Goal: Transaction & Acquisition: Purchase product/service

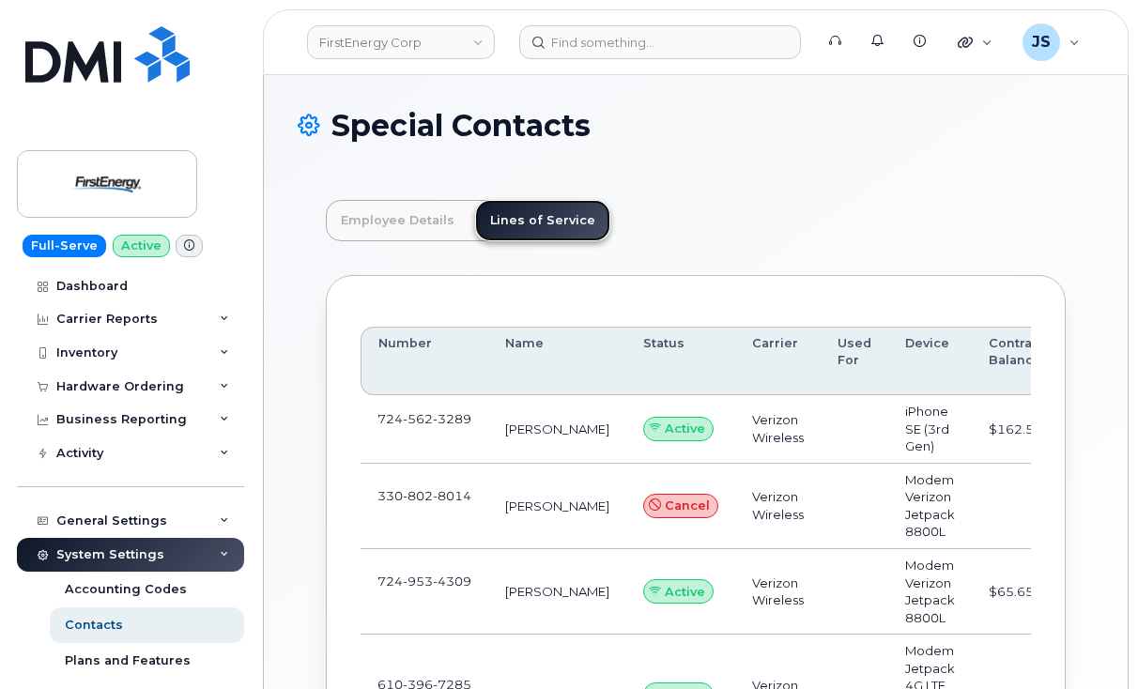
scroll to position [55, 0]
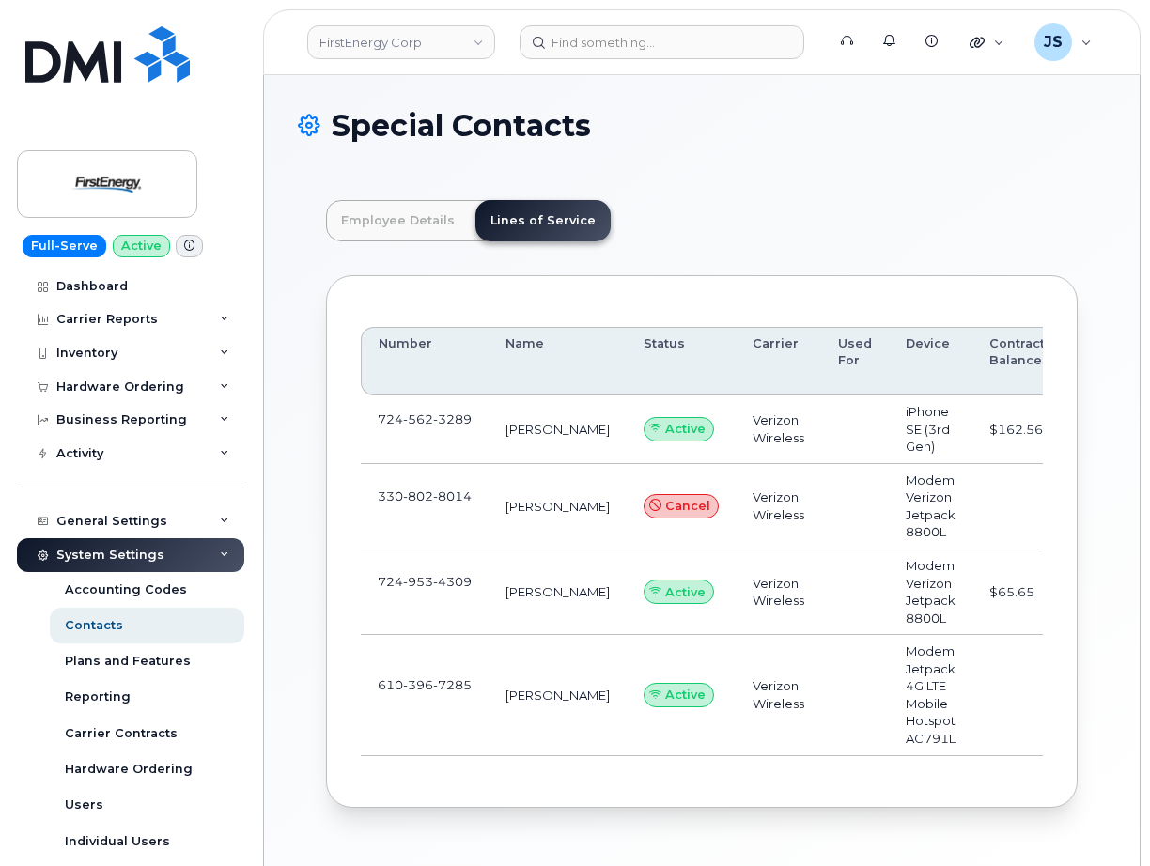
click at [756, 261] on div "Employee Details Lines of Service General Name * Cathy J Monzo Preferred Name E…" at bounding box center [702, 503] width 808 height 663
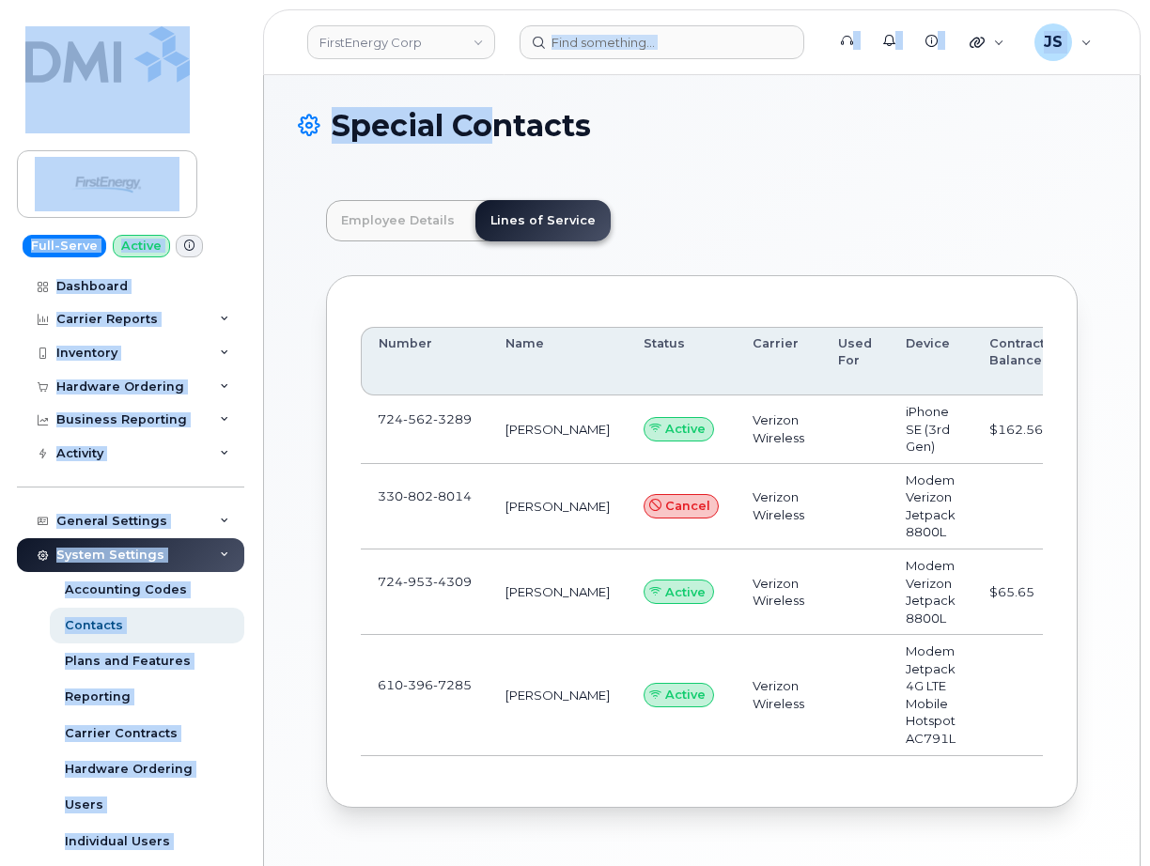
drag, startPoint x: 525, startPoint y: 19, endPoint x: 498, endPoint y: 129, distance: 113.2
click at [498, 129] on div "FirstEnergy Corp Support Alerts Knowledge Base Quicklinks Suspend / Cancel Devi…" at bounding box center [701, 472] width 877 height 795
click at [256, 87] on body "FirstEnergy Corp Support Alerts Knowledge Base Quicklinks Suspend / Cancel Devi…" at bounding box center [575, 465] width 1150 height 930
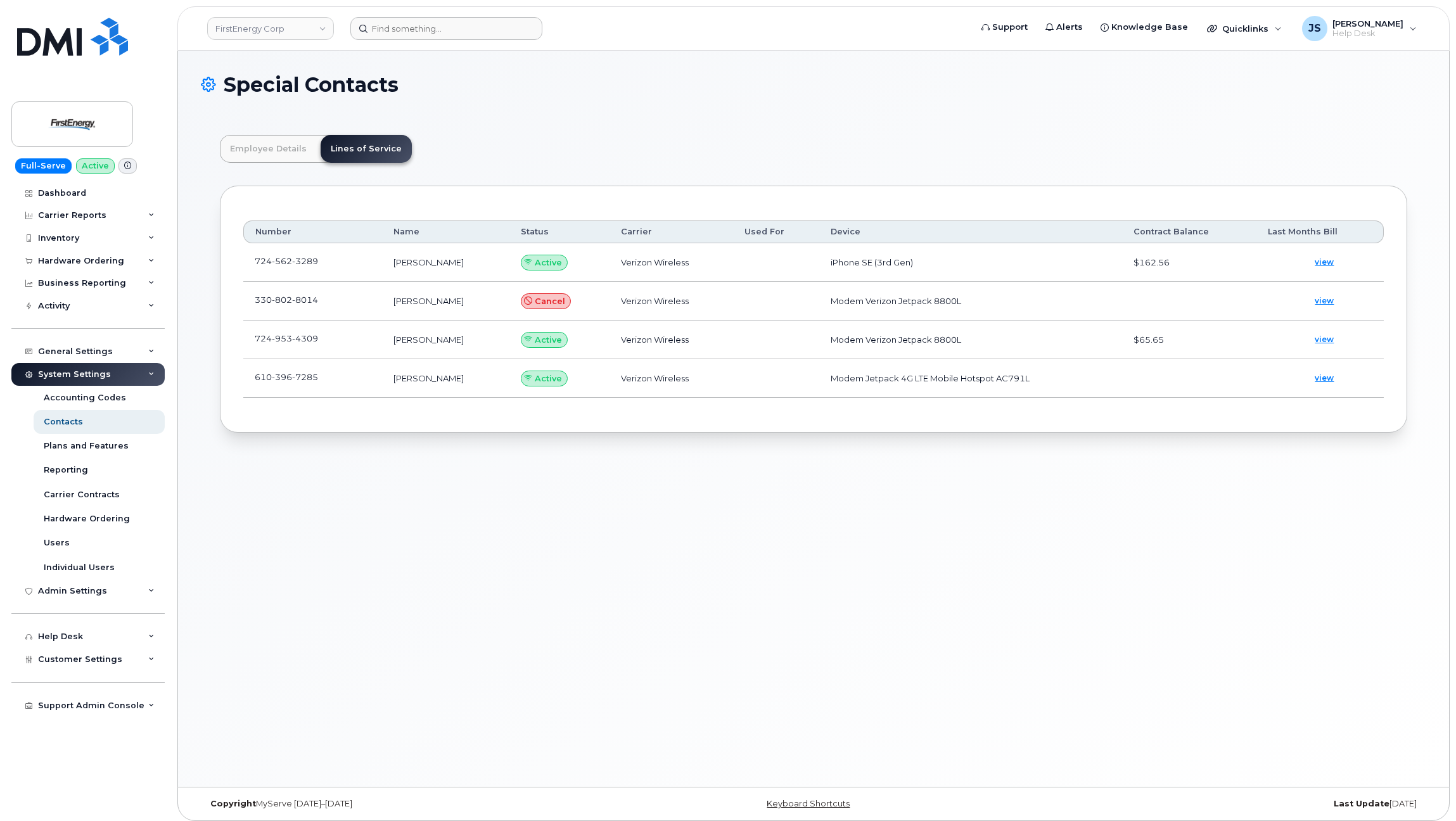
click at [510, 17] on form at bounding box center [656, 28] width 612 height 23
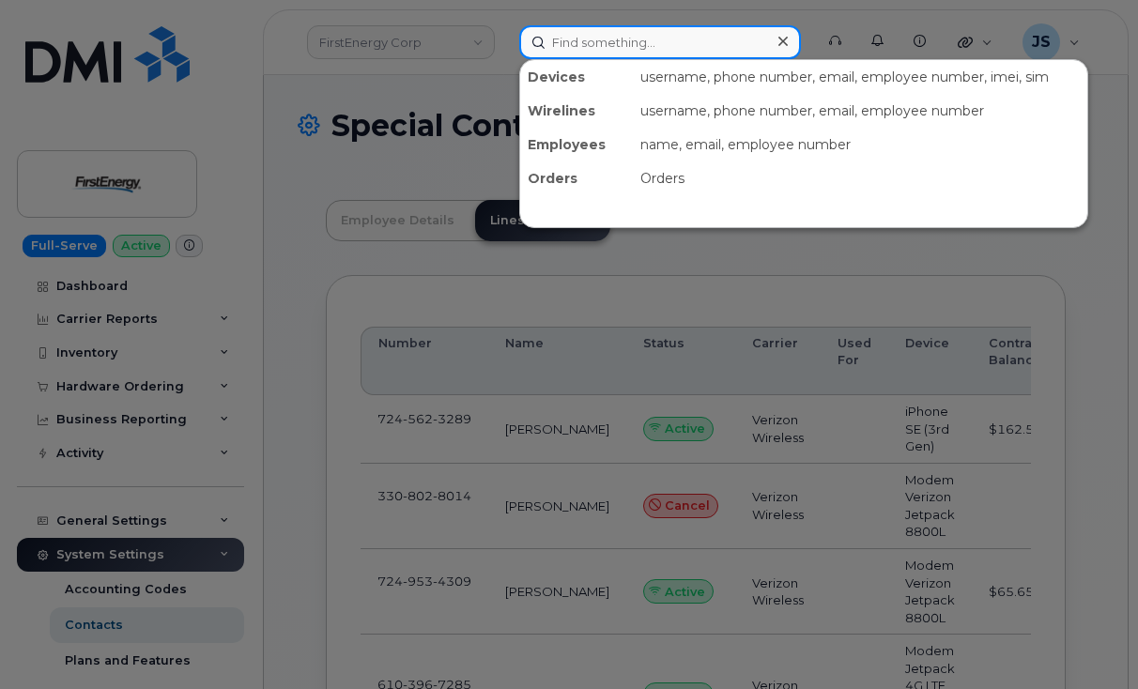
click at [686, 56] on input at bounding box center [660, 42] width 282 height 34
paste input "830-384-0972"
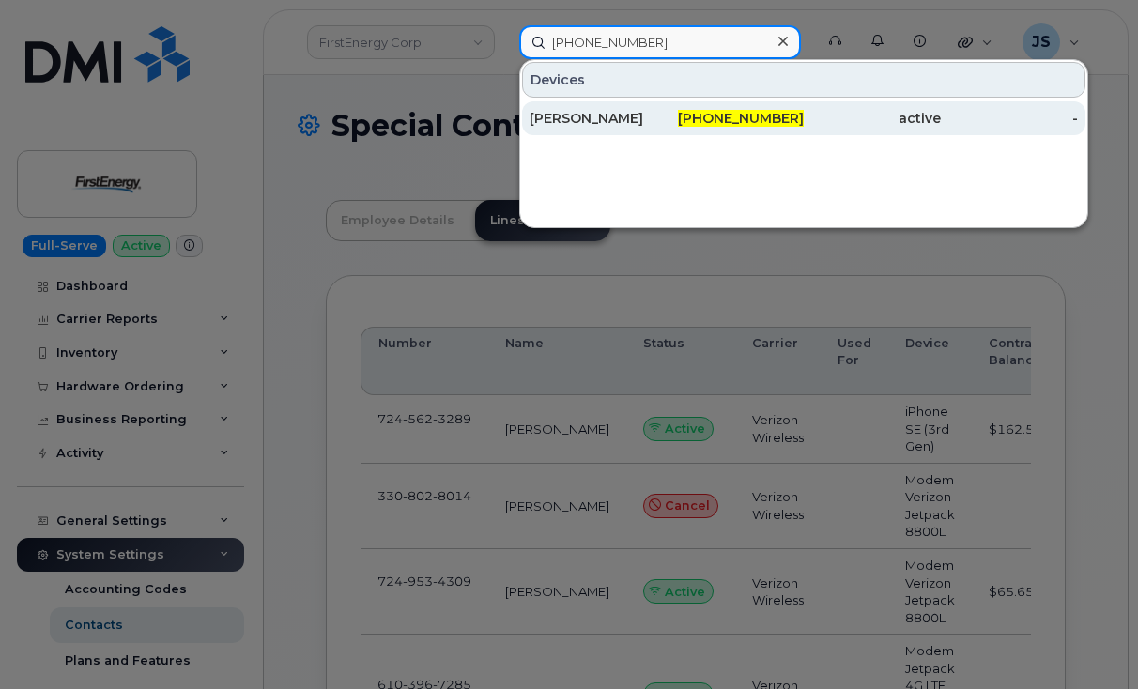
type input "830-384-0972"
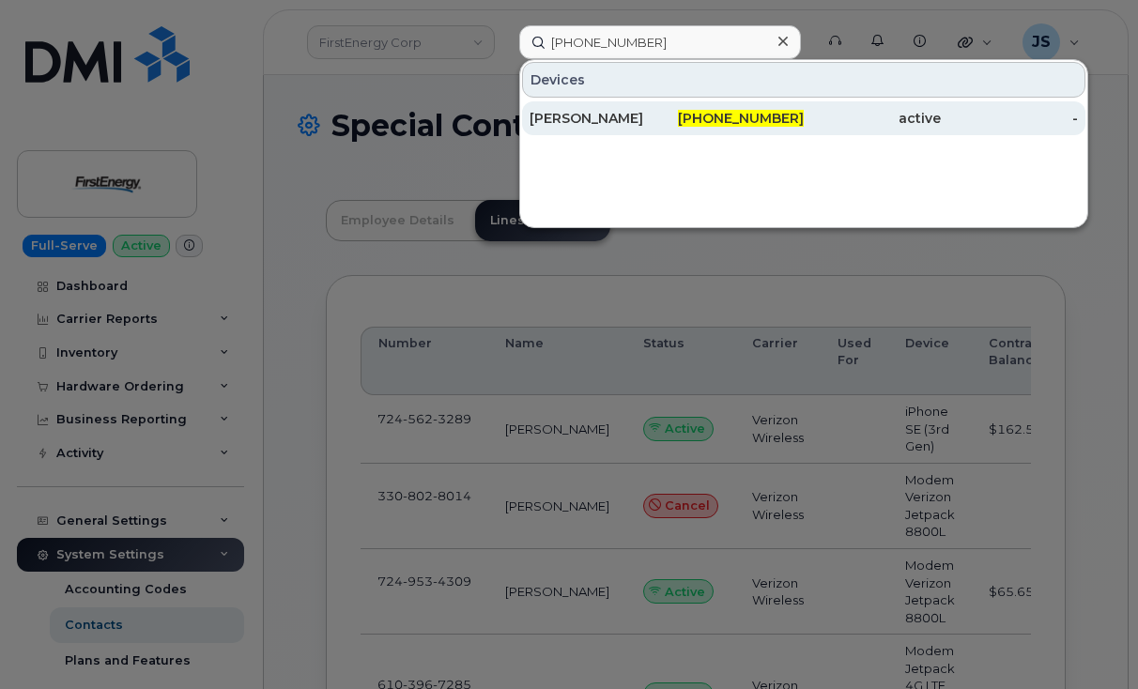
click at [548, 122] on div "[PERSON_NAME]" at bounding box center [598, 118] width 137 height 19
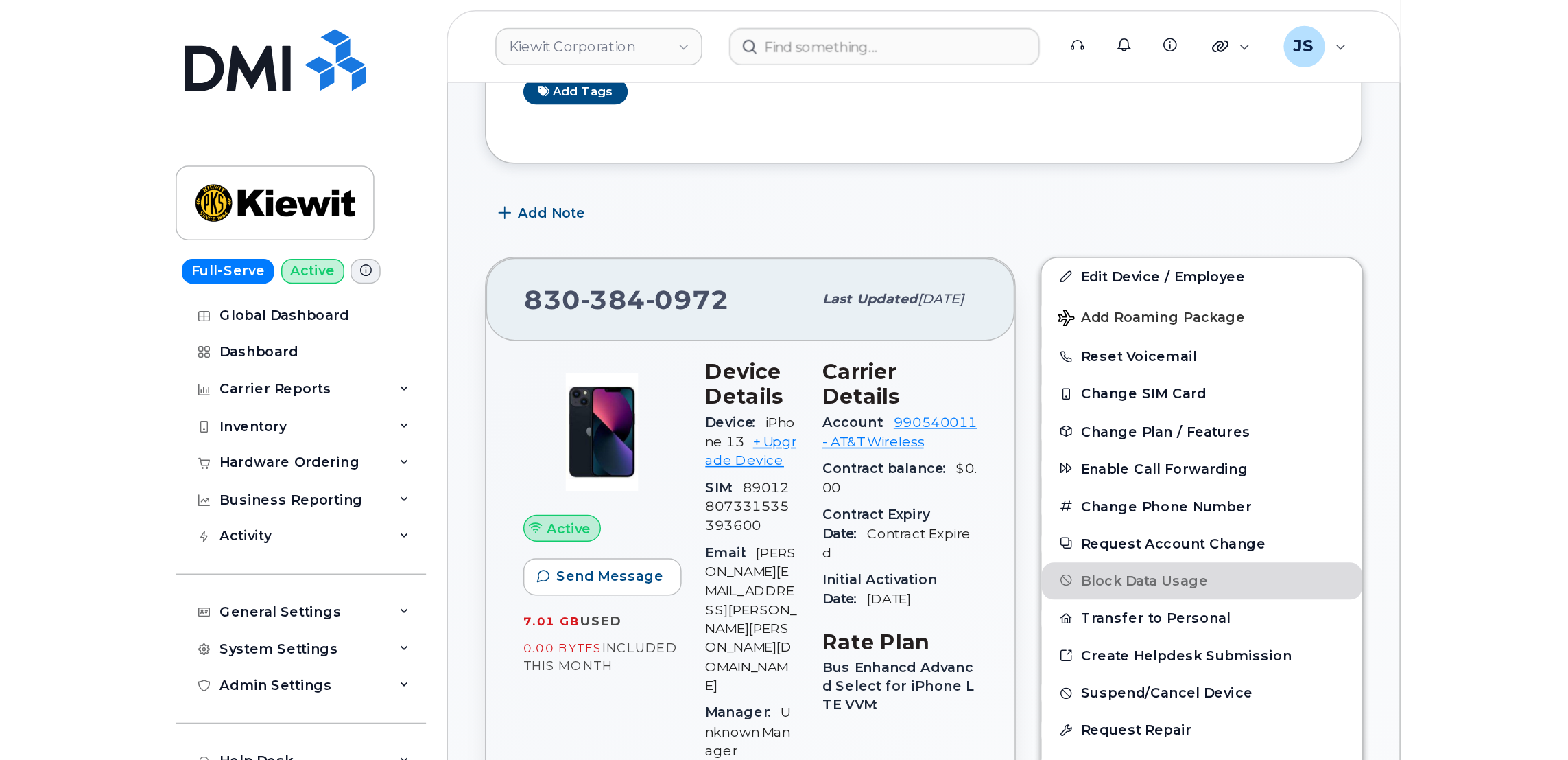
scroll to position [370, 0]
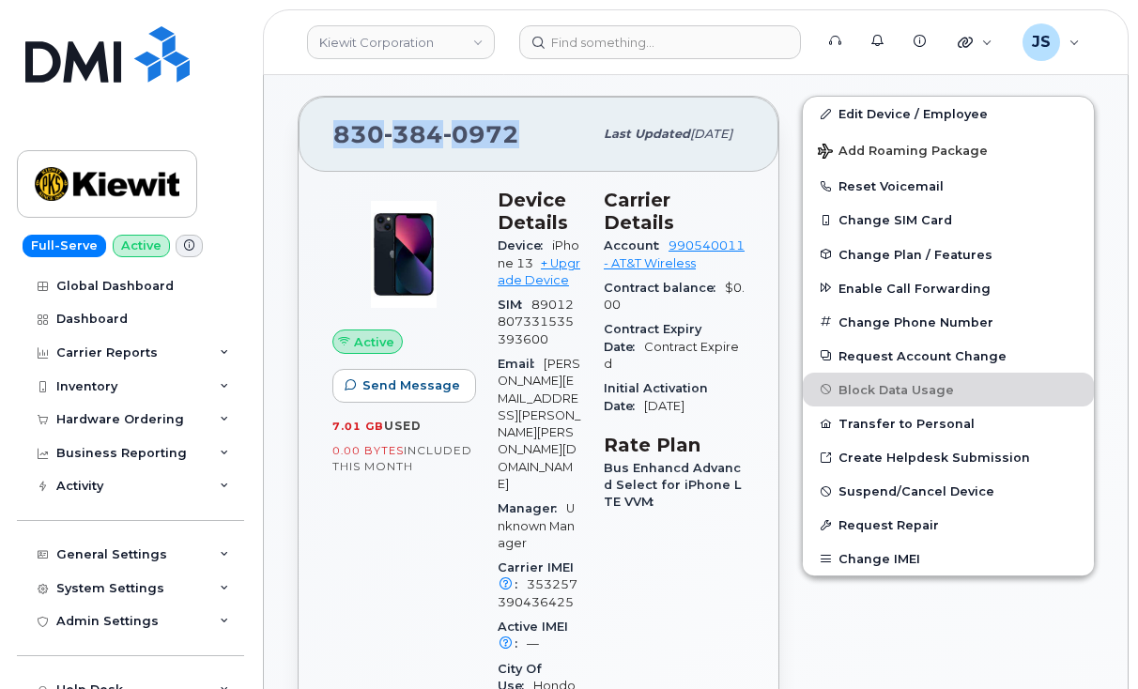
drag, startPoint x: 510, startPoint y: 135, endPoint x: 319, endPoint y: 142, distance: 190.8
click at [318, 142] on div "[PHONE_NUMBER] Last updated [DATE]" at bounding box center [539, 134] width 480 height 75
drag, startPoint x: 319, startPoint y: 142, endPoint x: 331, endPoint y: 133, distance: 14.1
copy span "830 384 0972"
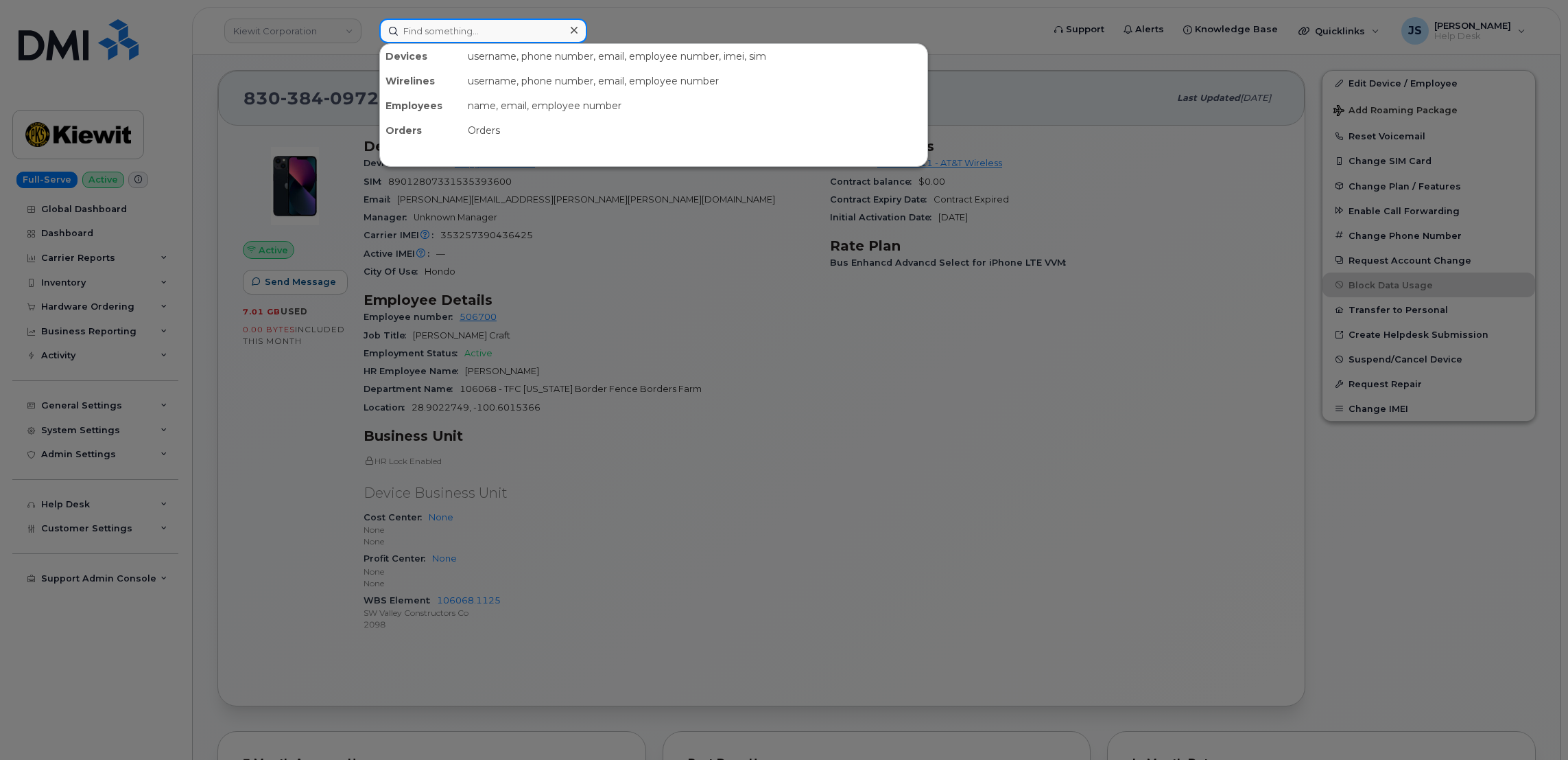
click at [470, 33] on input at bounding box center [483, 31] width 208 height 25
paste input "301421"
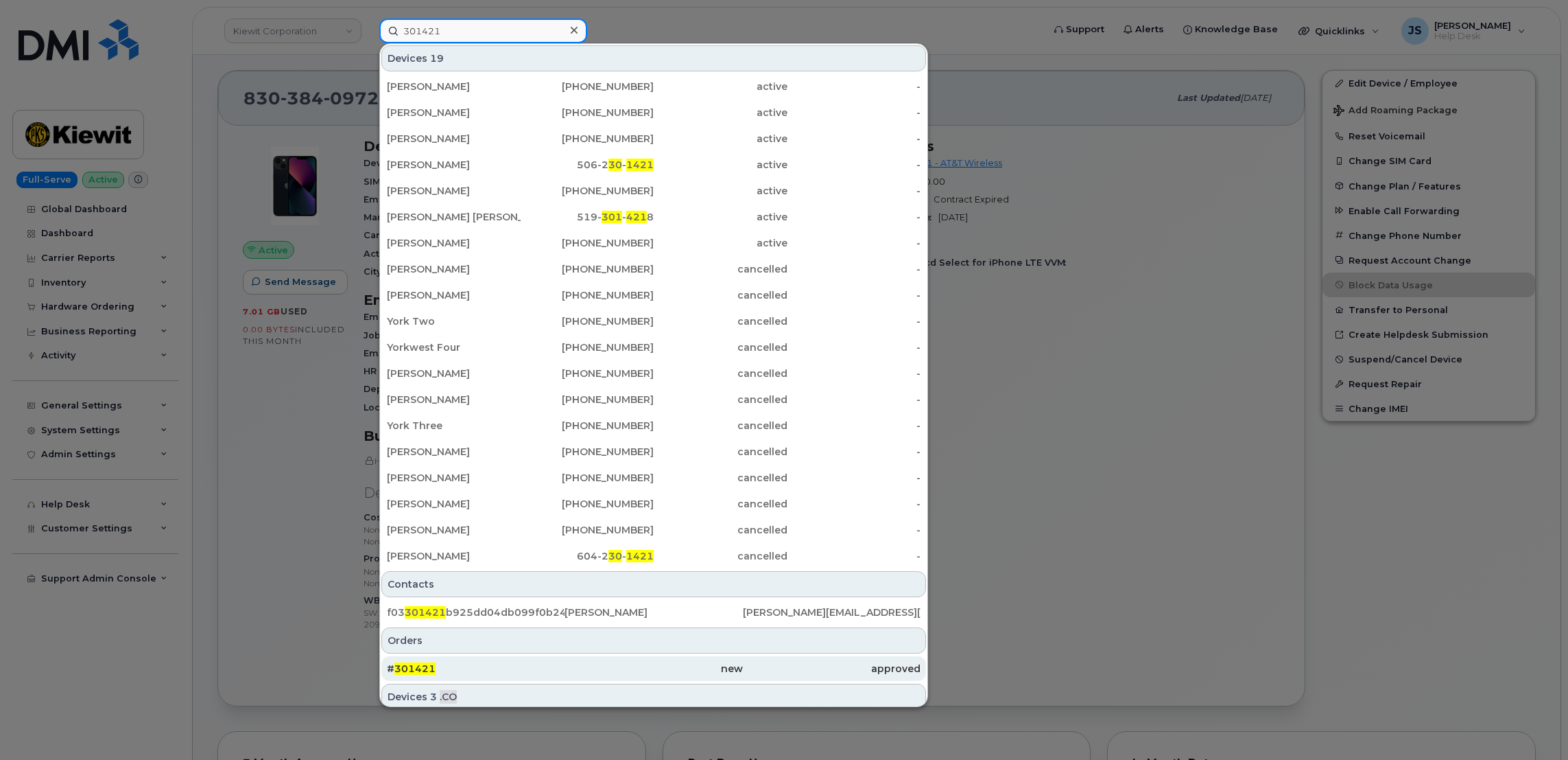
type input "301421"
click at [479, 503] on div "# 301421" at bounding box center [475, 668] width 177 height 14
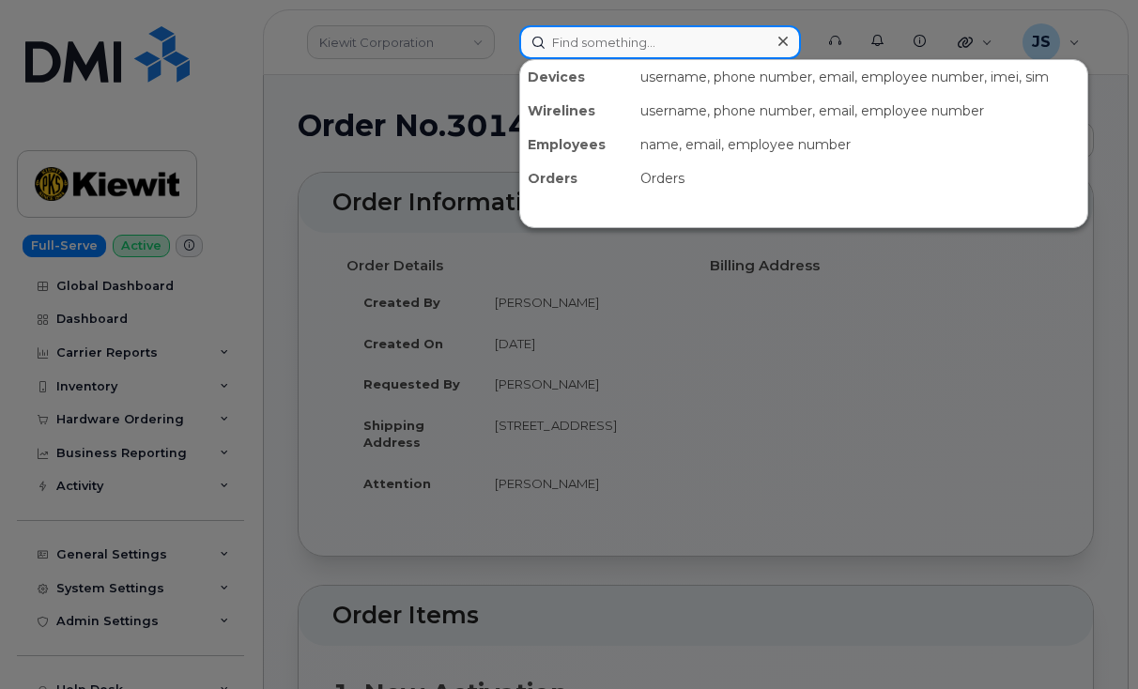
click at [647, 33] on input at bounding box center [660, 42] width 282 height 34
paste input "8303840972"
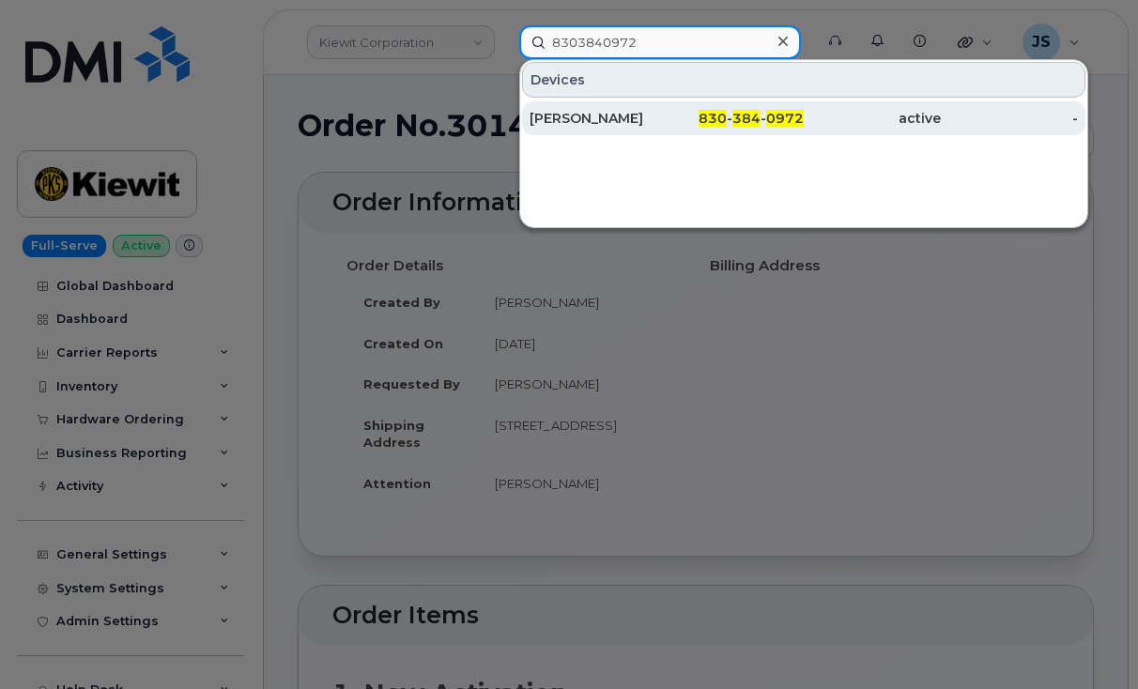
type input "8303840972"
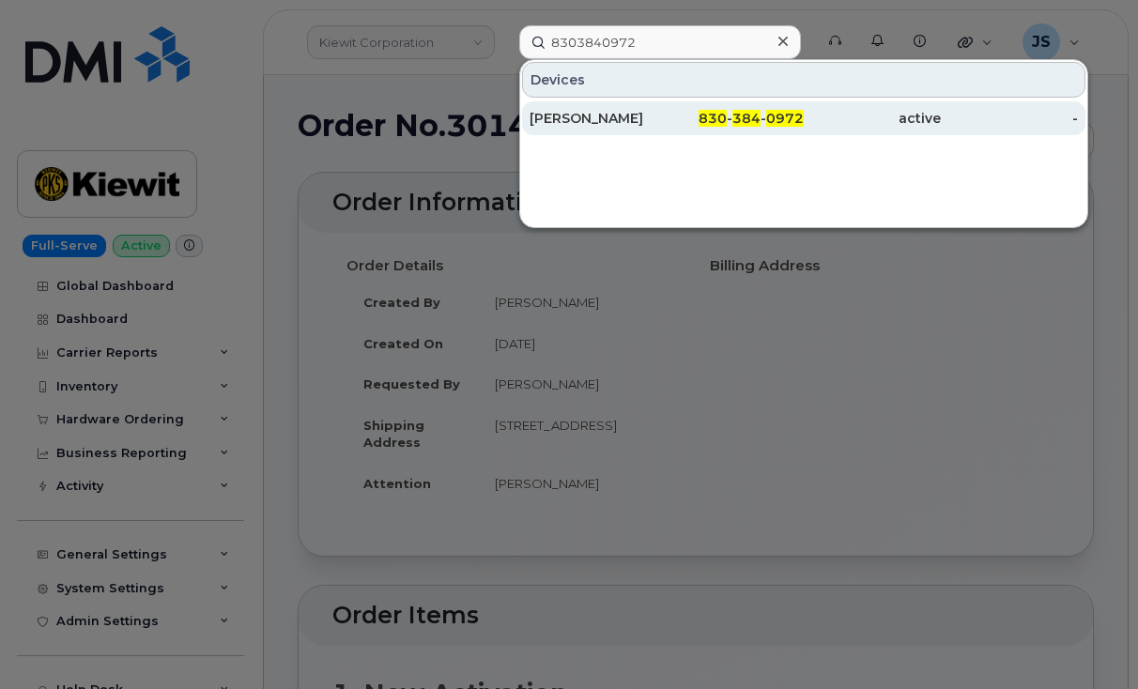
click at [548, 111] on div "[PERSON_NAME]" at bounding box center [598, 118] width 137 height 19
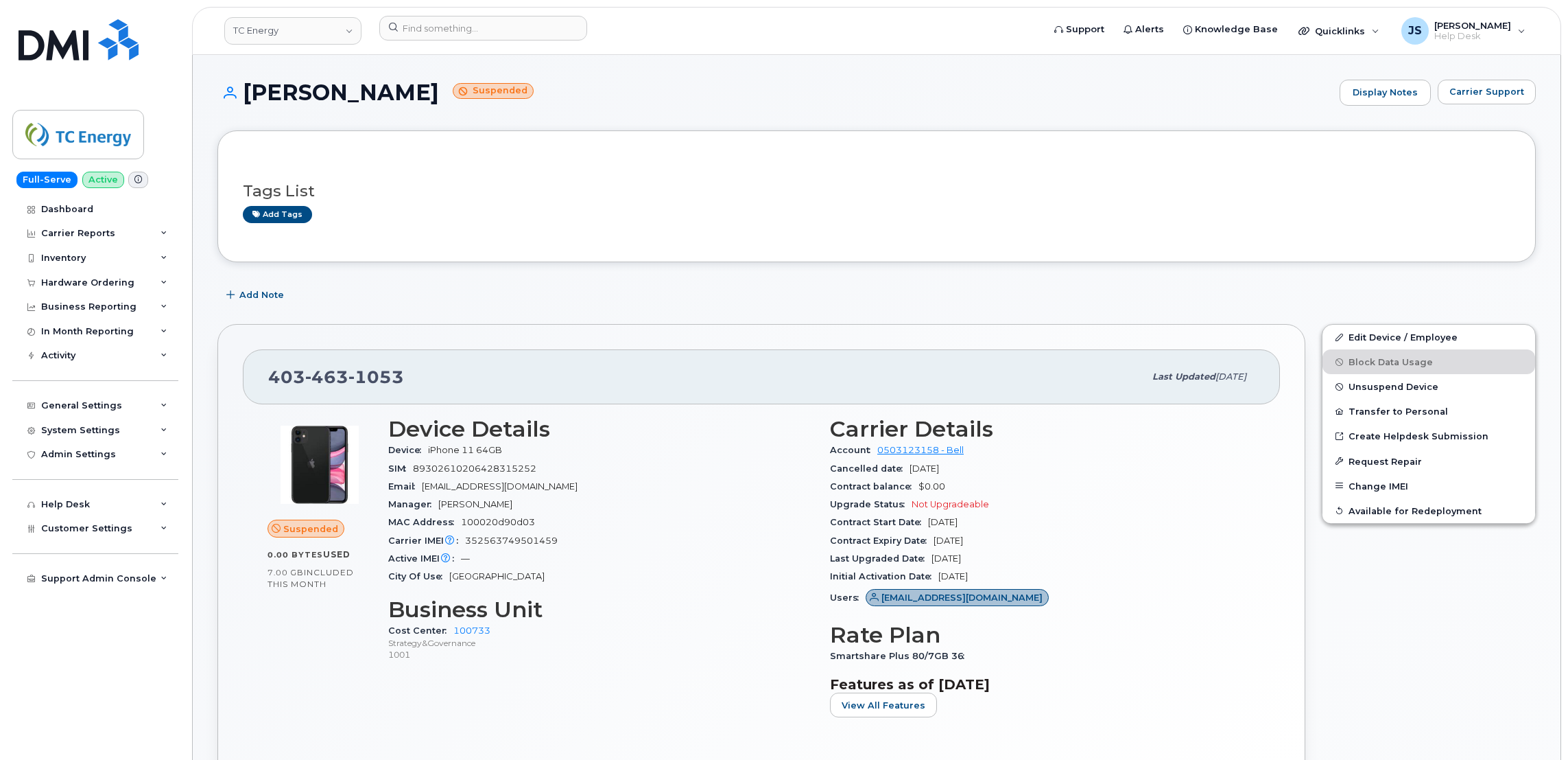
scroll to position [97, 0]
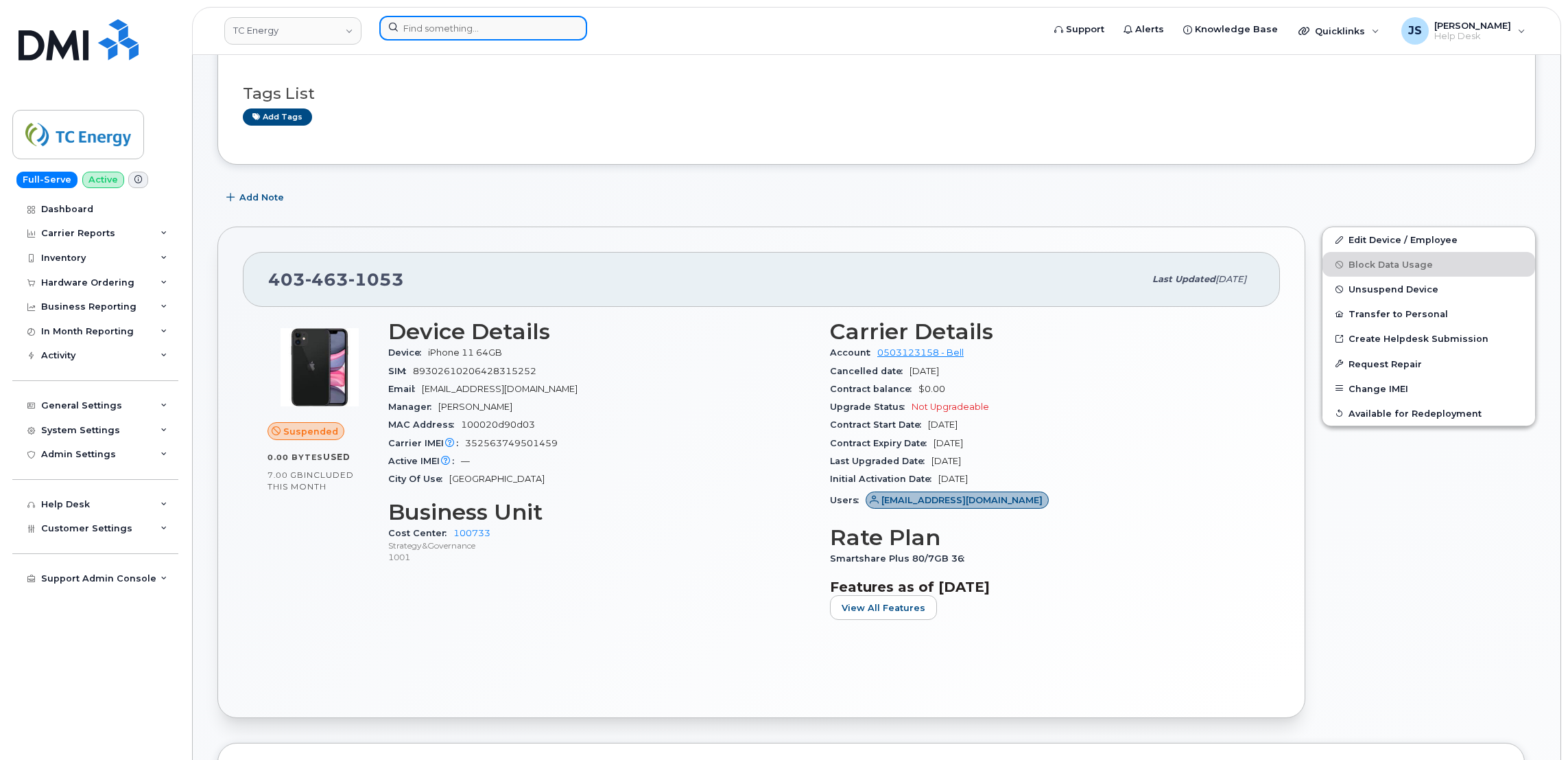
click at [418, 32] on input at bounding box center [483, 28] width 208 height 25
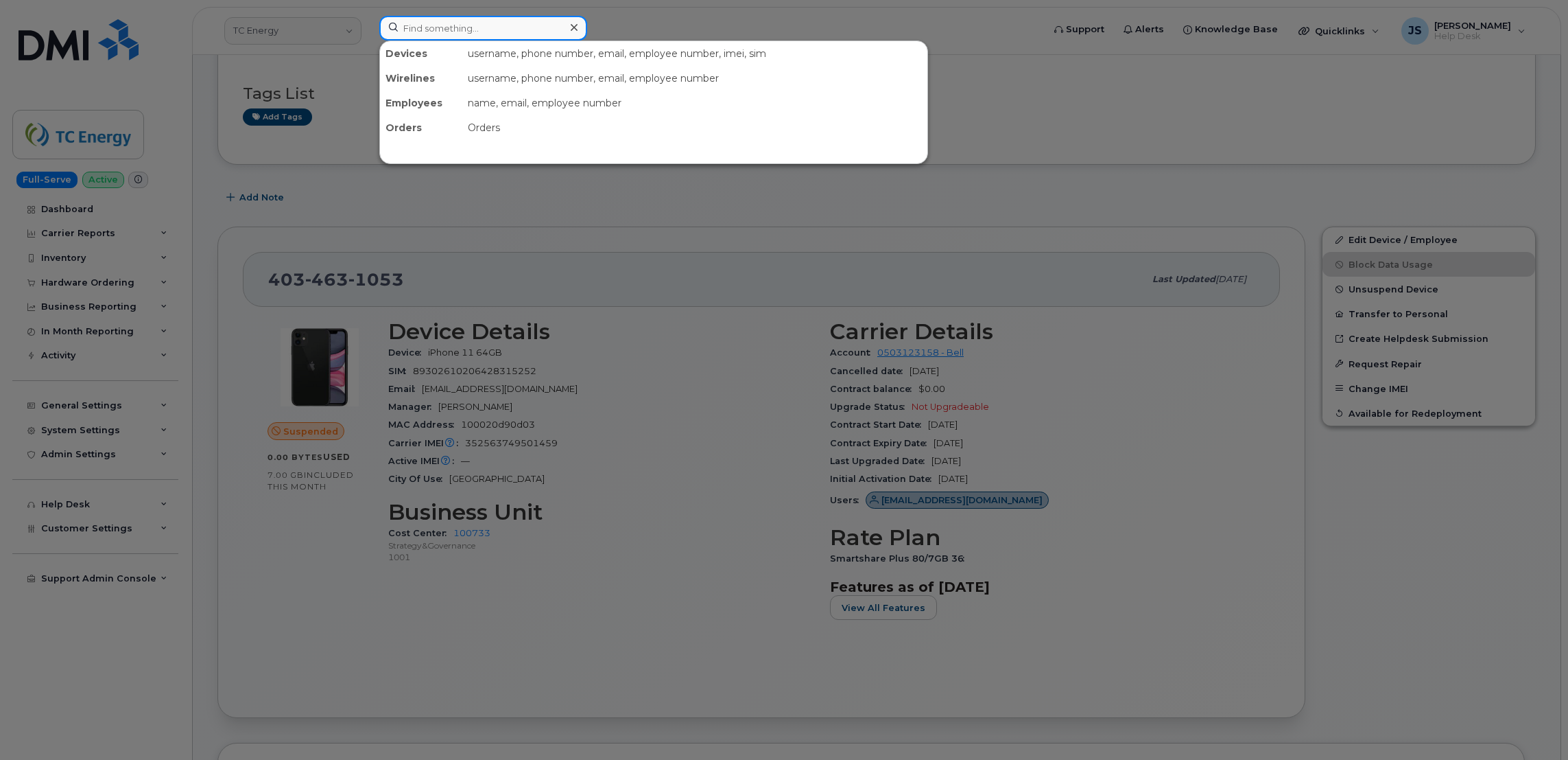
paste input "563-468-0979"
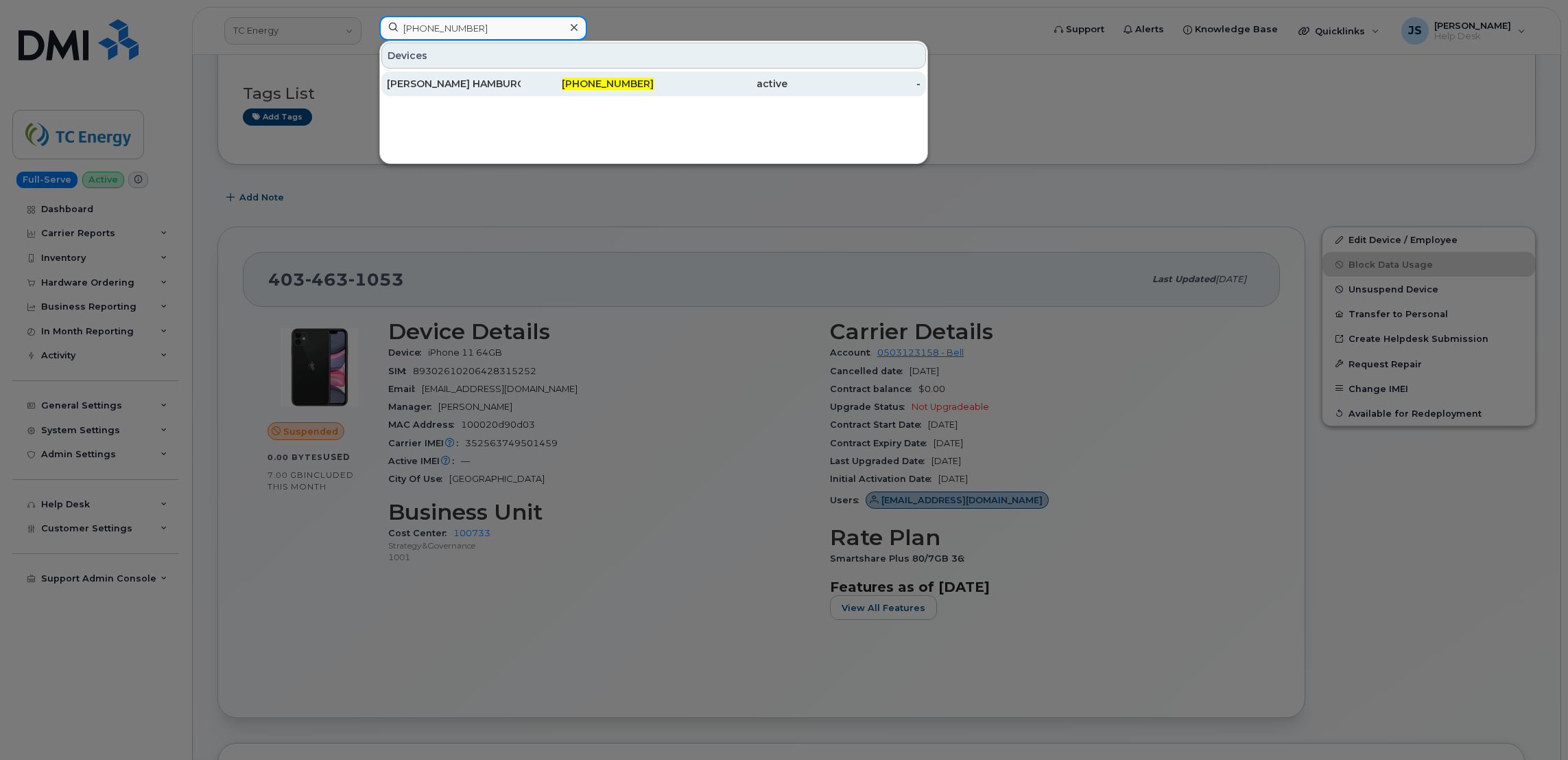
type input "563-468-0979"
click at [459, 74] on div "TANNER HAMBURG" at bounding box center [454, 84] width 134 height 25
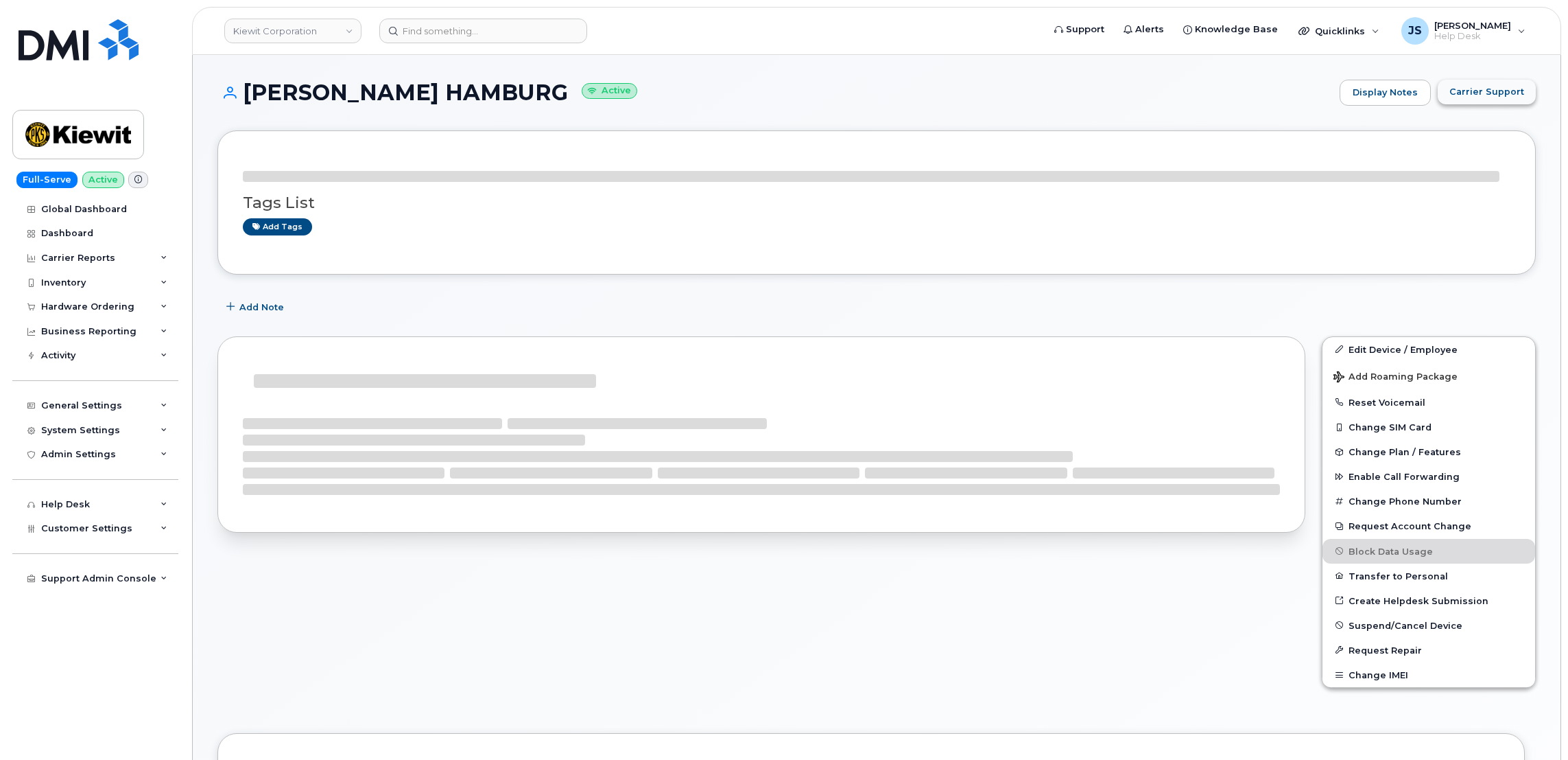
click at [1496, 92] on span "Carrier Support" at bounding box center [1486, 91] width 74 height 13
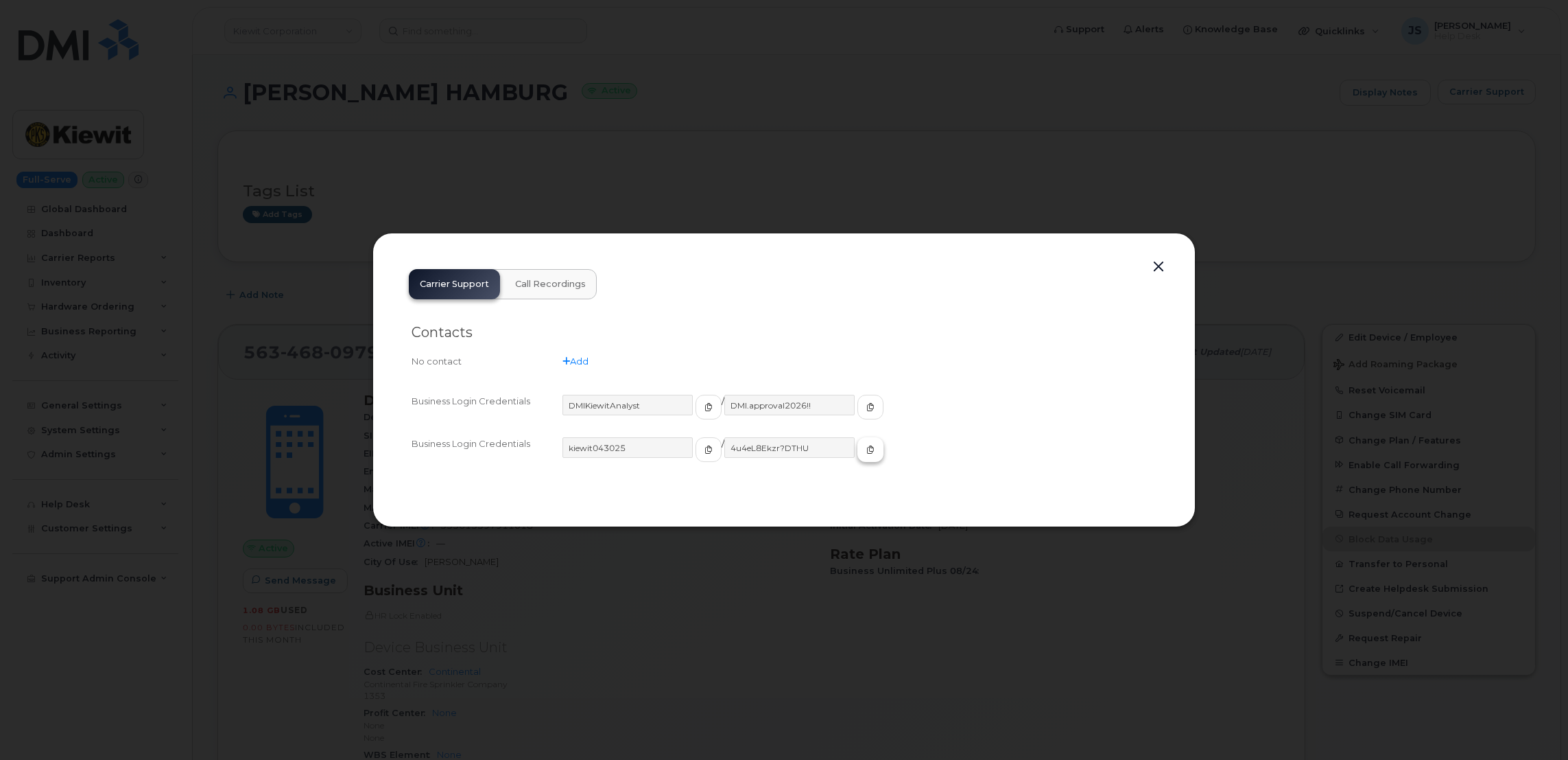
click at [866, 452] on icon "button" at bounding box center [870, 449] width 8 height 8
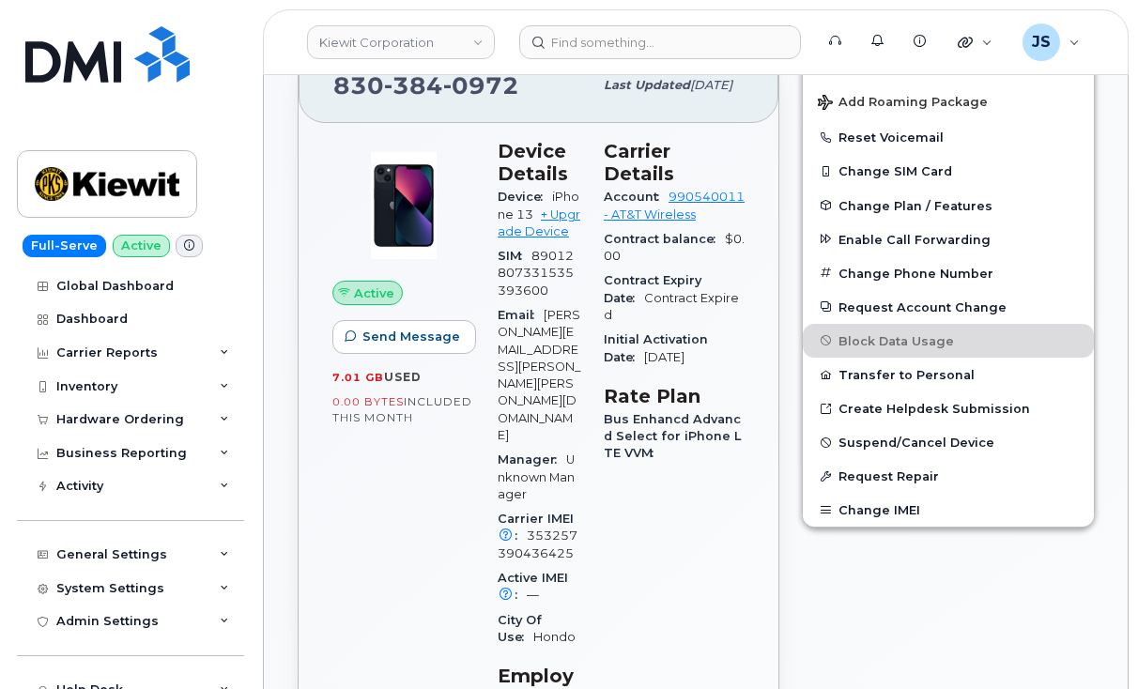
scroll to position [563, 0]
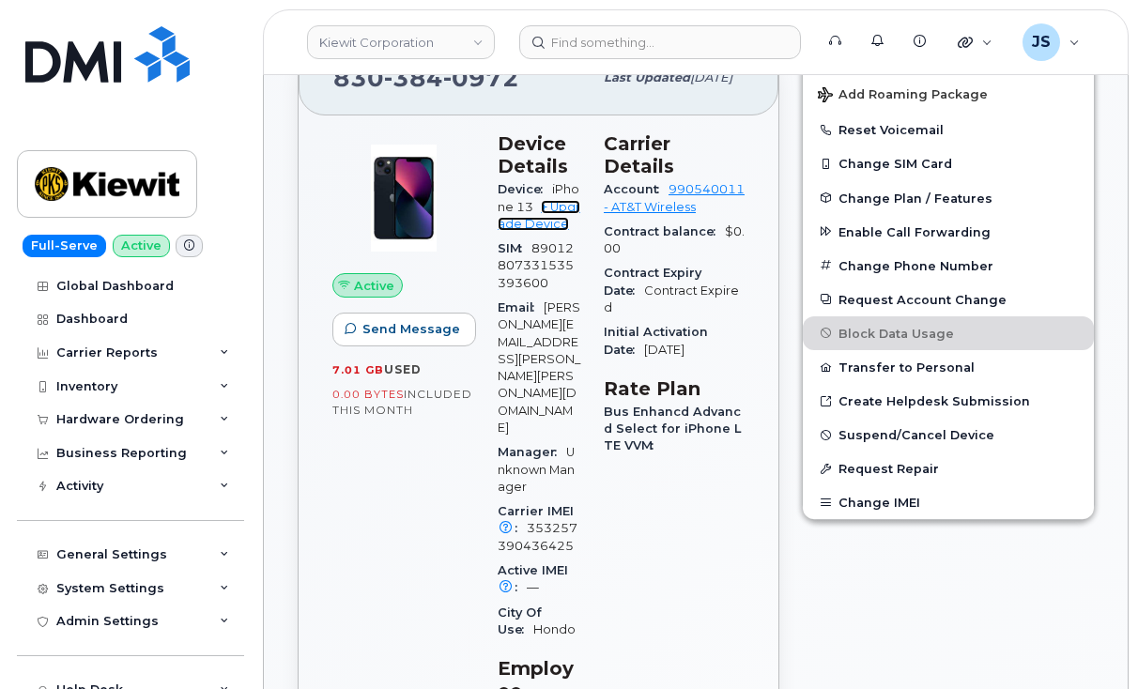
click at [580, 212] on link "+ Upgrade Device" at bounding box center [539, 215] width 83 height 31
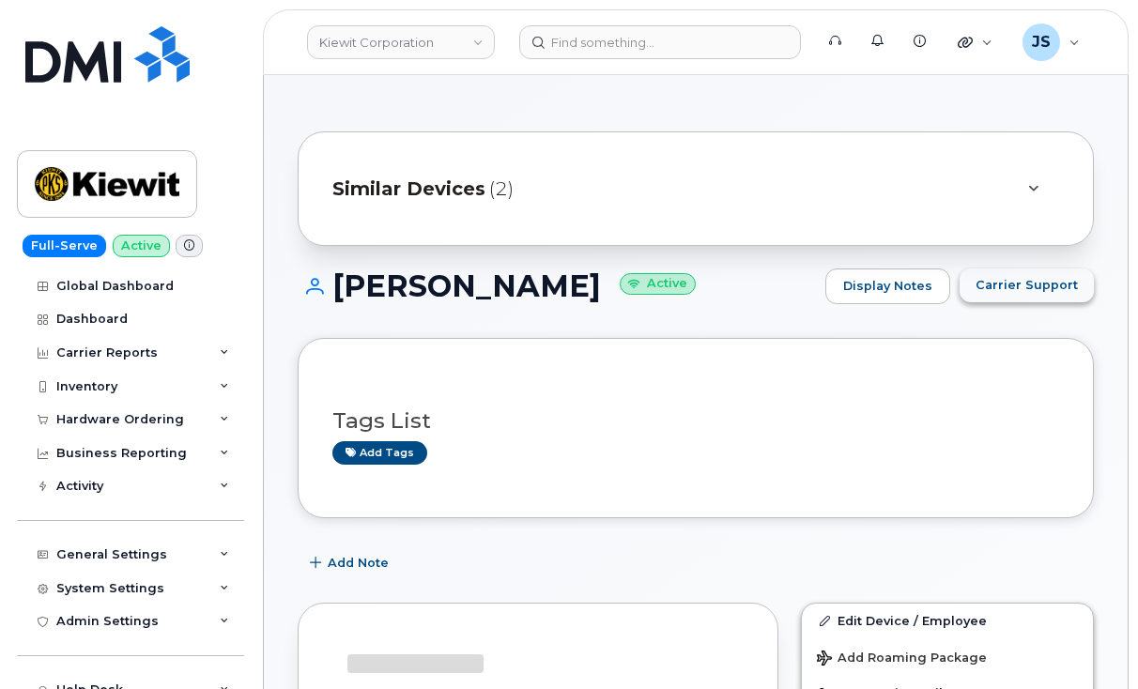
click at [1016, 287] on span "Carrier Support" at bounding box center [1027, 285] width 102 height 18
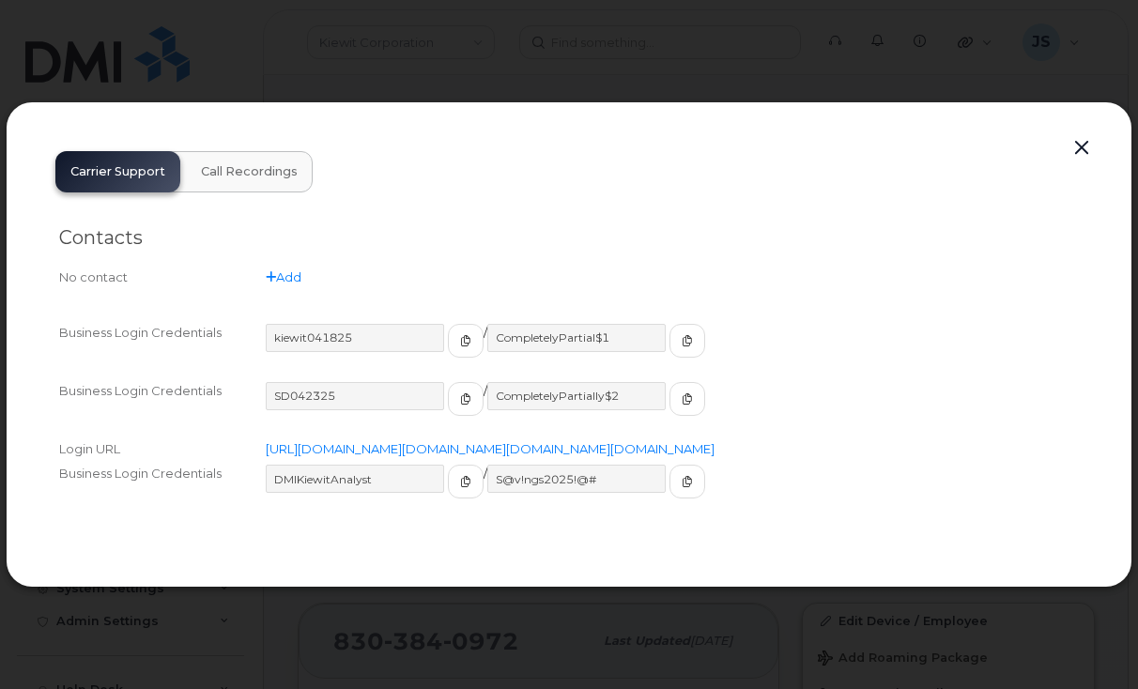
click at [1085, 135] on button "button" at bounding box center [1082, 148] width 28 height 26
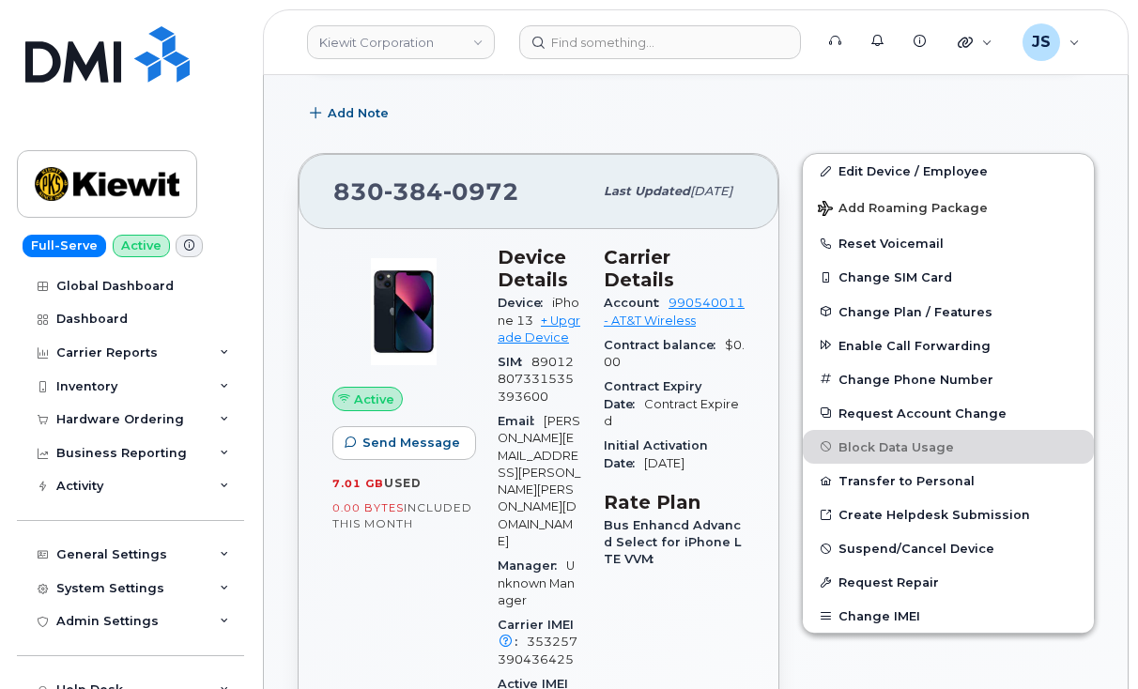
scroll to position [507, 0]
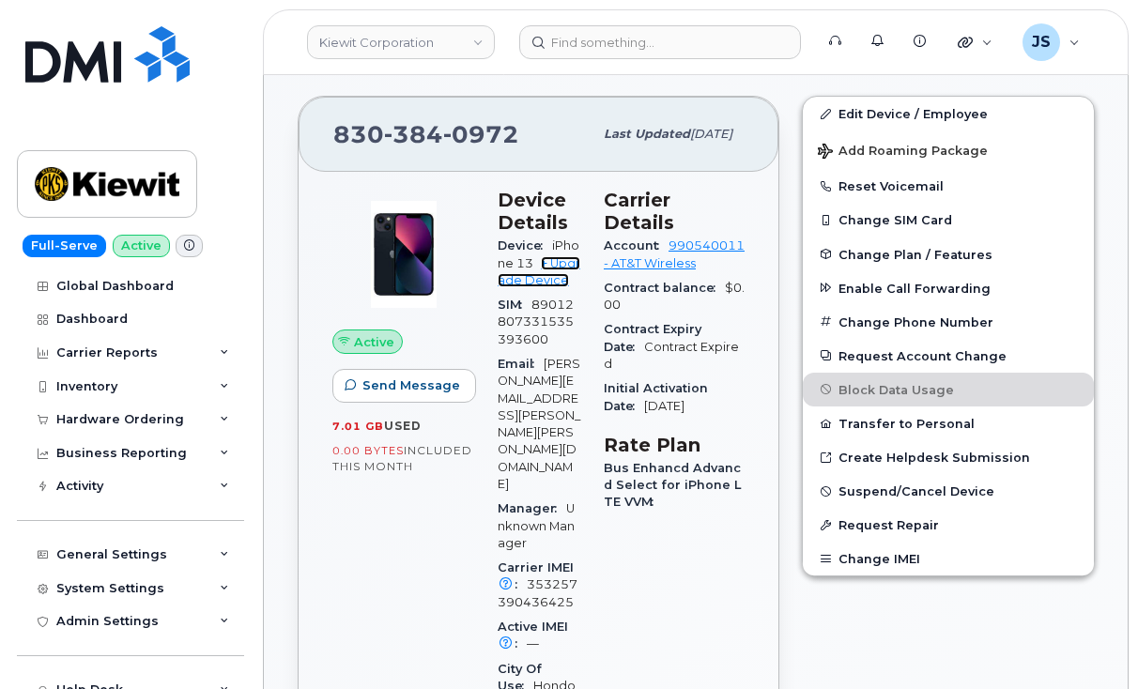
click at [546, 263] on link "+ Upgrade Device" at bounding box center [539, 271] width 83 height 31
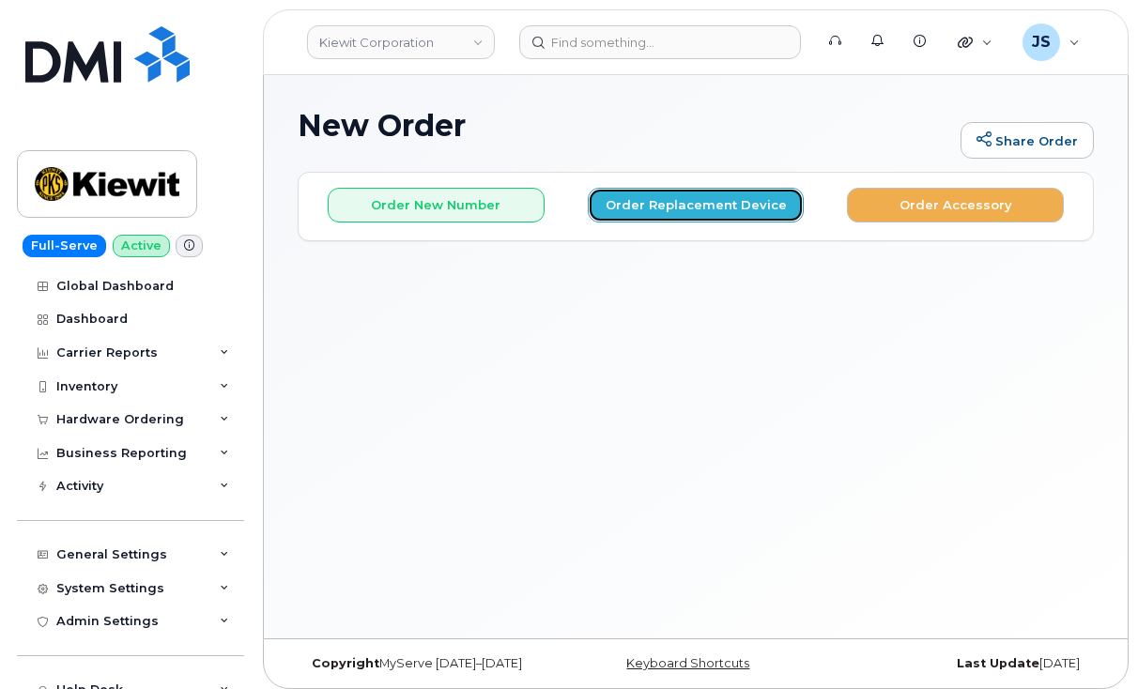
click at [669, 213] on button "Order Replacement Device" at bounding box center [696, 205] width 217 height 35
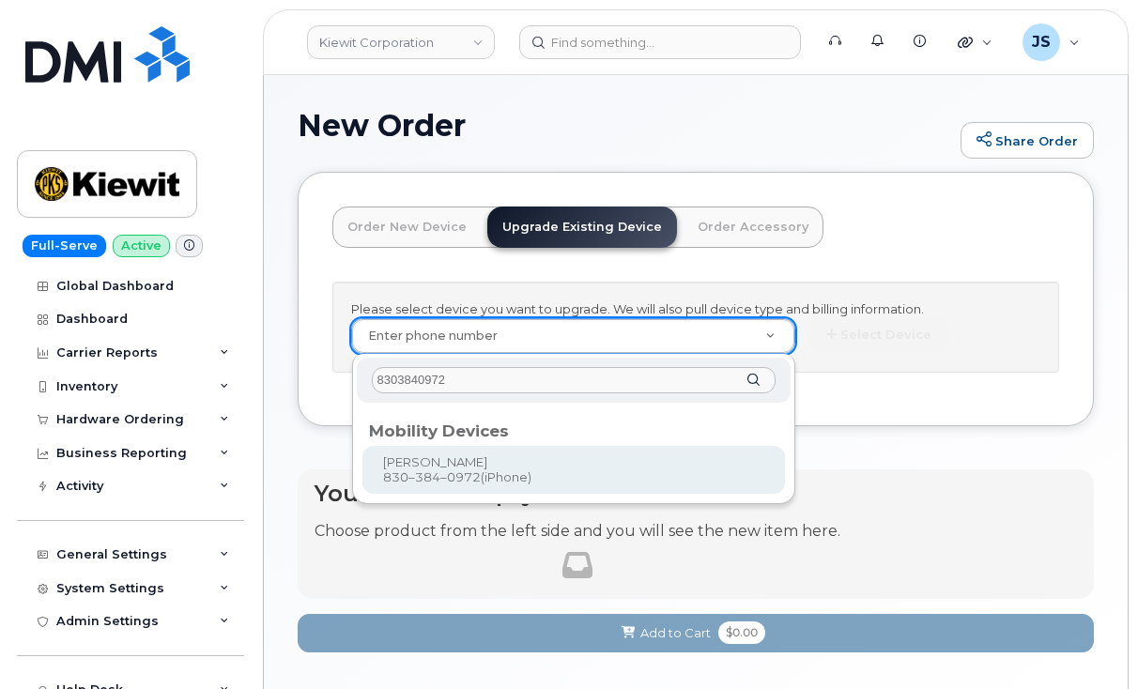
type input "8303840972"
type input "1120823"
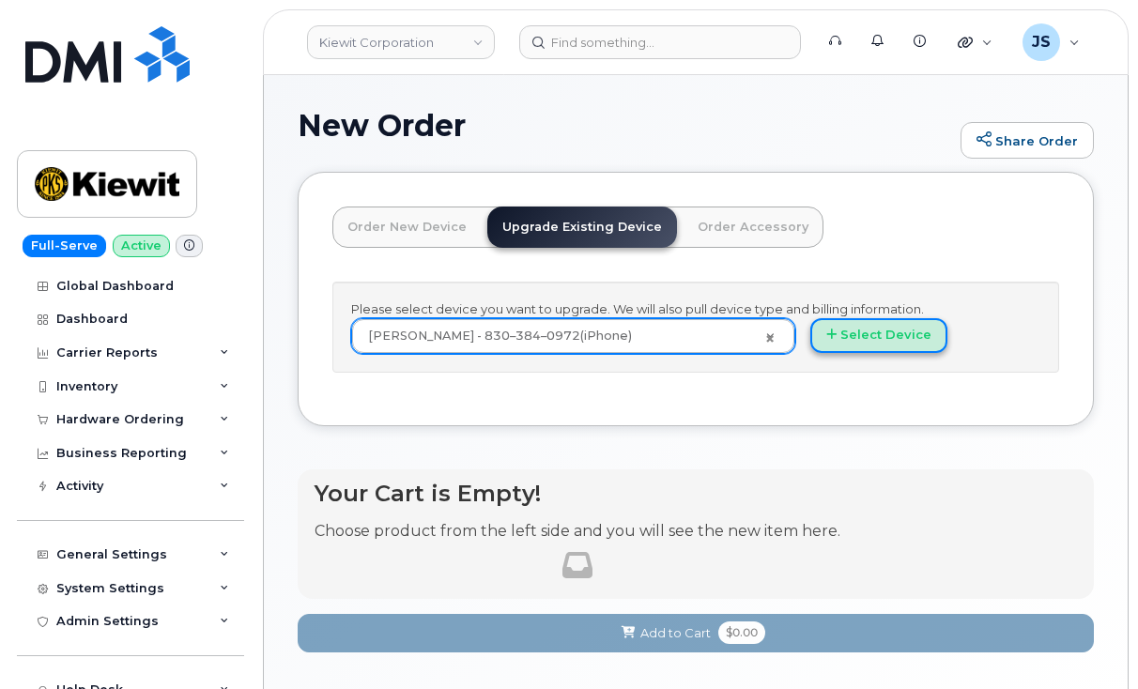
click at [882, 344] on button "Select Device" at bounding box center [878, 335] width 137 height 35
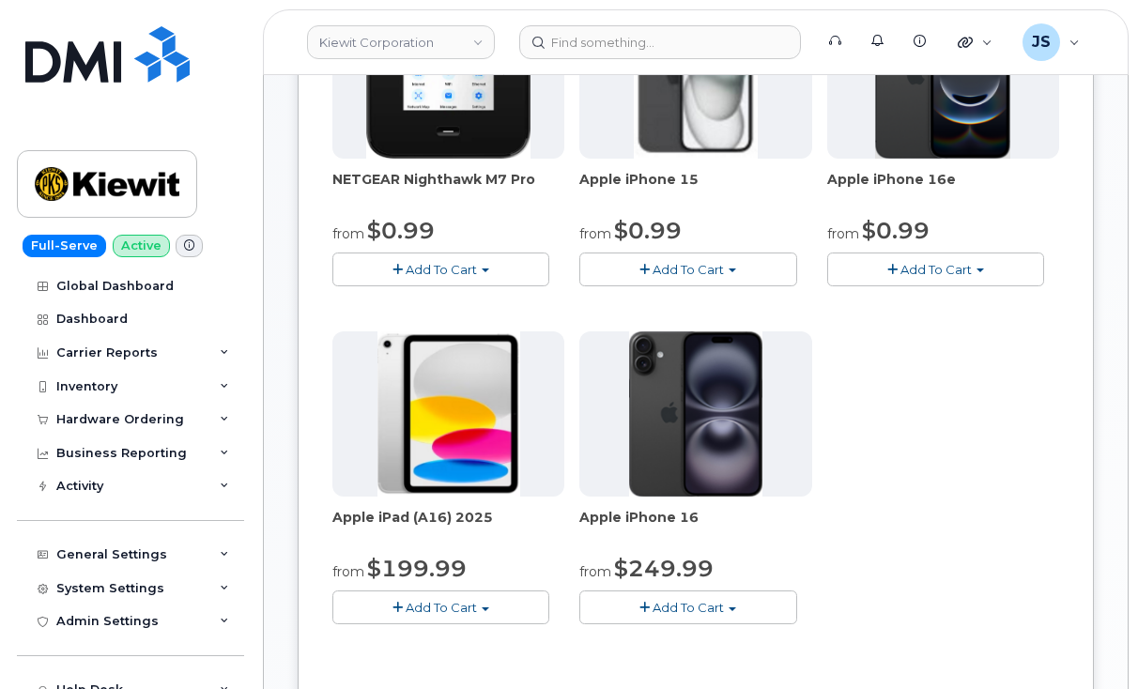
scroll to position [409, 0]
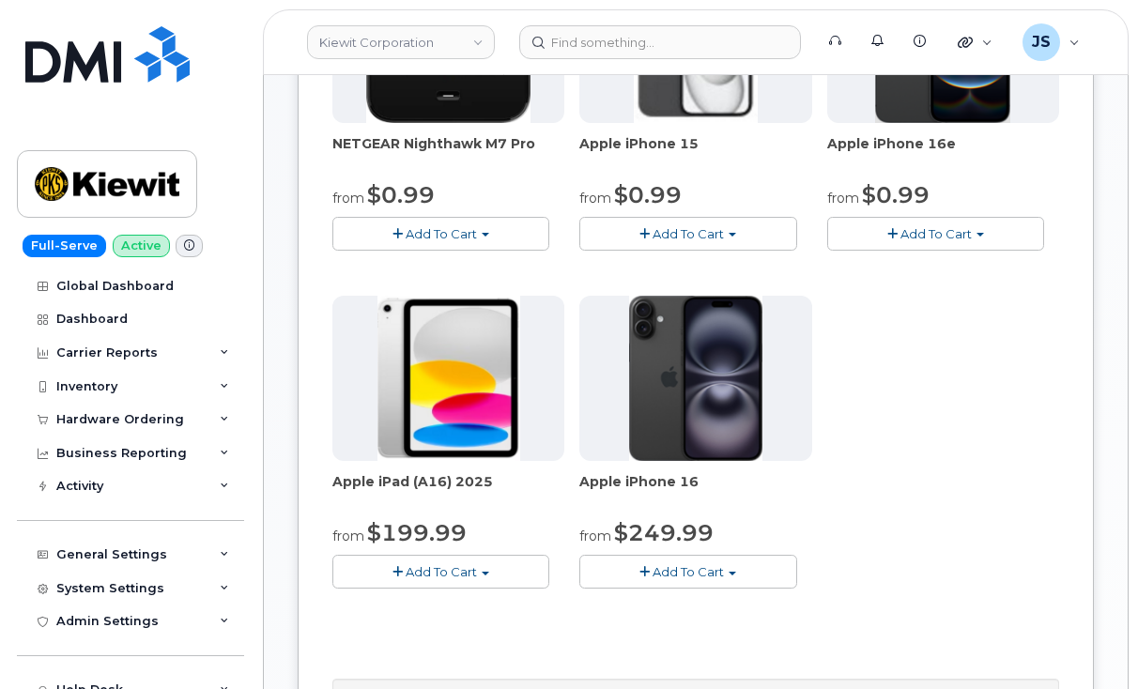
click at [705, 588] on button "Add To Cart" at bounding box center [687, 571] width 217 height 33
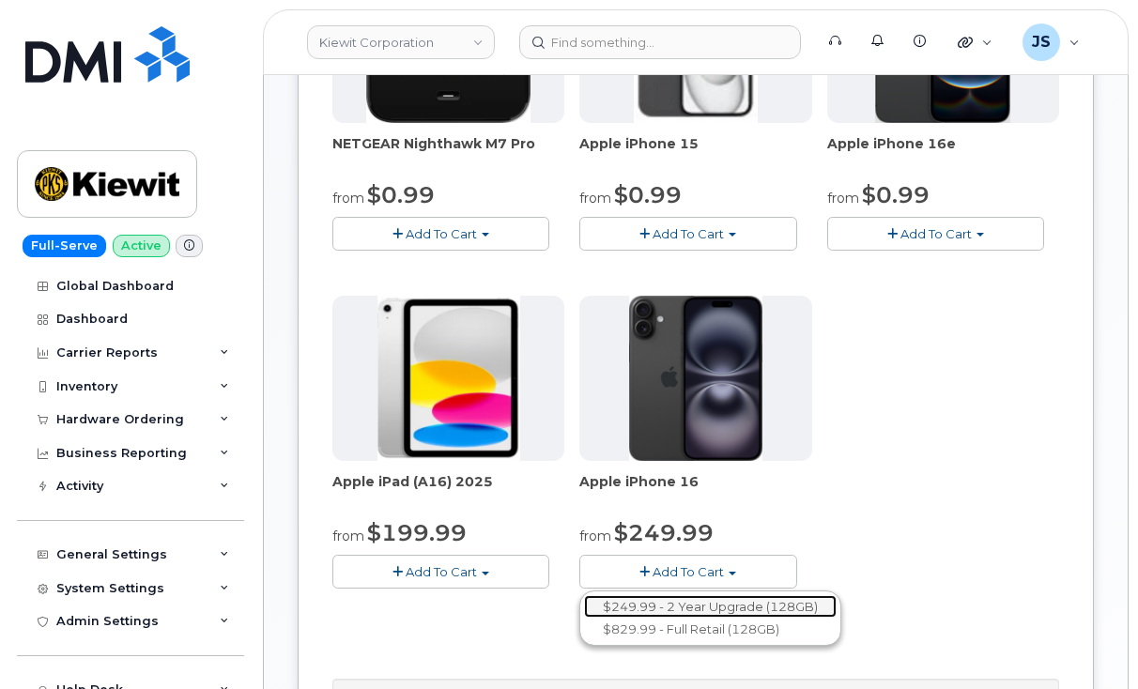
click at [689, 610] on link "$249.99 - 2 Year Upgrade (128GB)" at bounding box center [710, 606] width 253 height 23
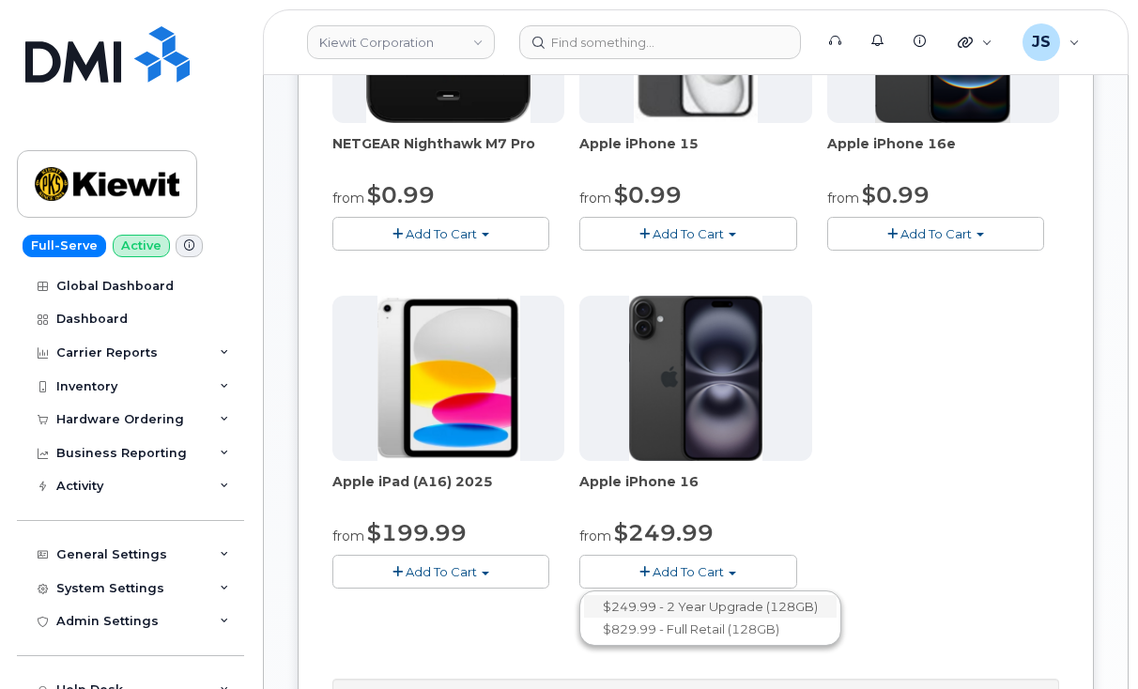
scroll to position [425, 0]
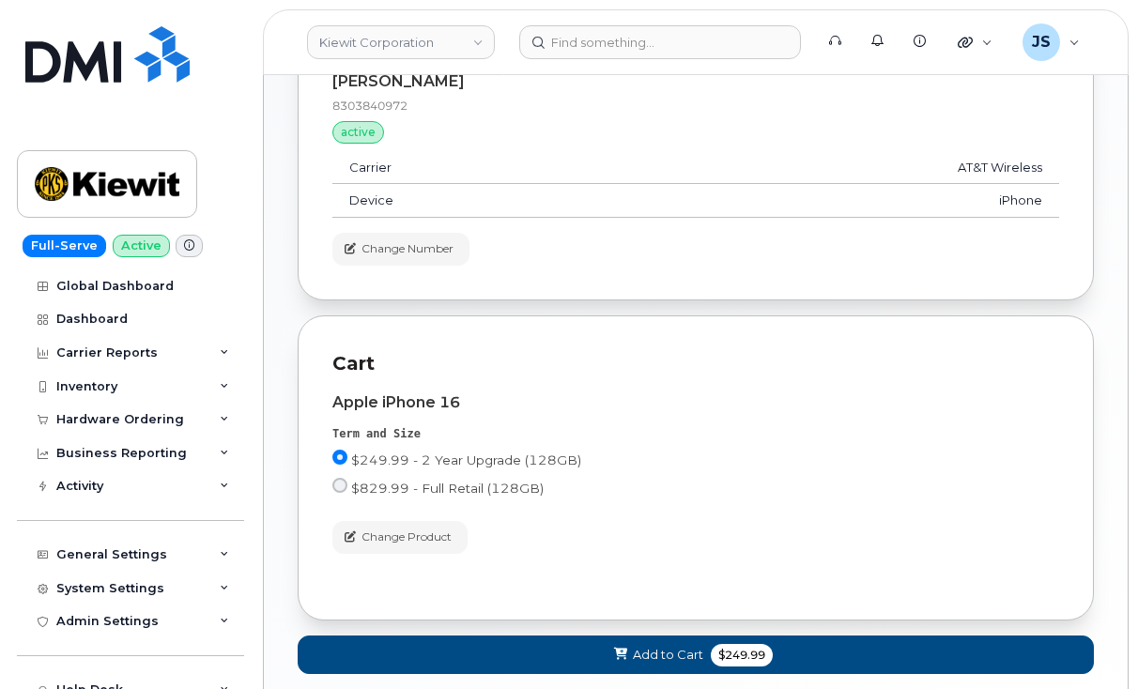
click at [273, 536] on div "New Order Share Order × Share This Order If you want to allow others to create …" at bounding box center [696, 195] width 864 height 1091
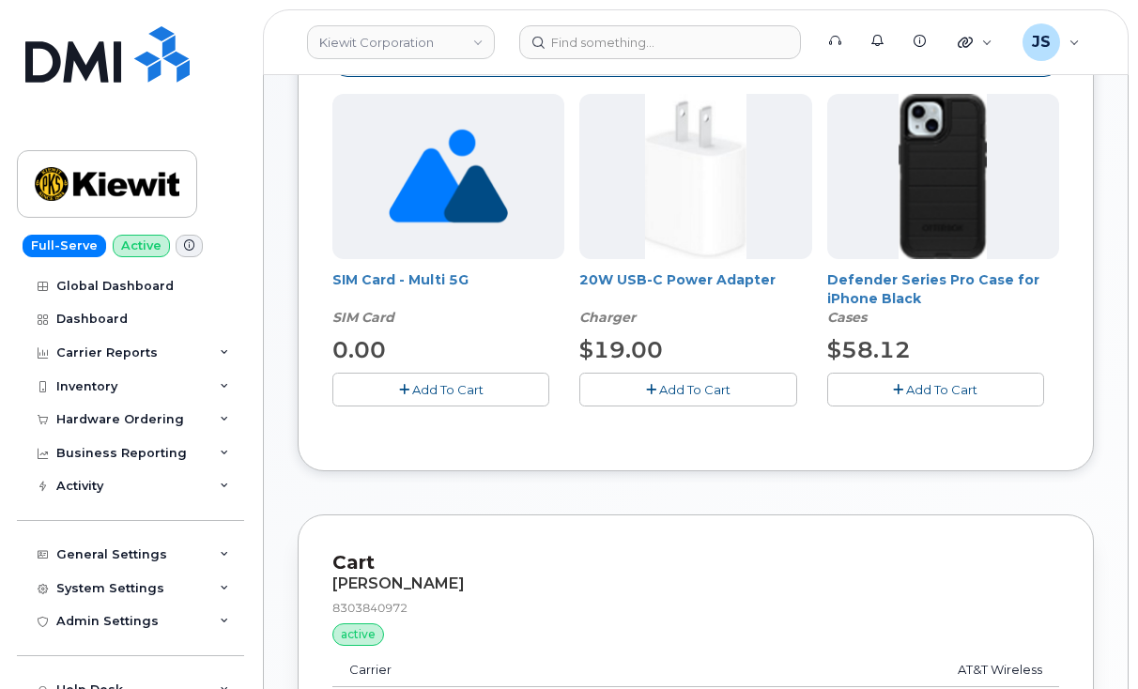
scroll to position [337, 0]
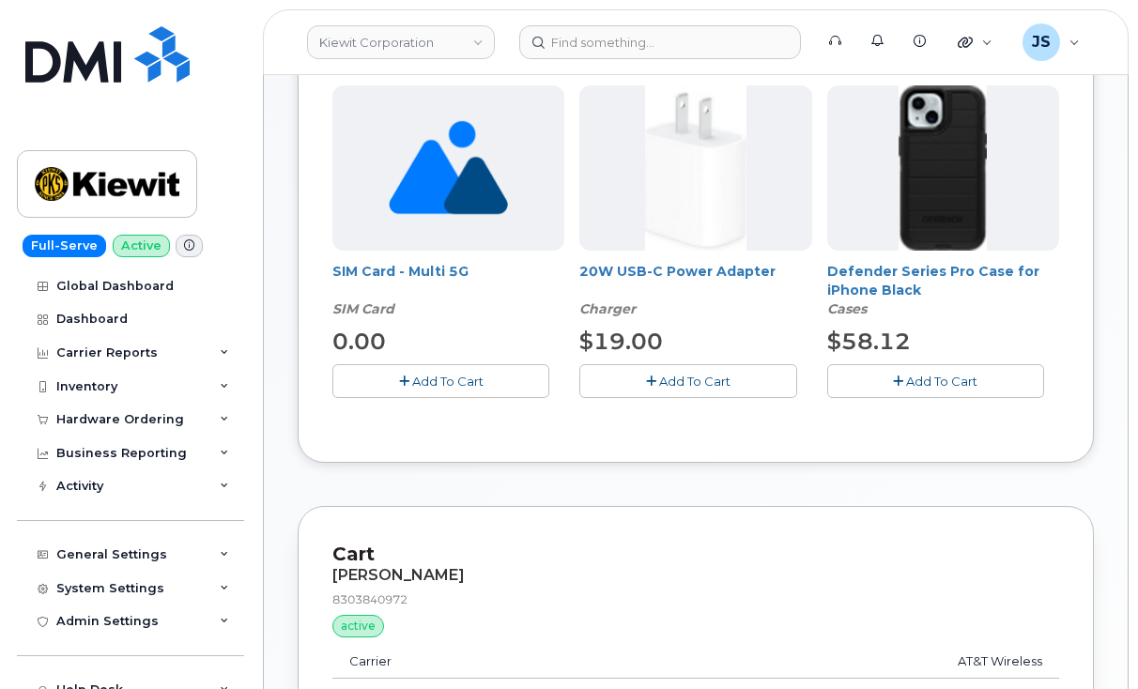
click at [692, 390] on button "Add To Cart" at bounding box center [687, 380] width 217 height 33
click at [967, 374] on span "Add To Cart" at bounding box center [941, 381] width 71 height 15
click at [764, 485] on div "Order New Device Upgrade Existing Device Order Accessory Order new device and n…" at bounding box center [696, 658] width 796 height 1647
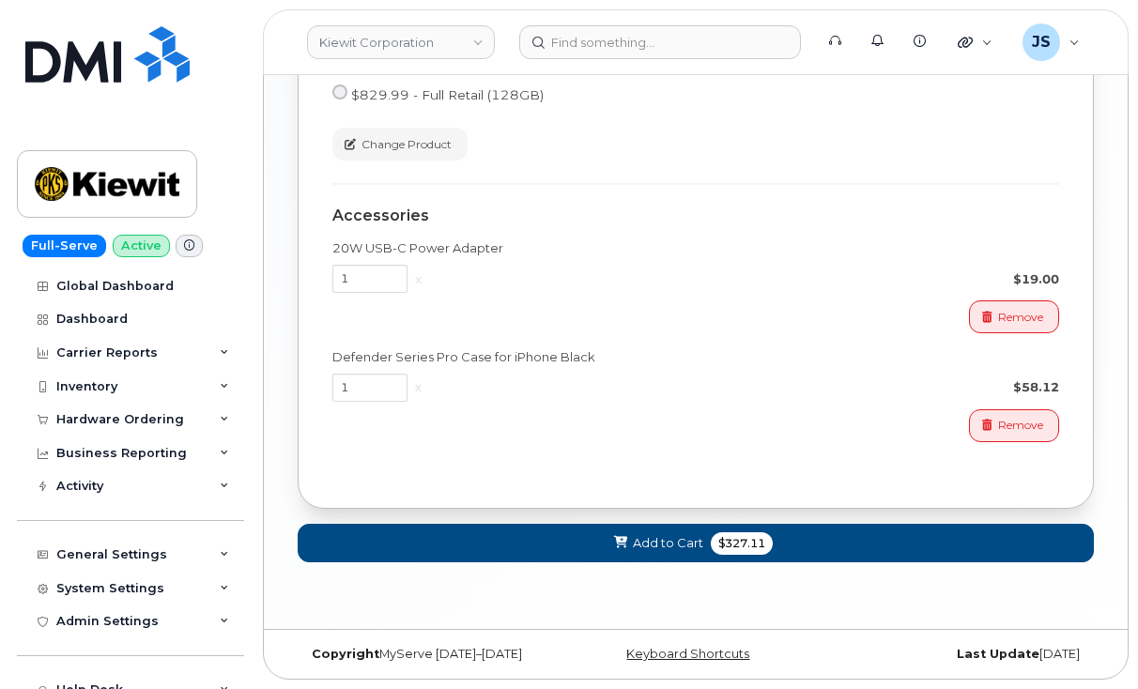
scroll to position [1229, 0]
click at [587, 548] on button "Add to Cart $327.11" at bounding box center [696, 543] width 796 height 39
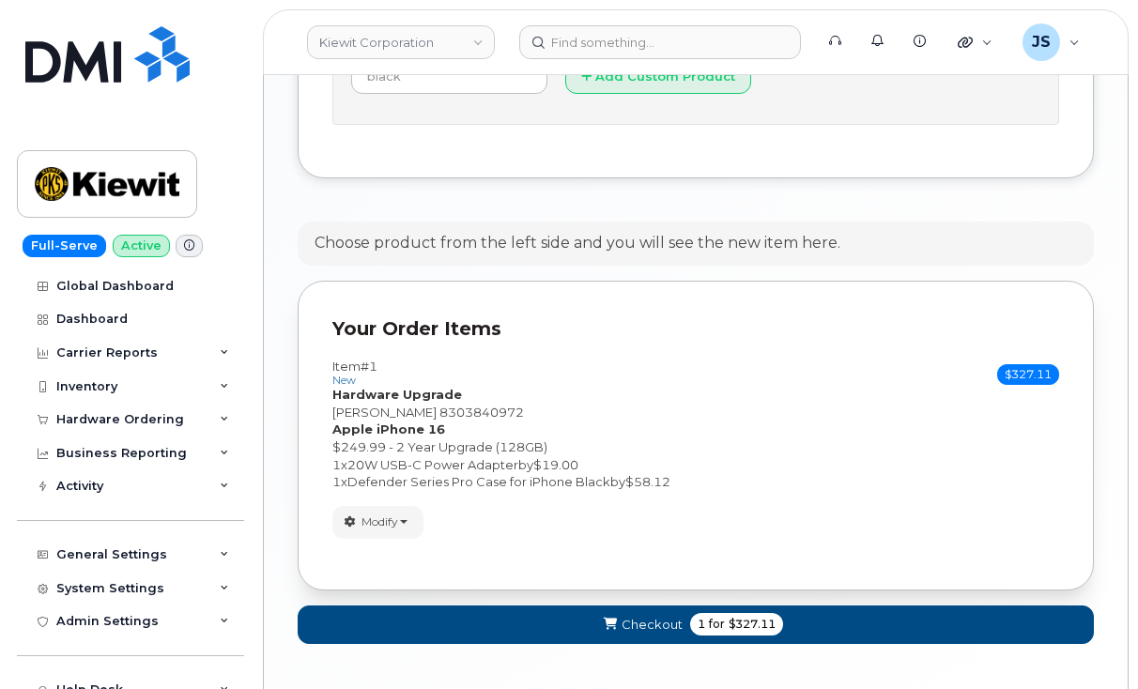
scroll to position [1196, 0]
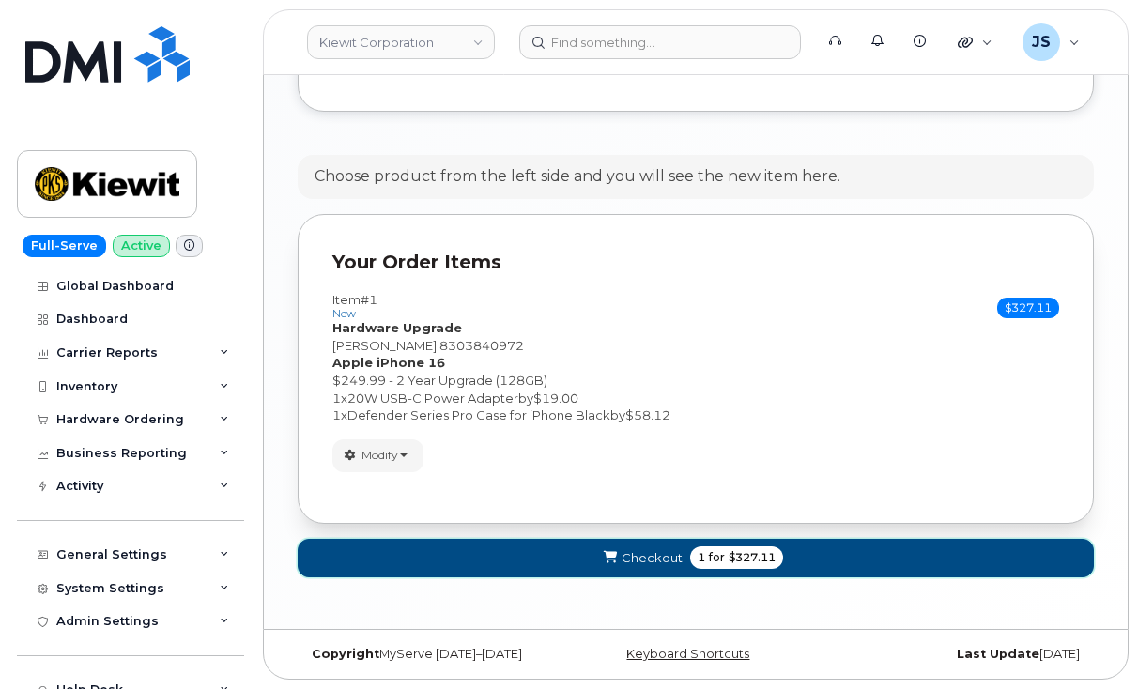
click at [621, 558] on button "Checkout 1 for $327.11" at bounding box center [696, 558] width 796 height 39
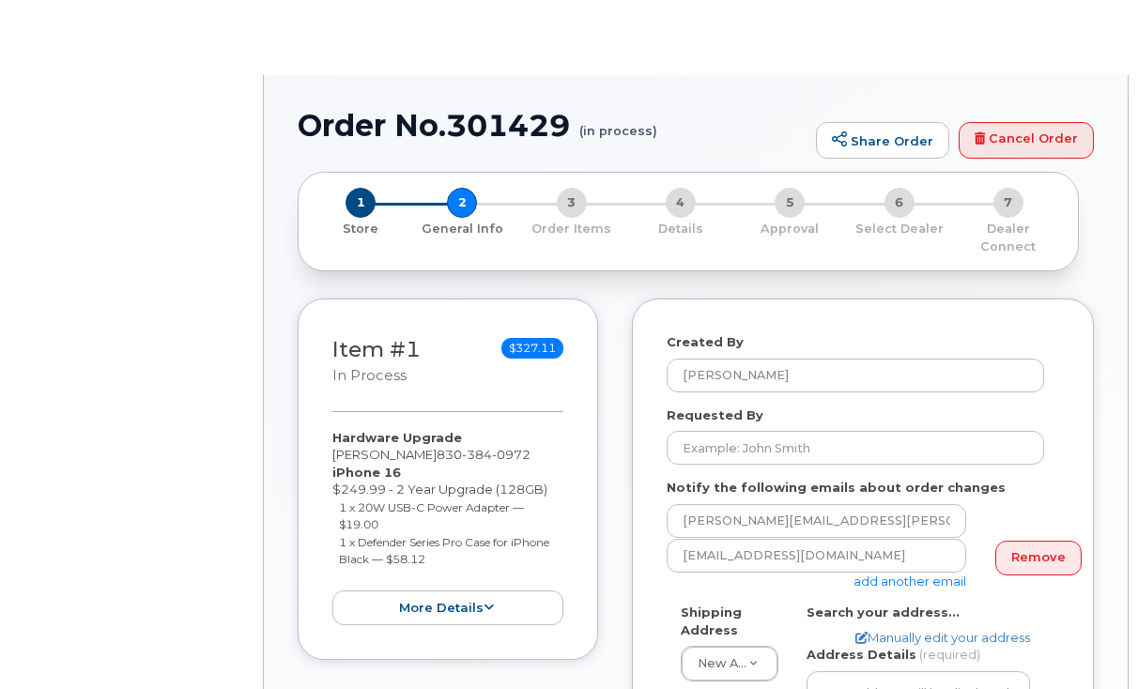
select select
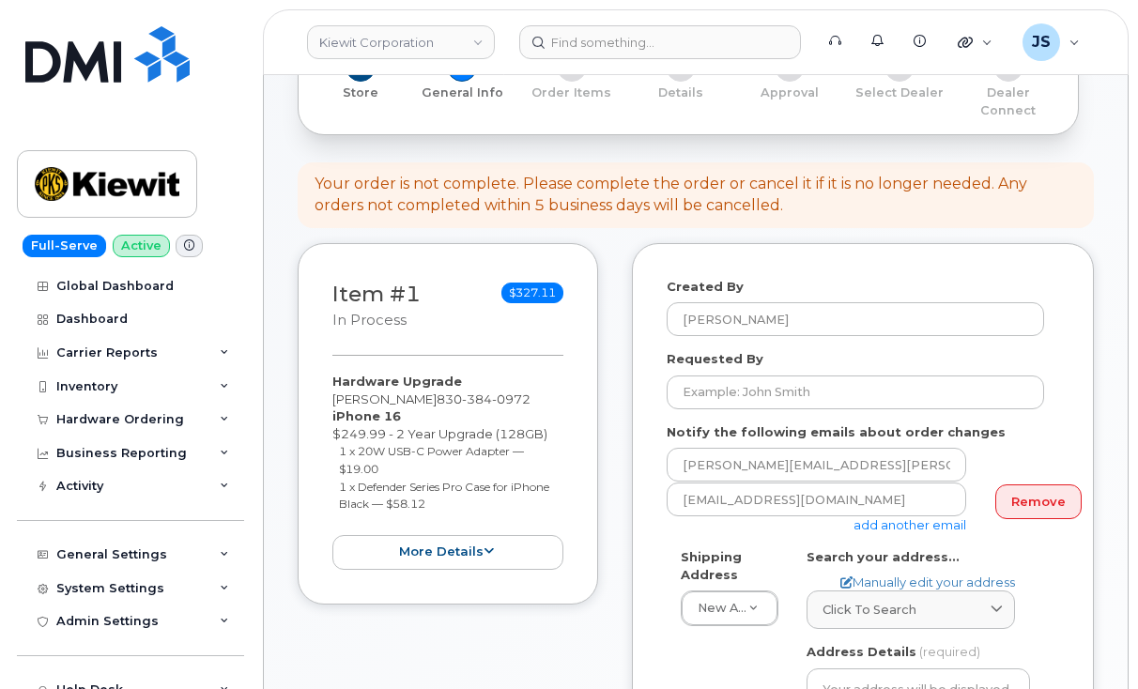
scroll to position [282, 0]
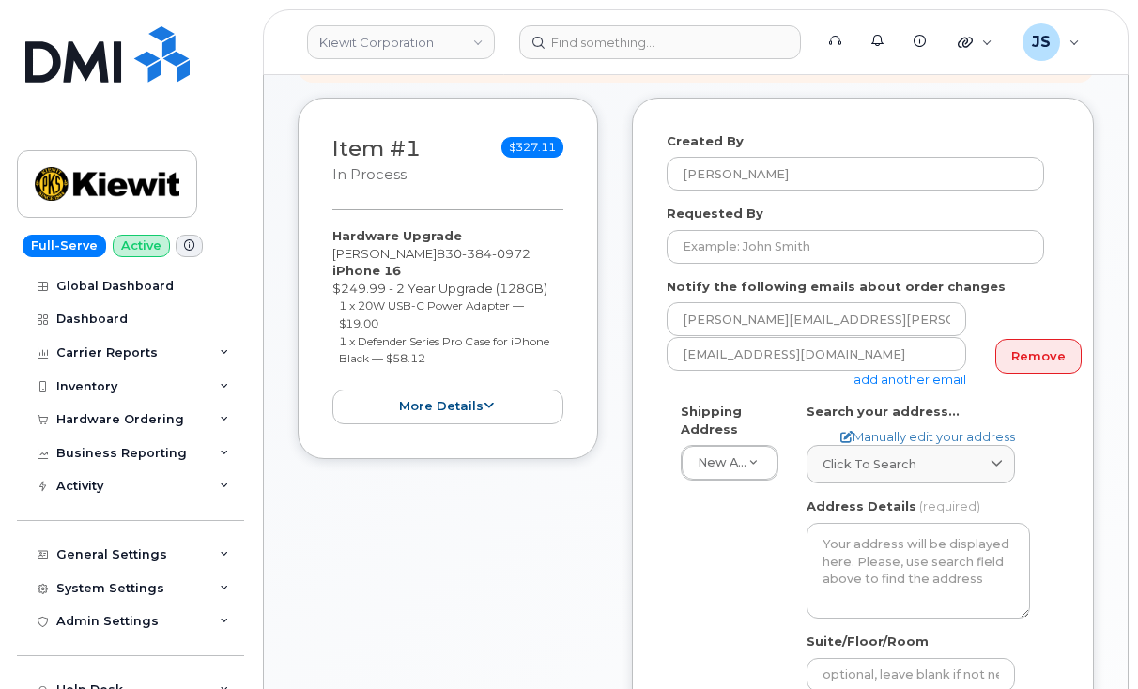
click at [918, 381] on link "add another email" at bounding box center [910, 379] width 113 height 15
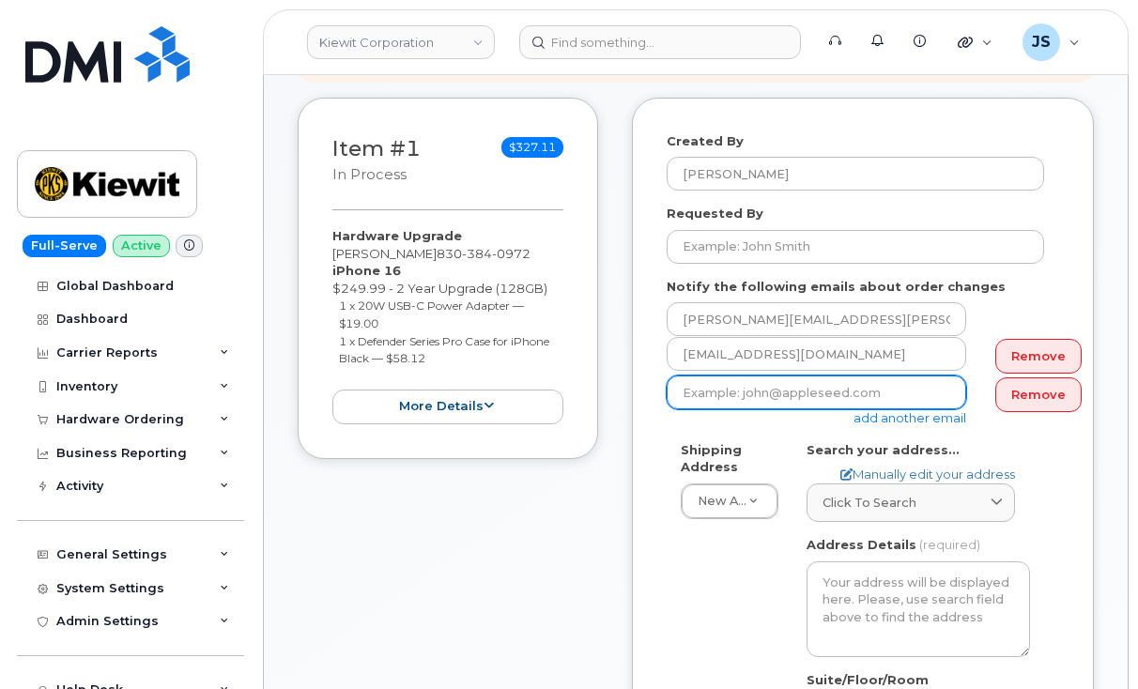
click at [861, 389] on input "email" at bounding box center [817, 393] width 300 height 34
paste input "ALEXANDRA.JOHNSON@KIEWIT.COM"
type input "ALEXANDRA.JOHNSON@KIEWIT.COM"
click at [619, 360] on div "Item #1 in process $327.11 Hardware Upgrade DEREK LUGO 830 384 0972 iPhone 16 $…" at bounding box center [696, 550] width 796 height 904
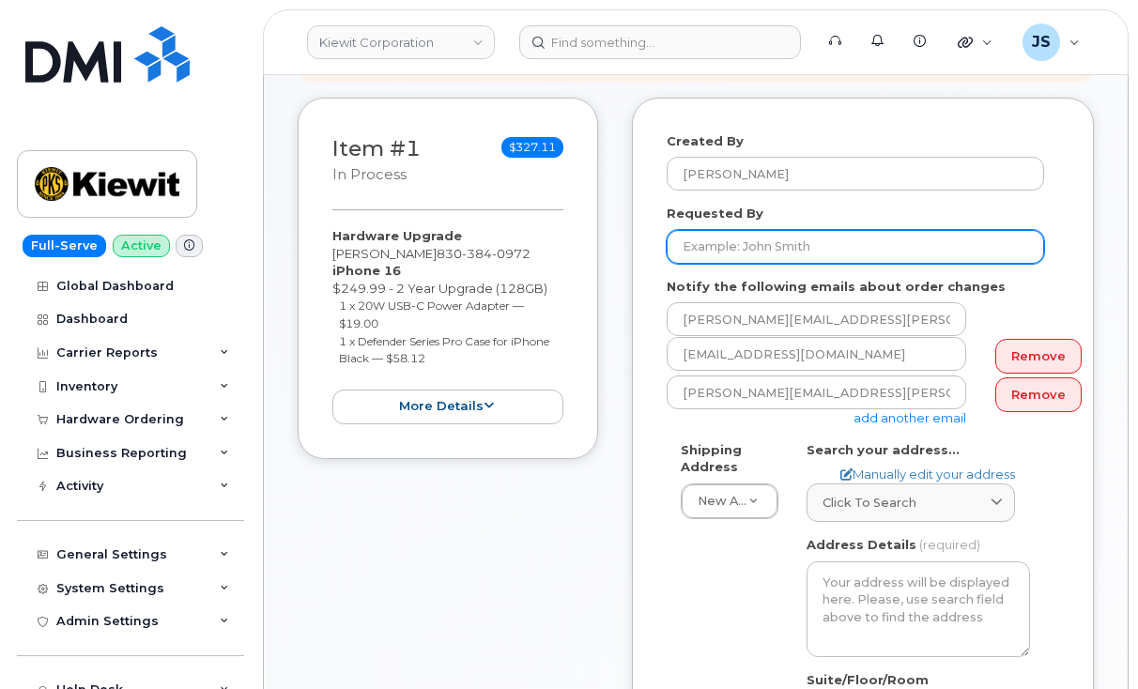
click at [852, 255] on input "Requested By" at bounding box center [856, 247] width 378 height 34
paste input "CS0794888"
type input "CS0794888"
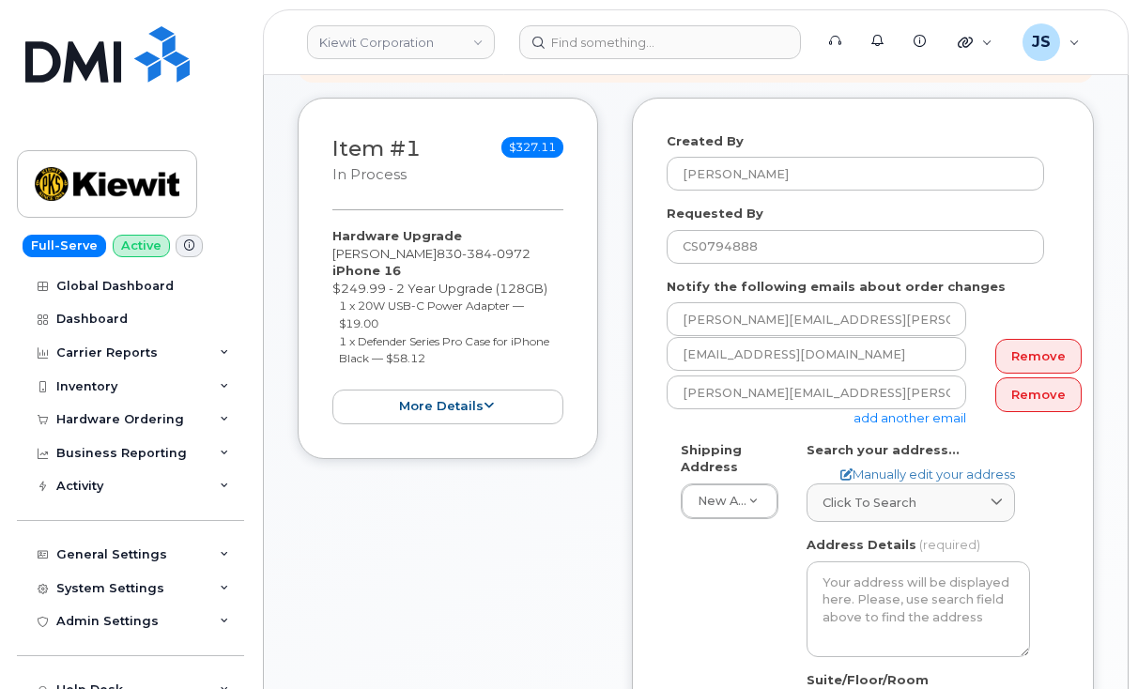
click at [640, 342] on div "Created By Jacob Shepherd Requested By CS0794888 Notify the following emails ab…" at bounding box center [863, 536] width 462 height 876
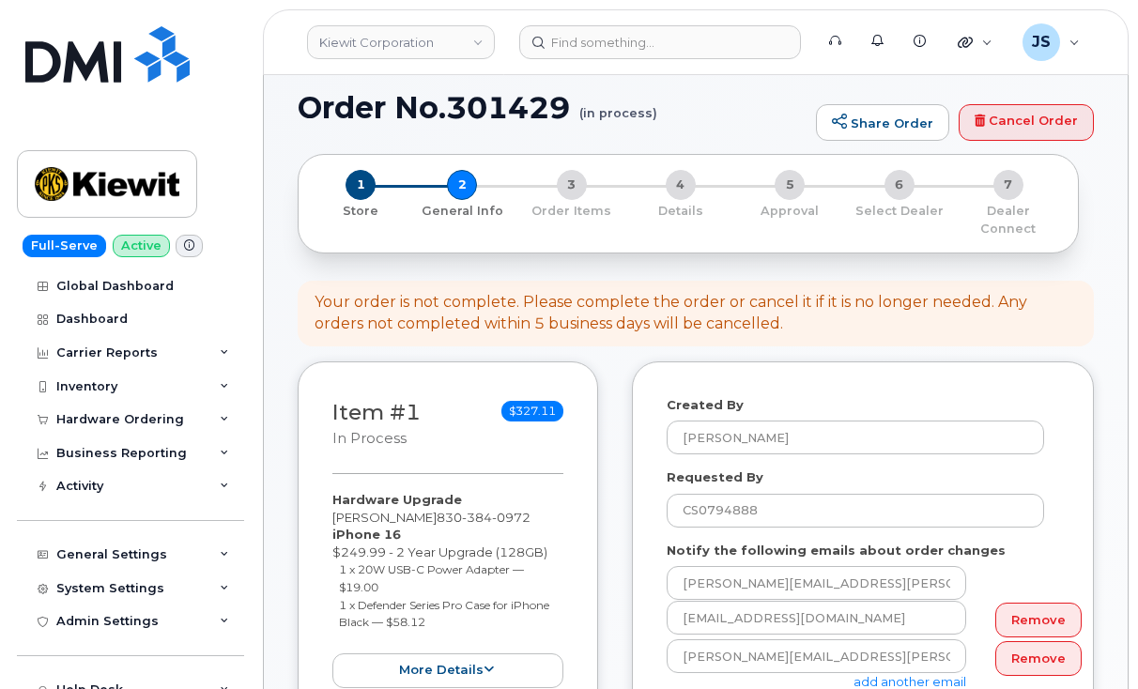
scroll to position [0, 0]
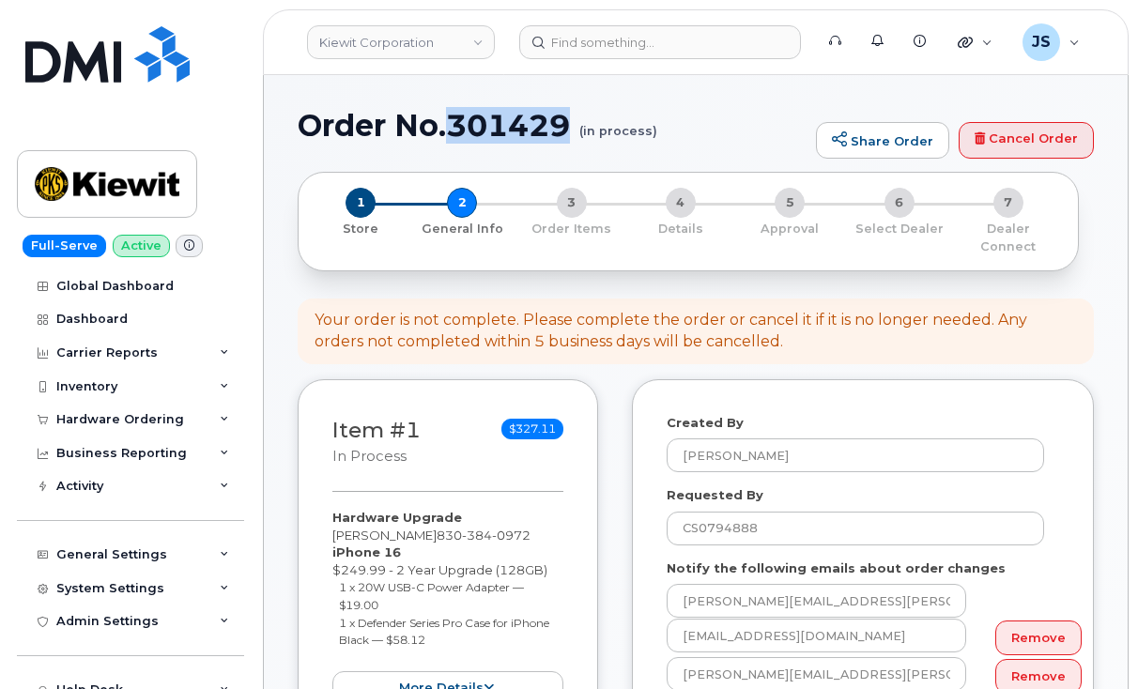
drag, startPoint x: 571, startPoint y: 131, endPoint x: 455, endPoint y: 133, distance: 115.5
click at [455, 133] on h1 "Order No.301429 (in process)" at bounding box center [552, 125] width 509 height 33
copy h1 "301429"
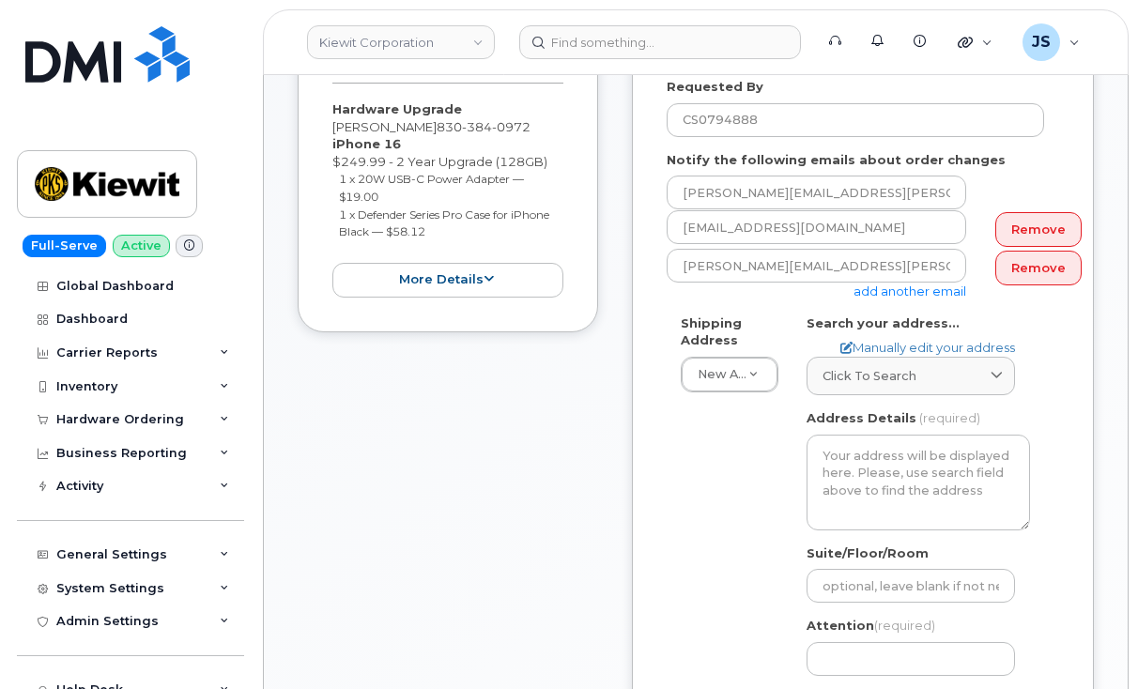
scroll to position [619, 0]
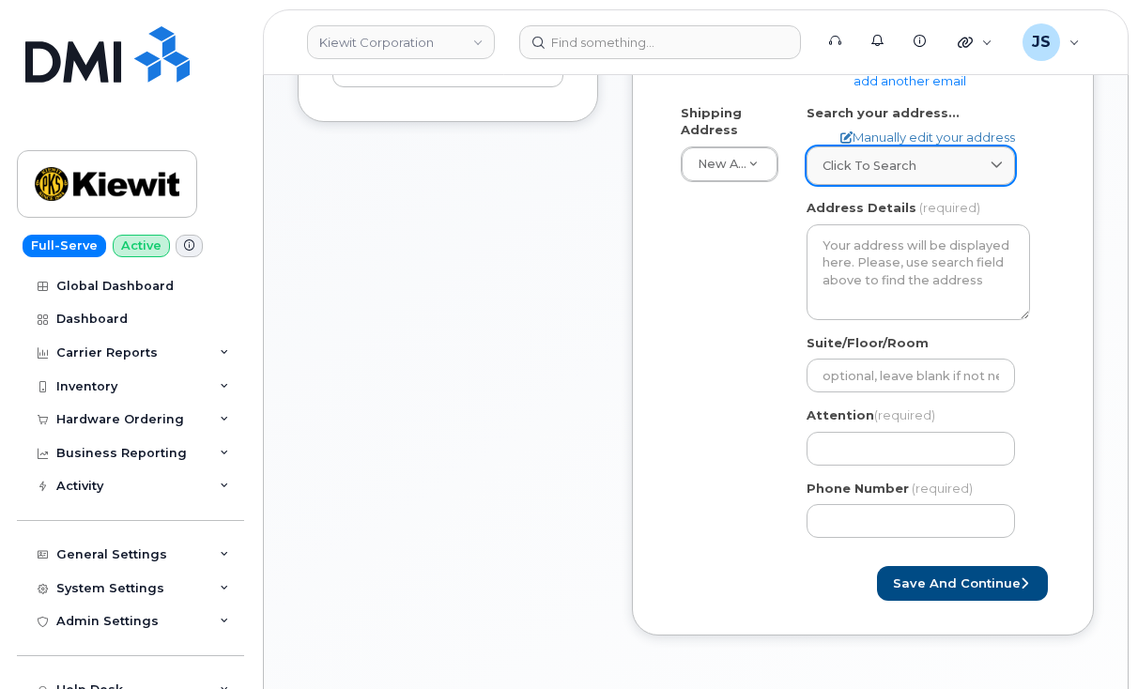
click at [932, 177] on link "Click to search" at bounding box center [911, 166] width 208 height 39
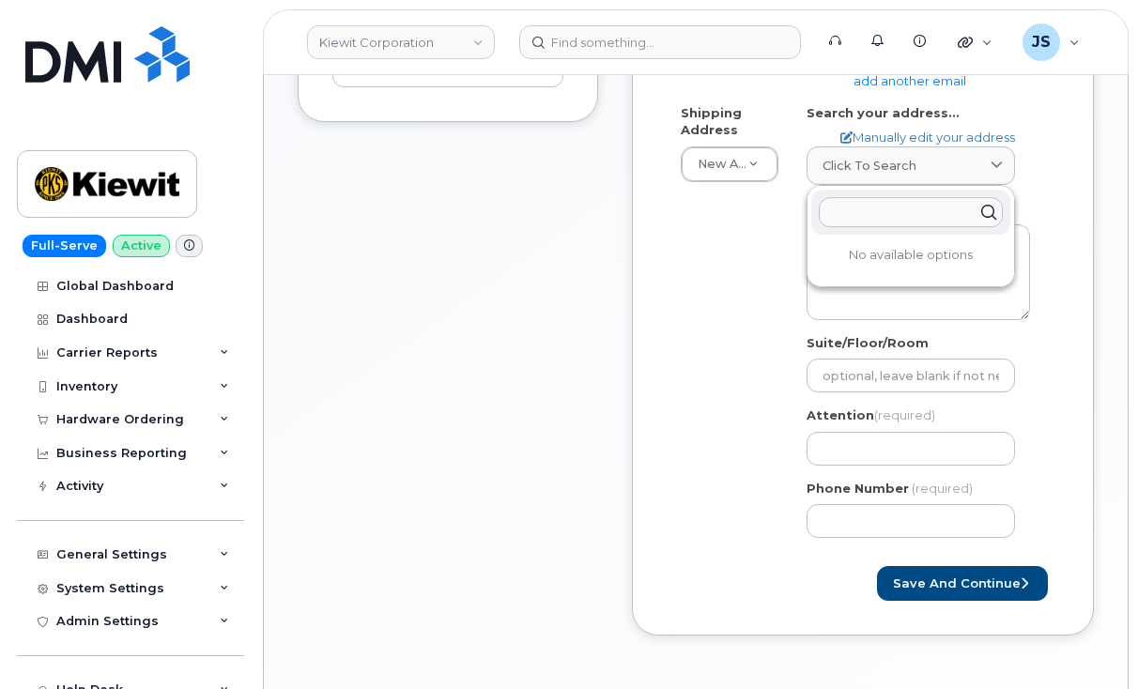
paste input "16331 N US Hwy 277"
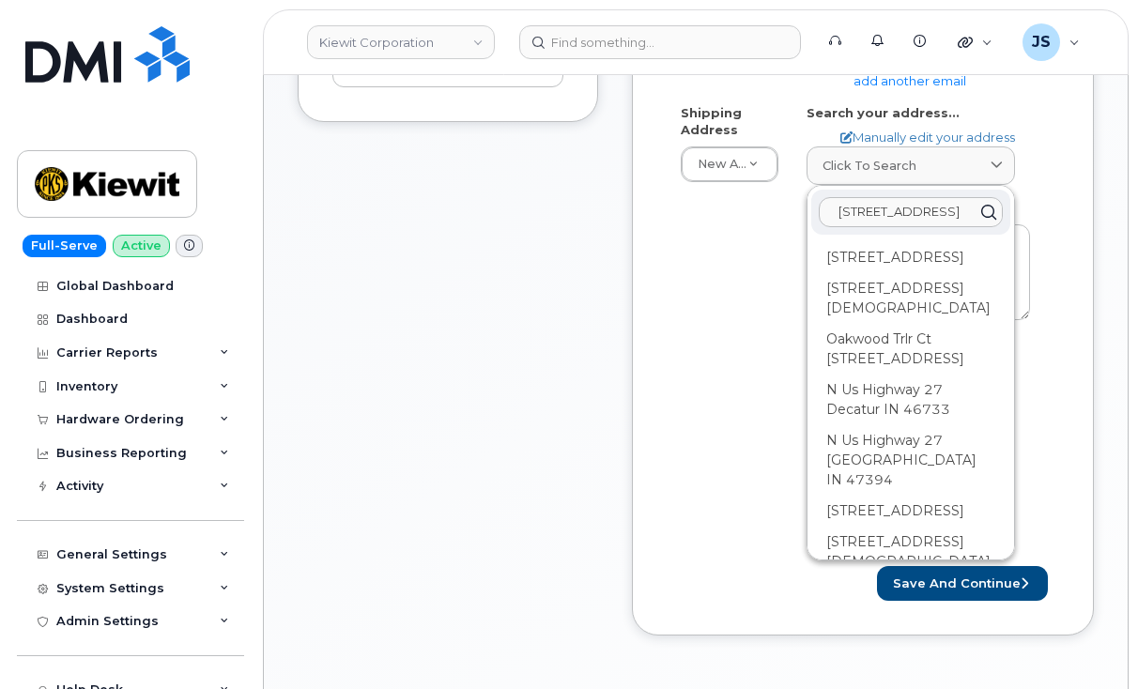
scroll to position [0, 54]
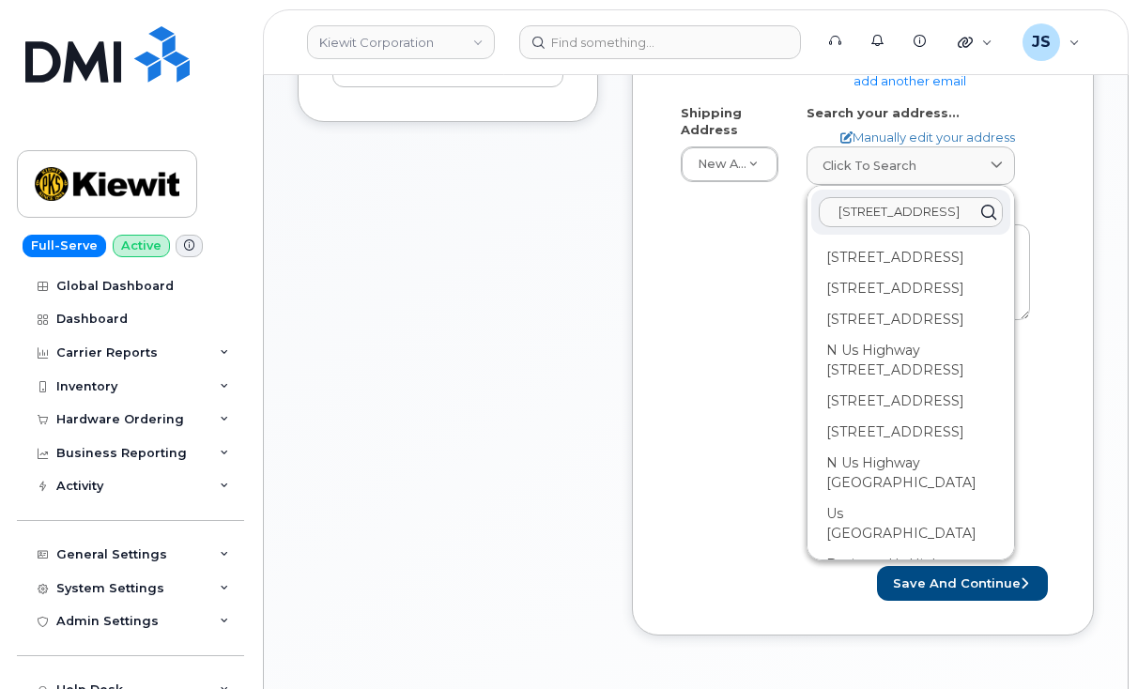
type input "16331 N US Hwy 277 Quemado"
click at [748, 361] on div "Shipping Address New Address New Address 11455 US Highway 29 10055 Trainstation…" at bounding box center [856, 328] width 378 height 449
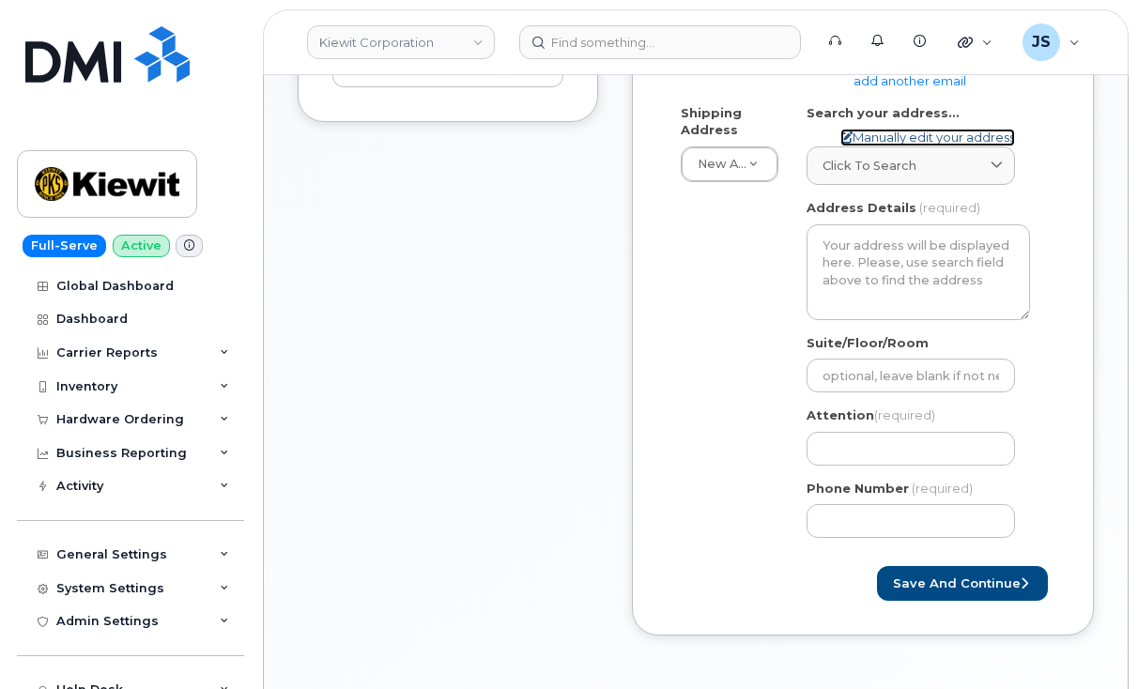
click at [982, 139] on link "Manually edit your address" at bounding box center [928, 138] width 175 height 18
select select
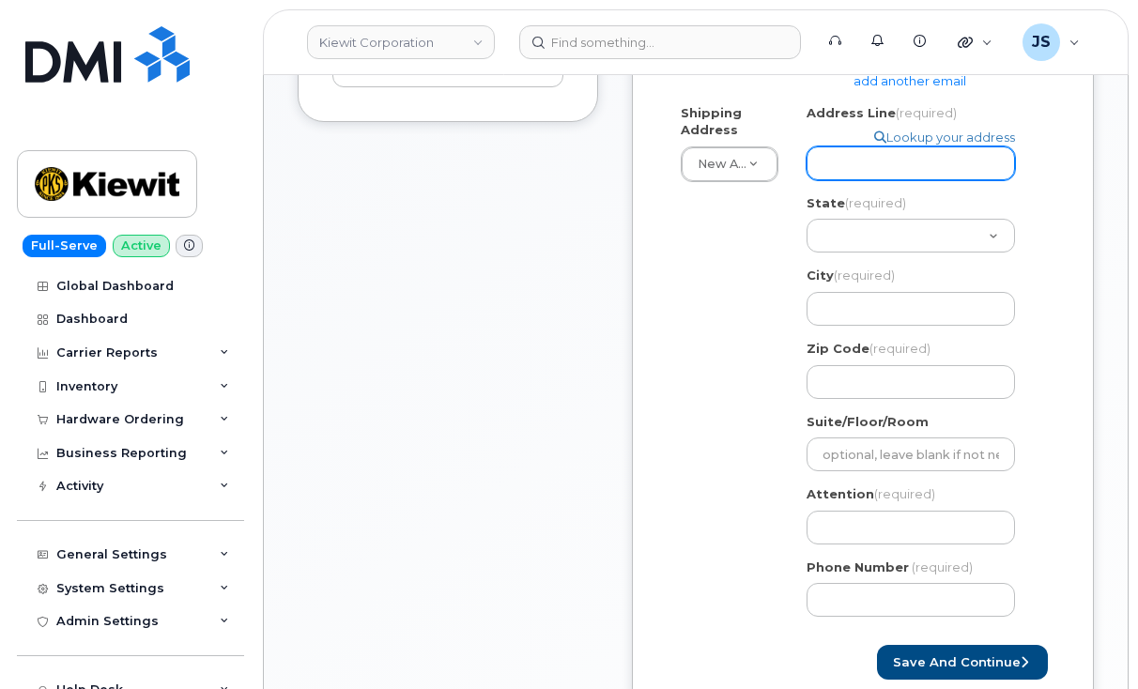
click at [821, 153] on input "Address Line (required)" at bounding box center [911, 164] width 208 height 34
paste input "16331 N US Hwy 277"
select select
type input "16331 N US Hwy 277"
click at [640, 212] on div "Created By Jacob Shepherd Requested By CS0794888 Notify the following emails ab…" at bounding box center [863, 238] width 462 height 954
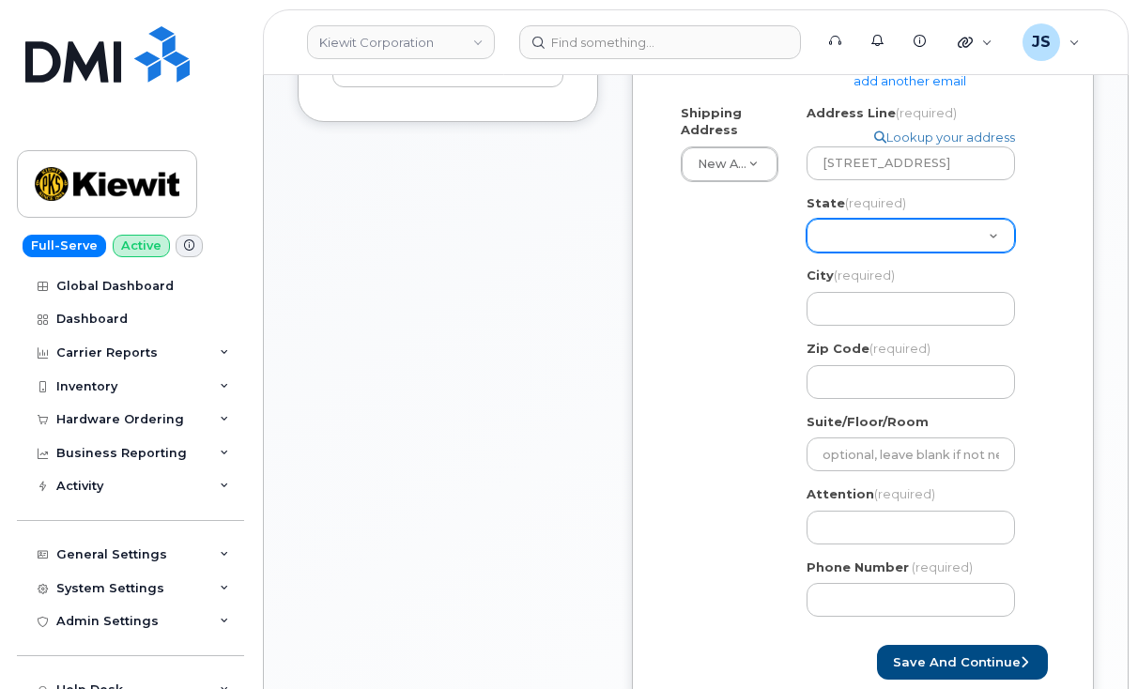
click at [884, 242] on select "Alabama Alaska American Samoa Arizona Arkansas California Colorado Connecticut …" at bounding box center [911, 236] width 208 height 34
select select "TX"
click at [807, 219] on select "Alabama Alaska American Samoa Arizona Arkansas California Colorado Connecticut …" at bounding box center [911, 236] width 208 height 34
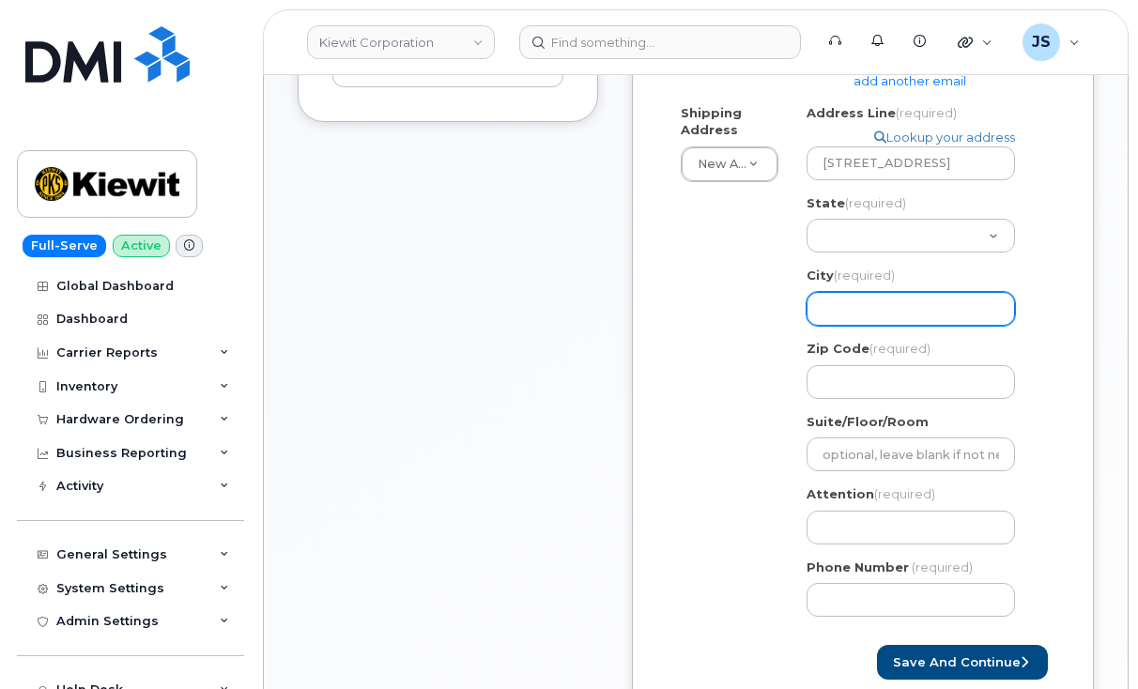
click at [853, 314] on input "City (required)" at bounding box center [911, 309] width 208 height 34
paste input "Quemado"
select select
type input "Quemado"
click at [731, 224] on div "Shipping Address New Address New Address 11455 US Highway 29 10055 Trainstation…" at bounding box center [856, 368] width 378 height 528
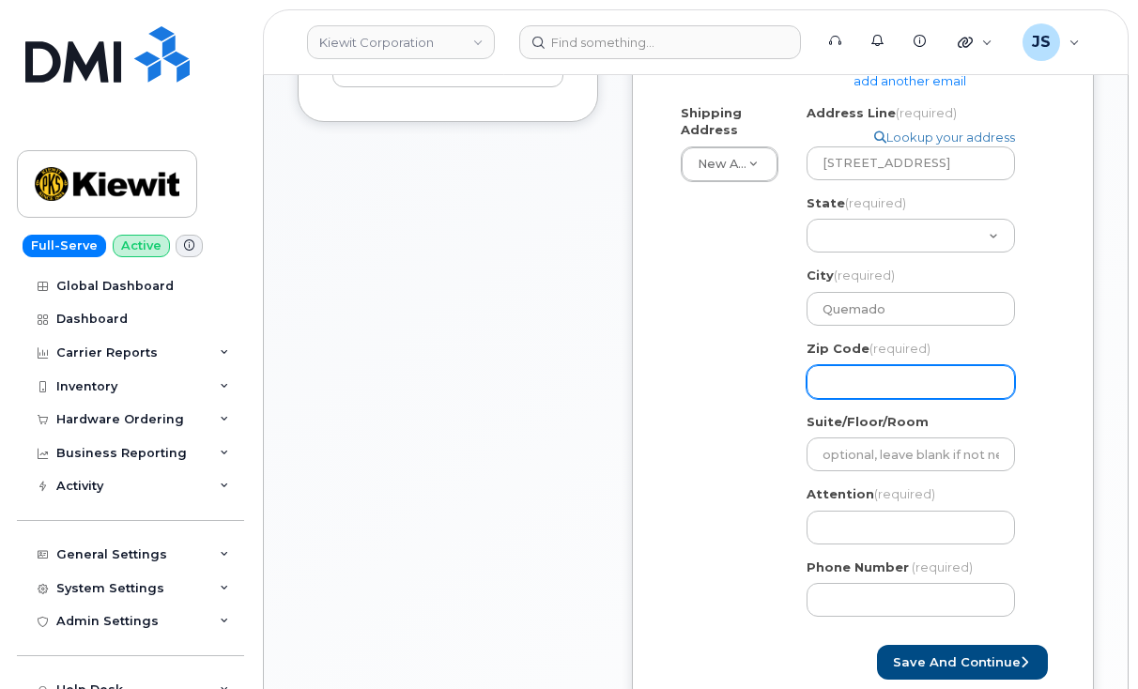
click at [889, 395] on input "Zip Code (required)" at bounding box center [911, 382] width 208 height 34
paste input "78877"
select select
type input "78877"
click at [1069, 410] on div "Created By Jacob Shepherd Requested By CS0794888 Notify the following emails ab…" at bounding box center [863, 238] width 462 height 954
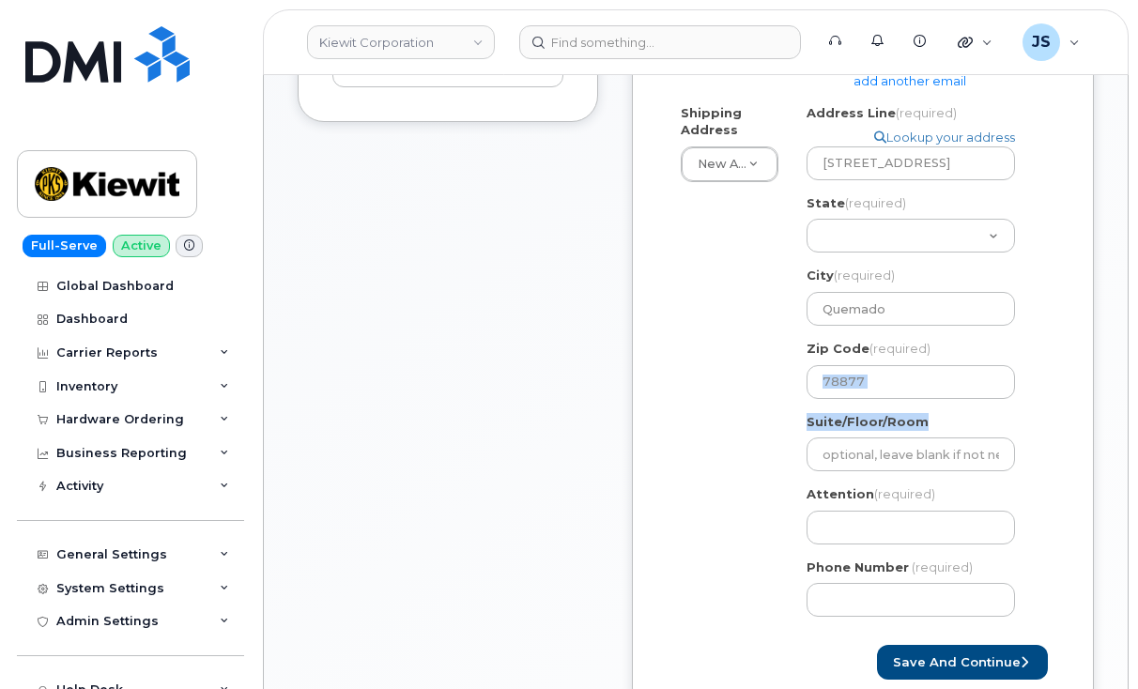
drag, startPoint x: 1136, startPoint y: 372, endPoint x: 1139, endPoint y: 422, distance: 49.9
click at [1137, 422] on html "Kiewit Corporation Support Alerts Knowledge Base Quicklinks Suspend / Cancel De…" at bounding box center [569, 350] width 1138 height 1939
drag, startPoint x: 1139, startPoint y: 422, endPoint x: 1069, endPoint y: 450, distance: 75.9
click at [1067, 450] on div "Created By Jacob Shepherd Requested By CS0794888 Notify the following emails ab…" at bounding box center [863, 238] width 462 height 954
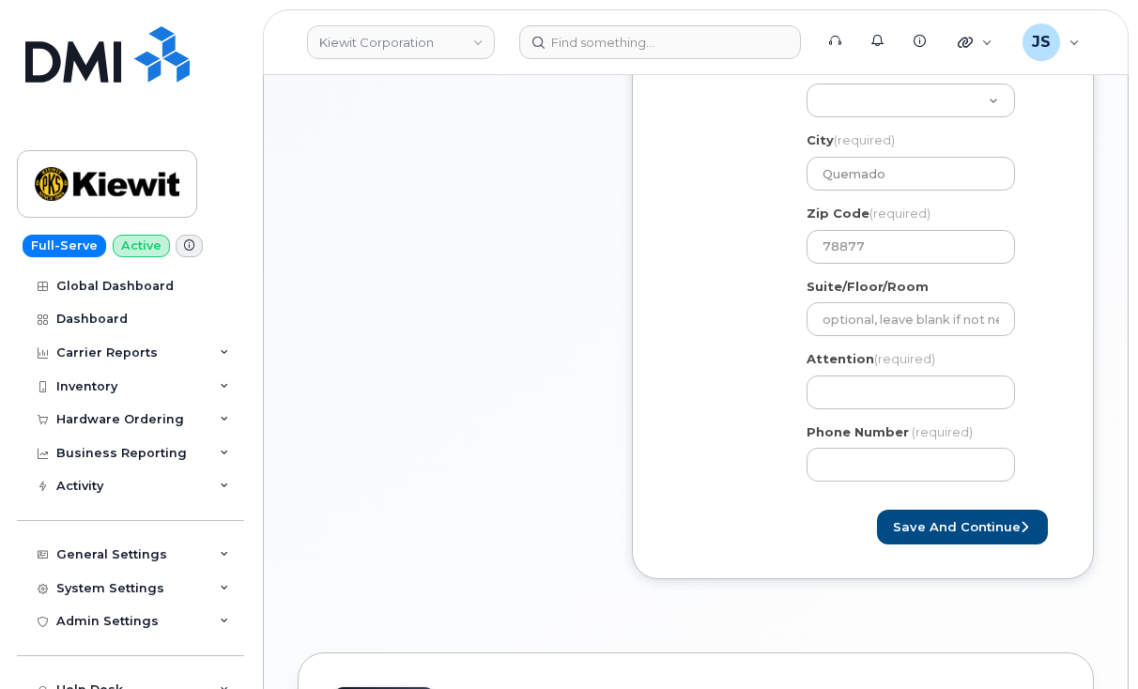
scroll to position [760, 0]
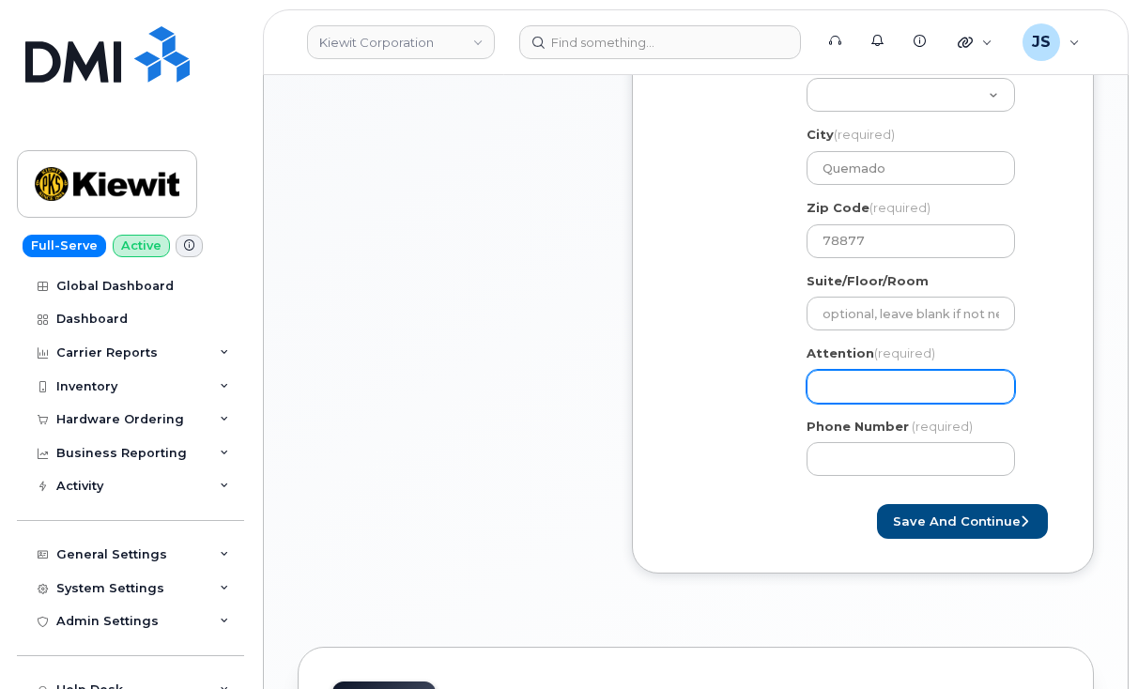
click at [921, 391] on input "Attention (required)" at bounding box center [911, 387] width 208 height 34
select select
type input "D"
select select
type input "De"
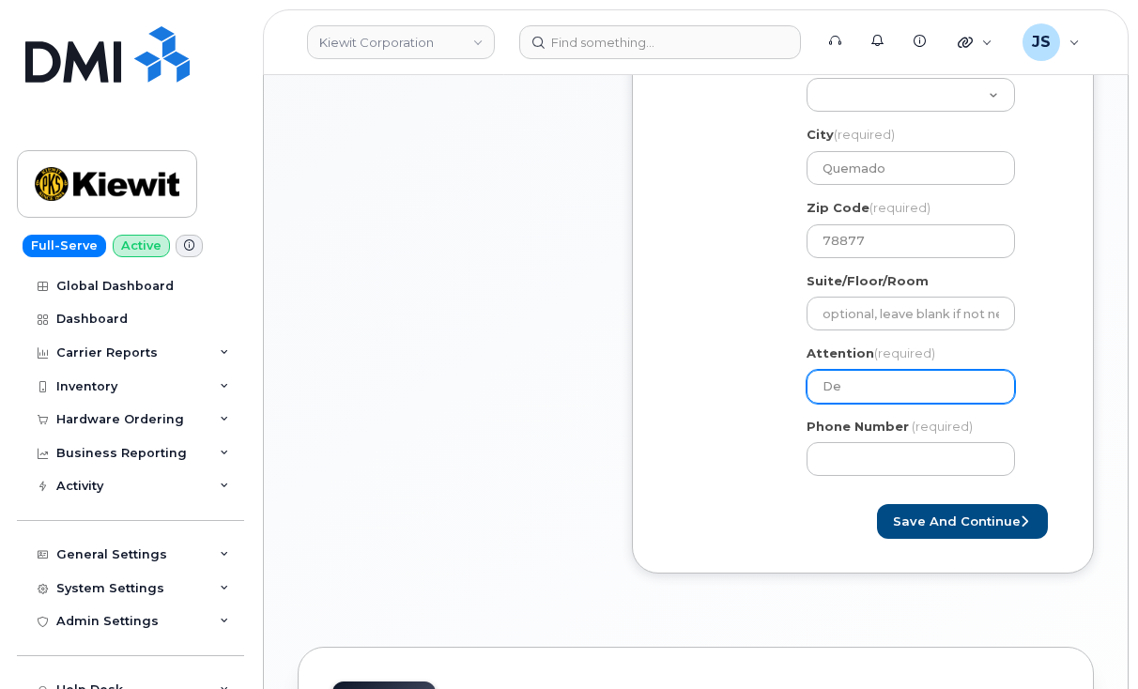
select select
type input "Der"
select select
type input "Dere"
select select
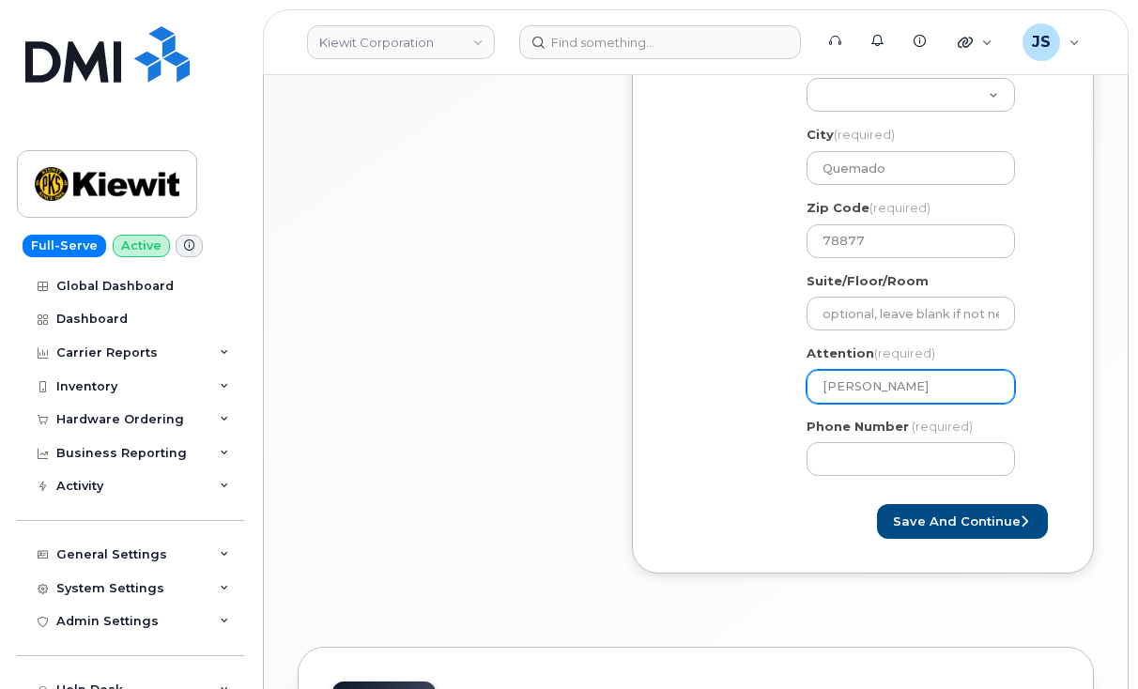
type input "Derek"
select select
type input "Derek L"
select select
type input "Derek Lu"
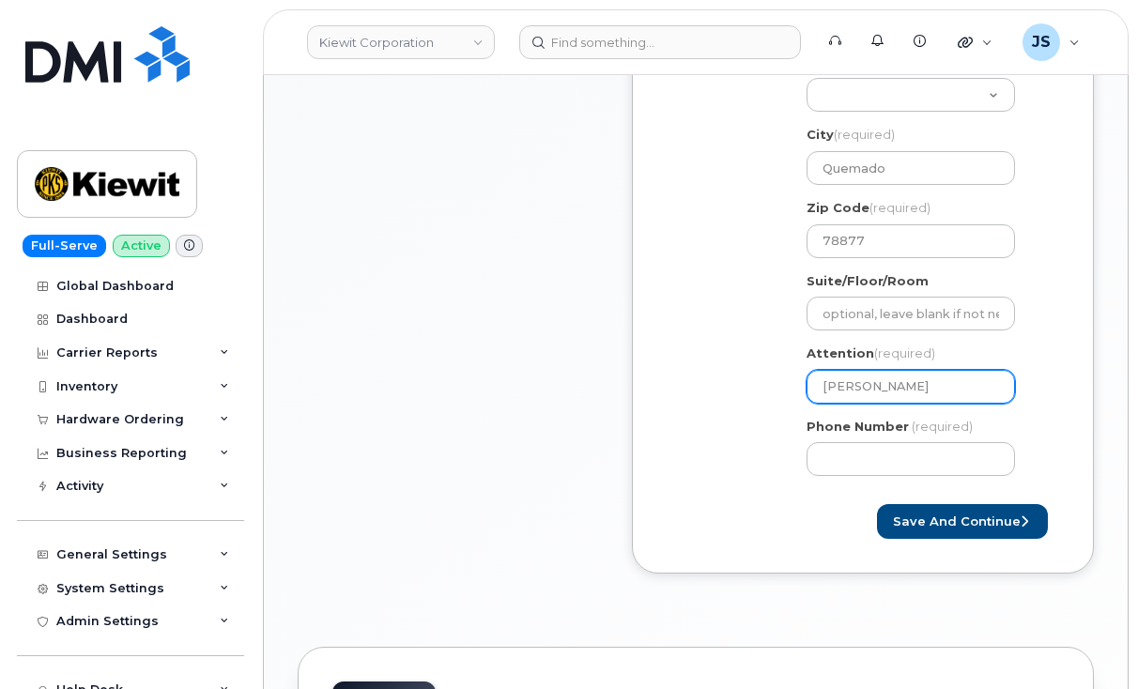
select select
type input "Derek Lug"
select select
type input "Derek Lugo"
select select
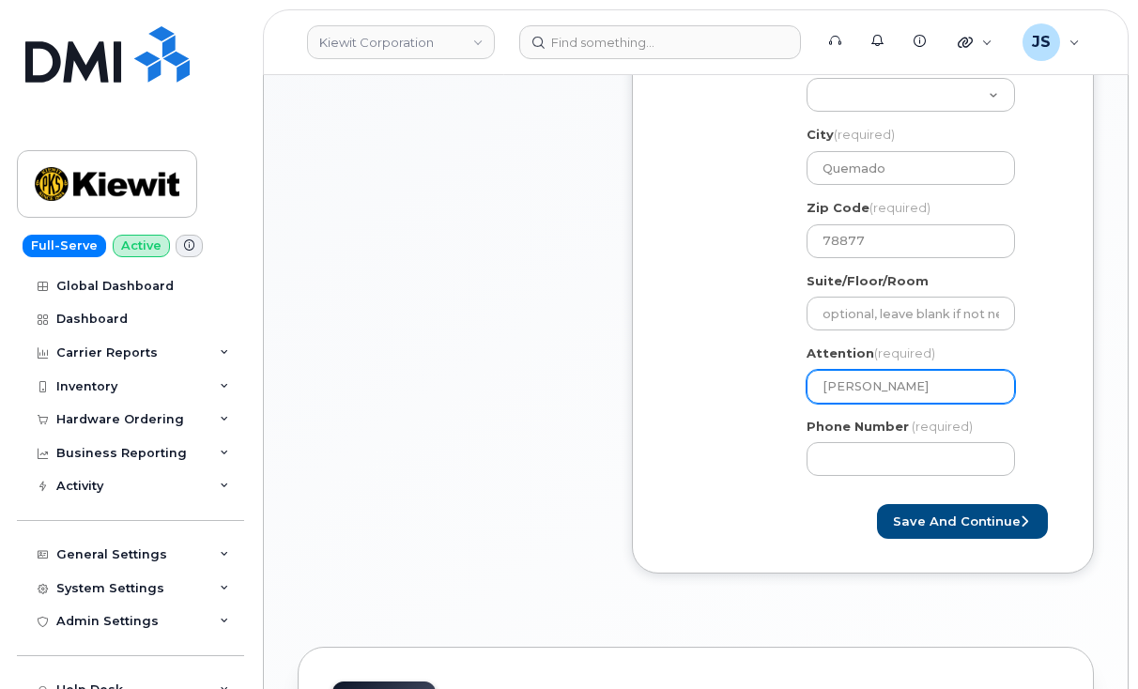
type input "Derek Lugo/"
select select
type input "Derek Lugo/A"
select select
type input "Derek Lugo/Al"
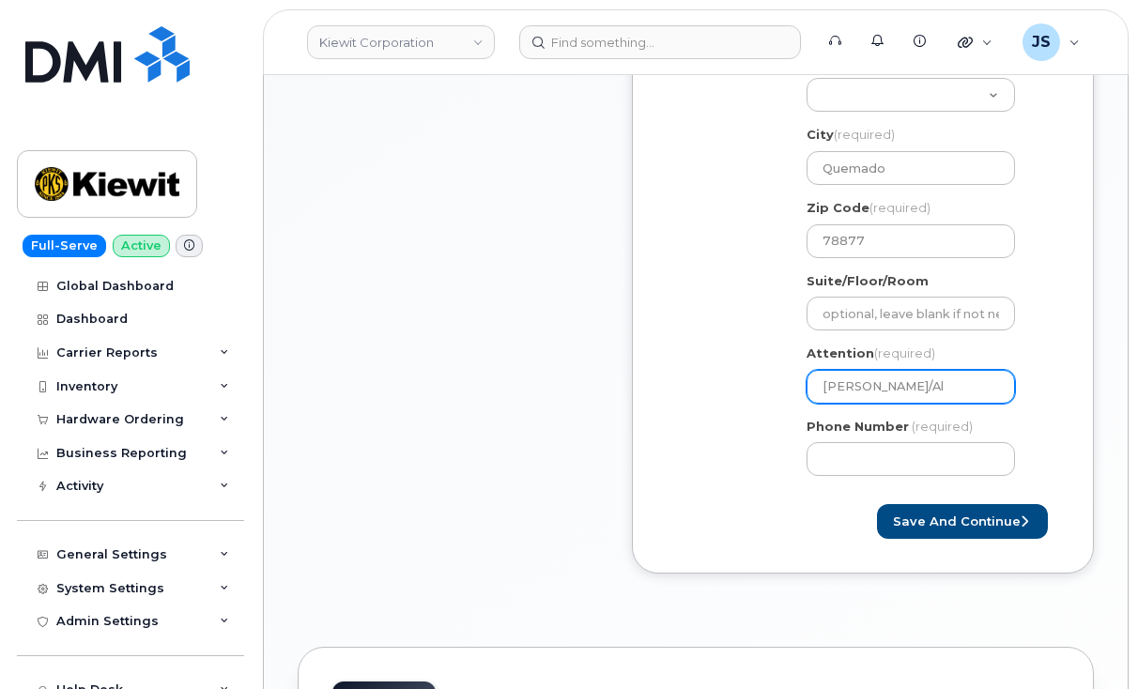
select select
type input "Derek Lugo/Ale"
select select
type input "Derek Lugo/Alex"
select select
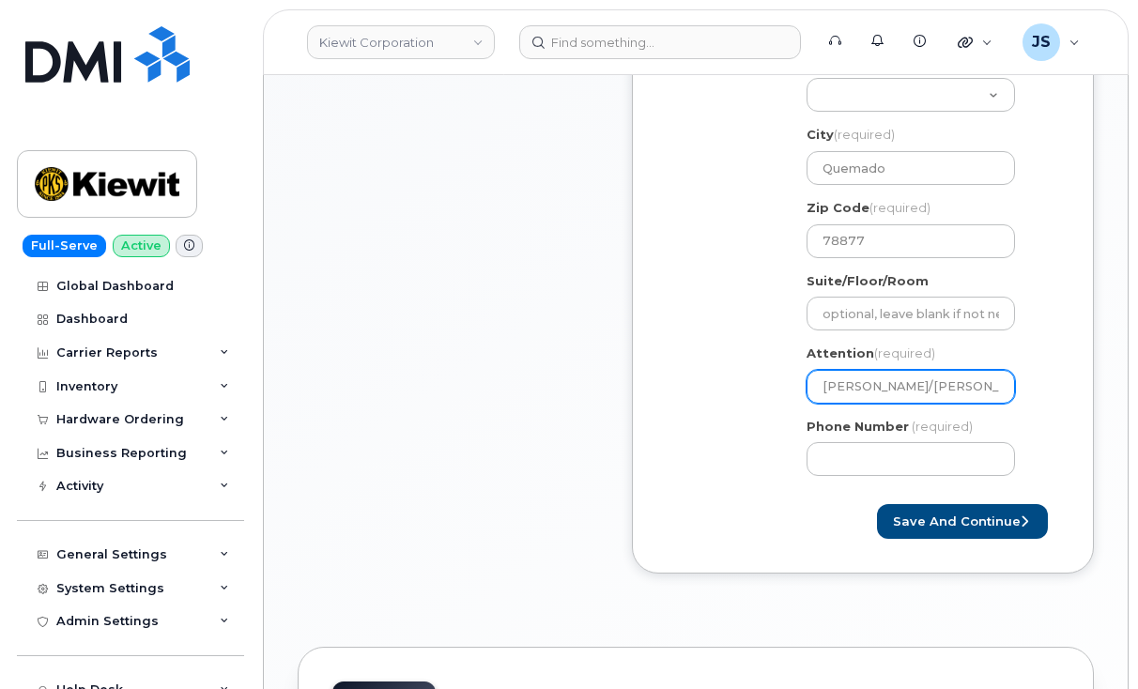
type input "Derek Lugo/Alexa"
select select
type input "Derek Lugo/Alexan"
select select
type input "Derek Lugo/Alexand"
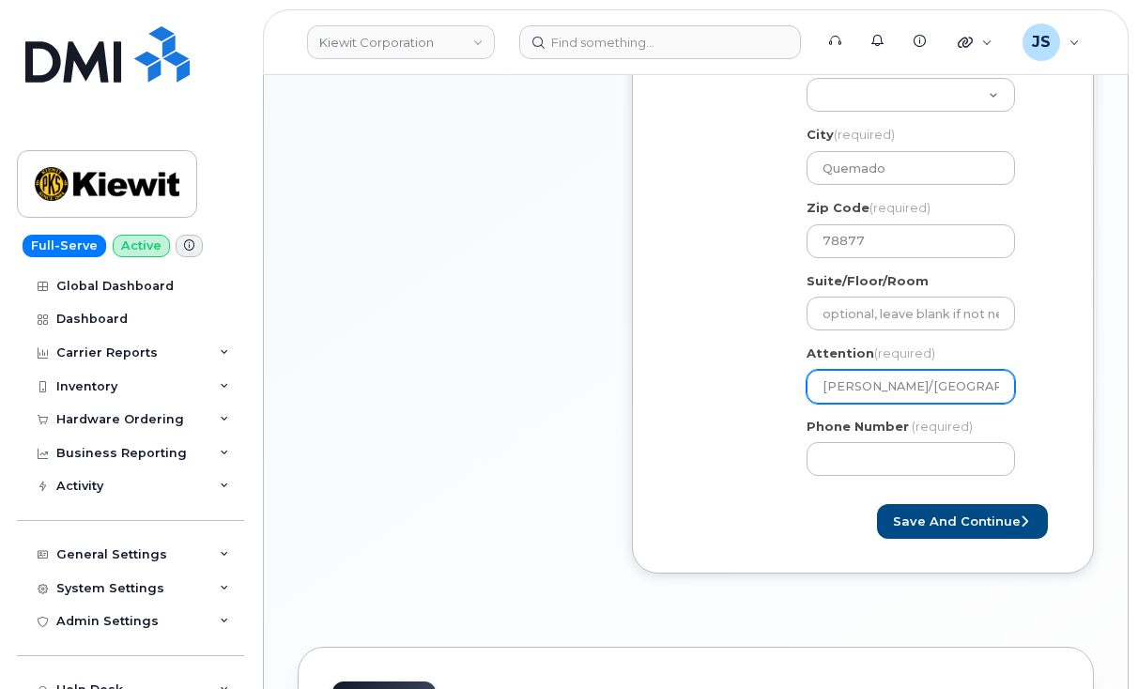
select select
type input "Derek Lugo/Alexandr"
select select
type input "Derek Lugo/Alexandra"
select select
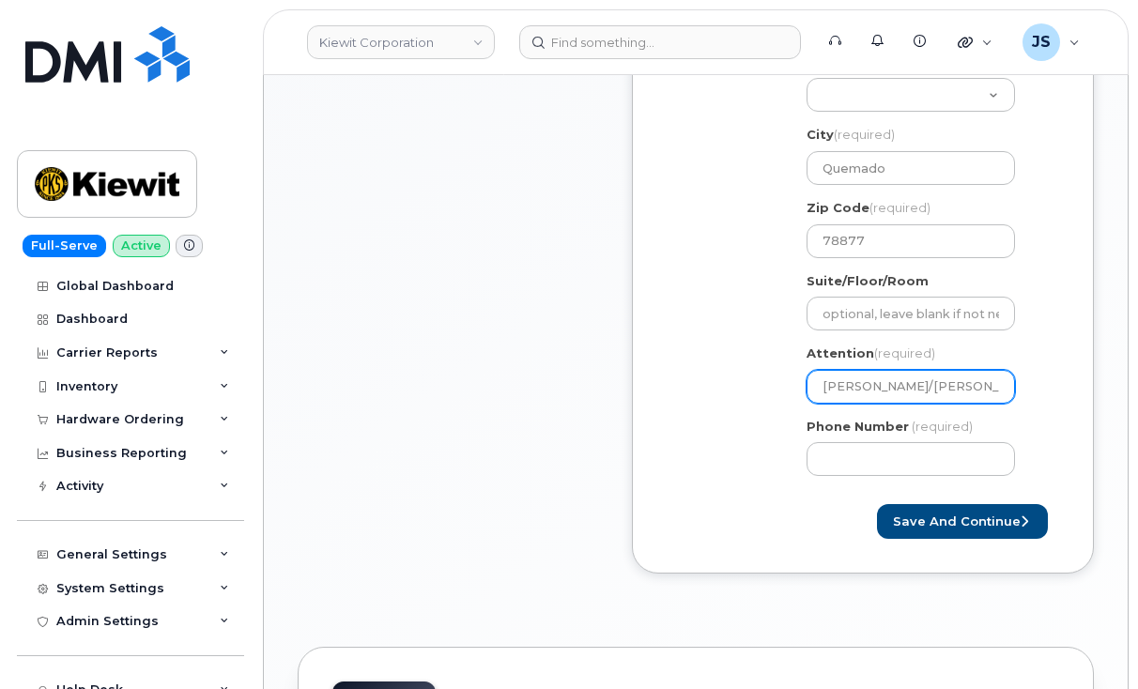
type input "Derek Lugo/Alexandra J"
select select
type input "Derek Lugo/Alexandra Jo"
select select
type input "Derek Lugo/Alexandra Joh"
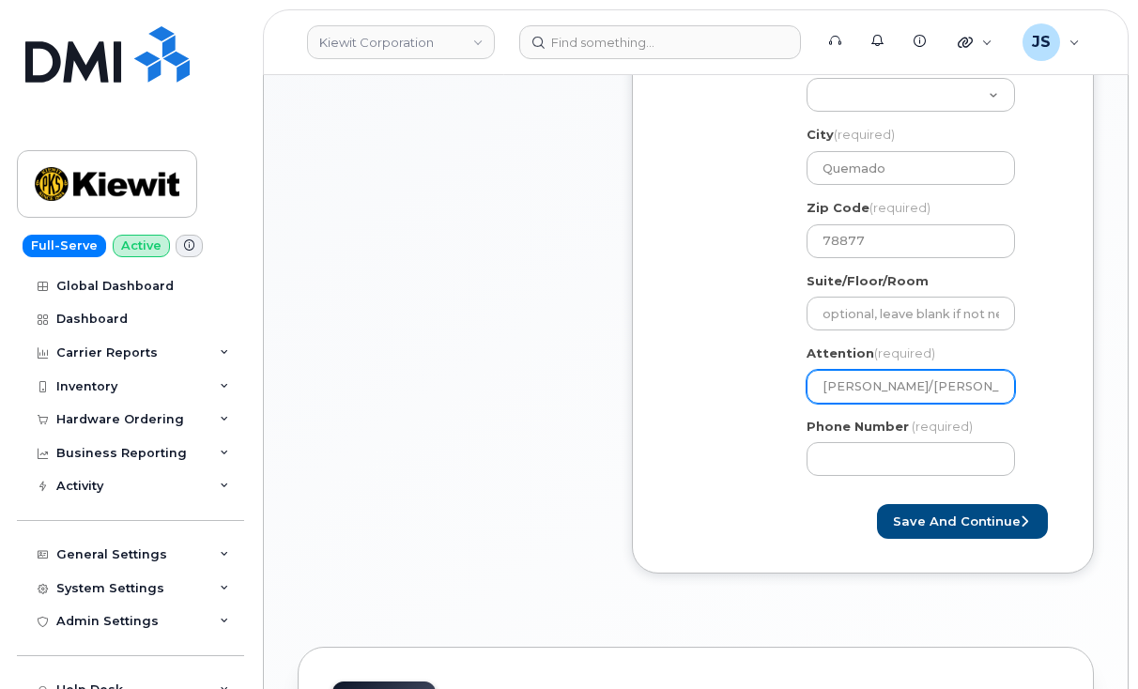
select select
type input "Derek Lugo/Alexandra John"
select select
type input "Derek Lugo/Alexandra Johns"
select select
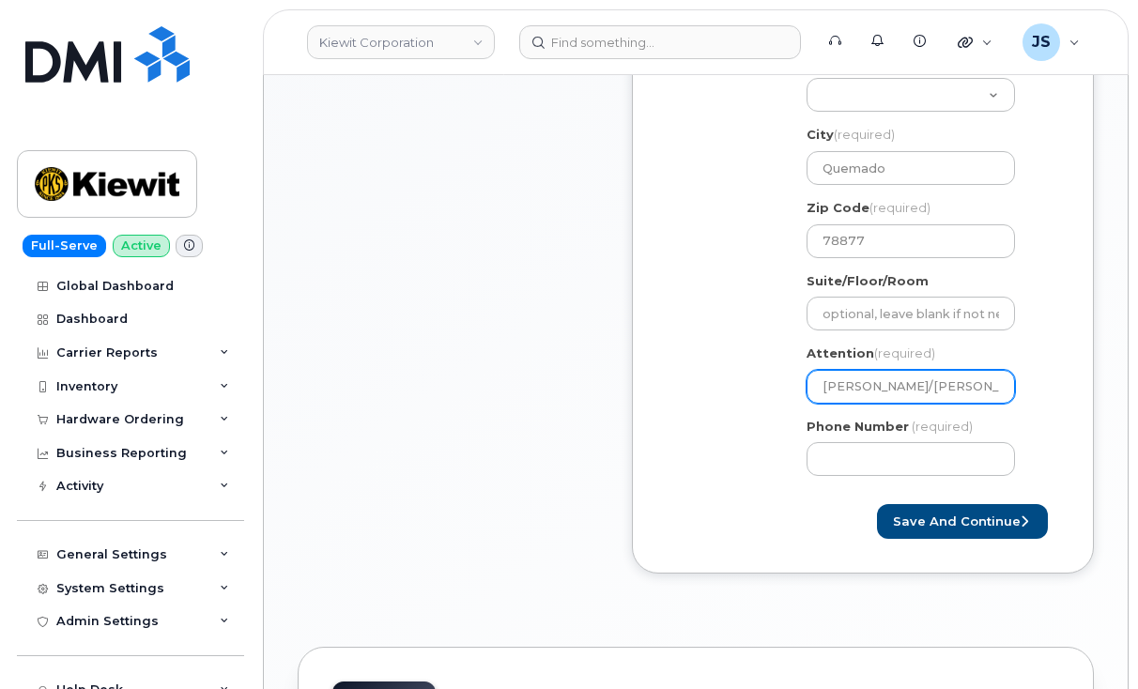
type input "Derek Lugo/Alexandra Johnso"
select select
type input "[PERSON_NAME]/[PERSON_NAME]"
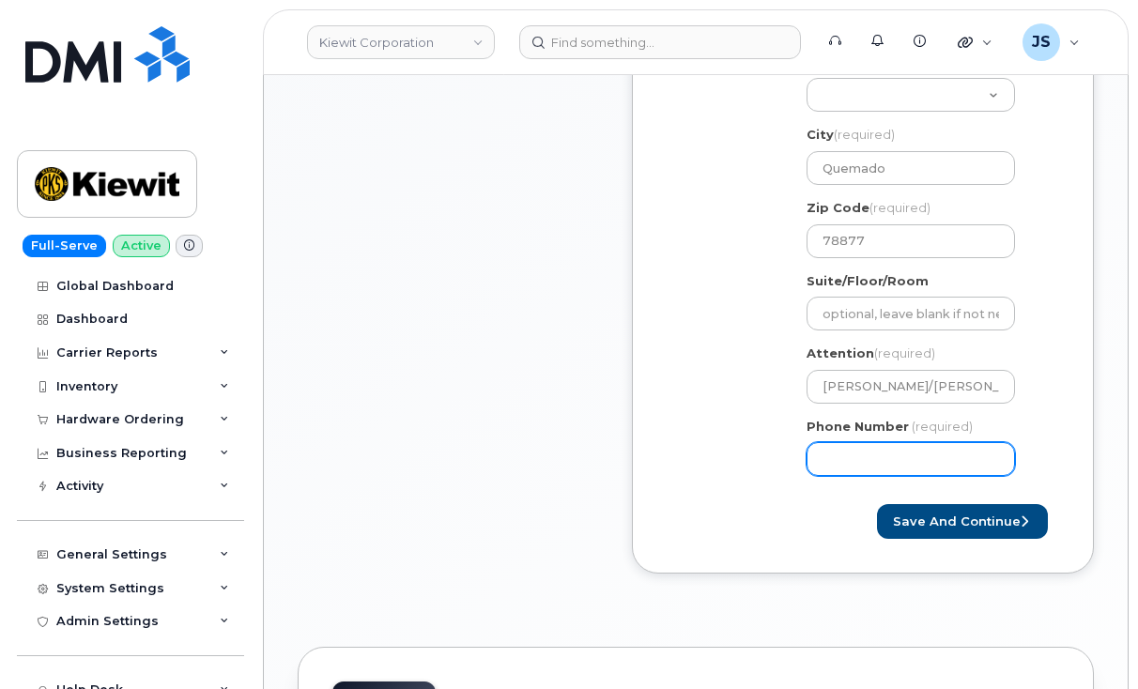
click at [881, 447] on input "Phone Number" at bounding box center [911, 459] width 208 height 34
select select
type input "8303840972"
click at [825, 490] on form "Created By Jacob Shepherd Requested By CS0794888 Notify the following emails ab…" at bounding box center [863, 96] width 393 height 885
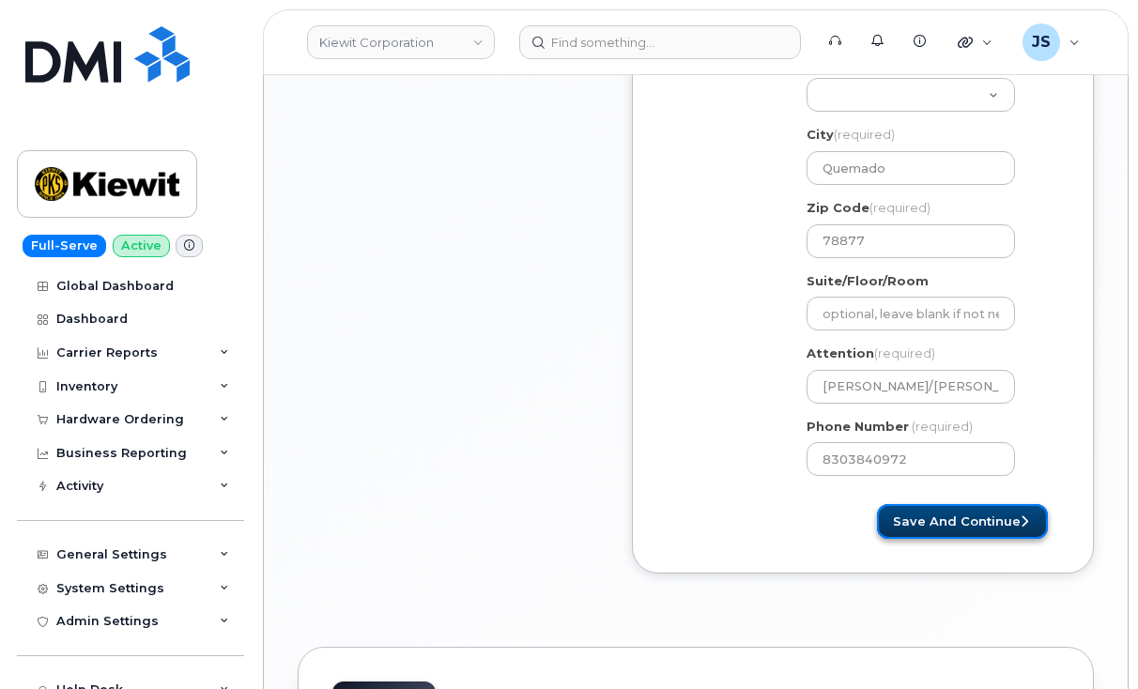
click at [927, 530] on button "Save and Continue" at bounding box center [962, 521] width 171 height 35
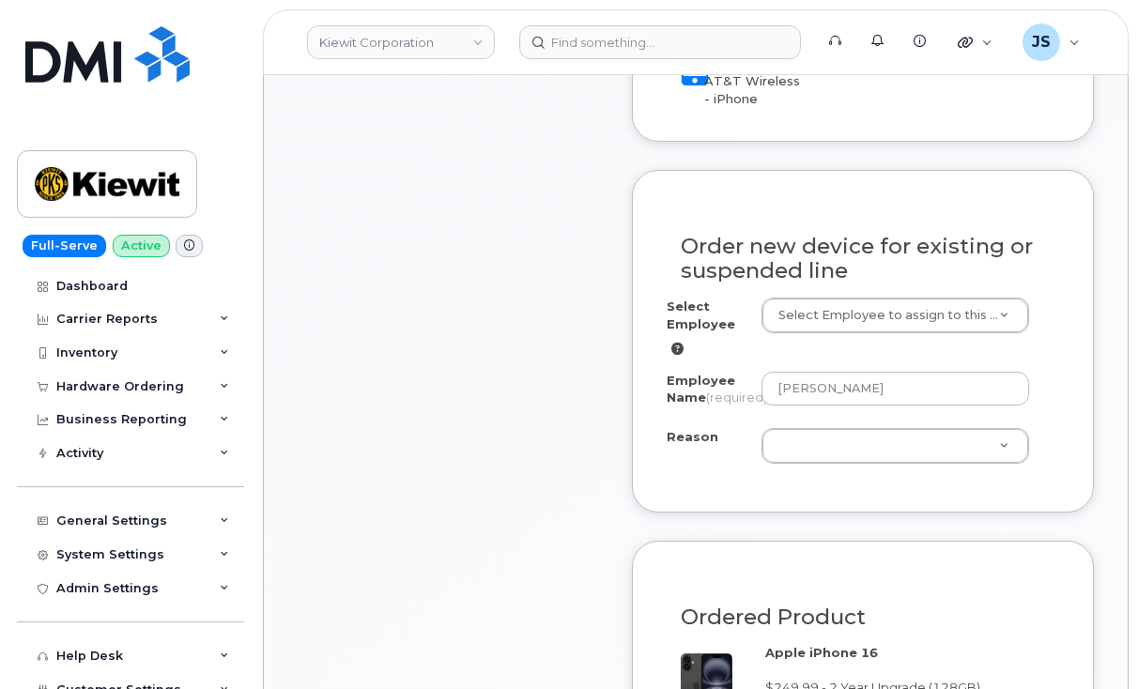
scroll to position [957, 0]
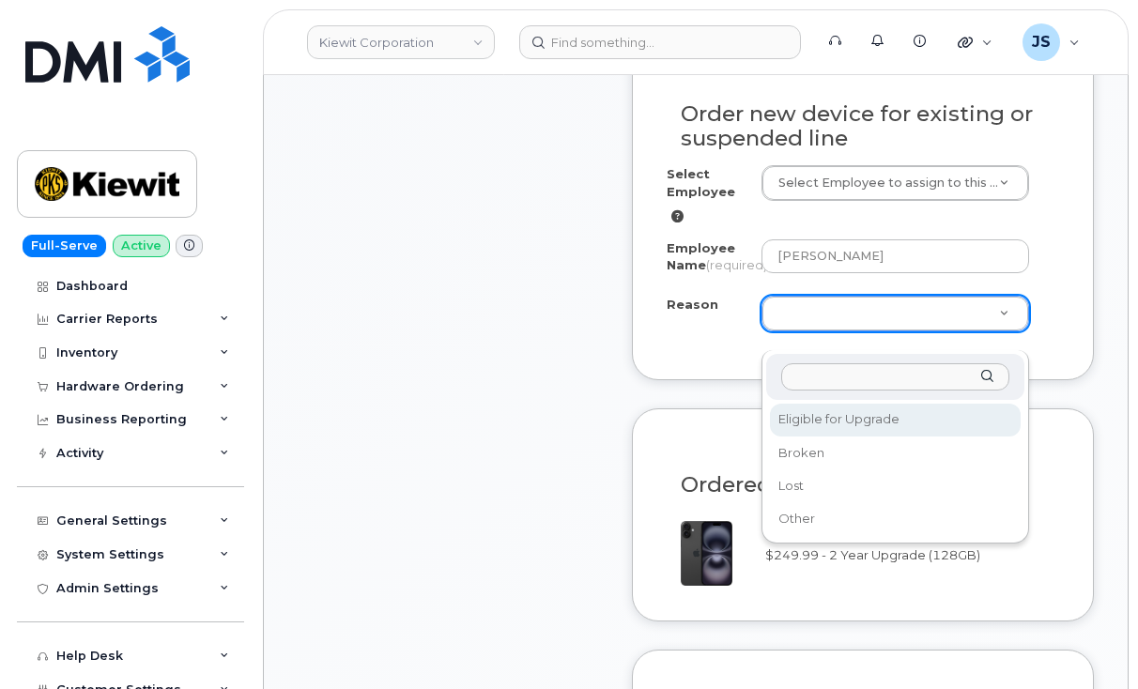
select select "eligible_for_upgrade"
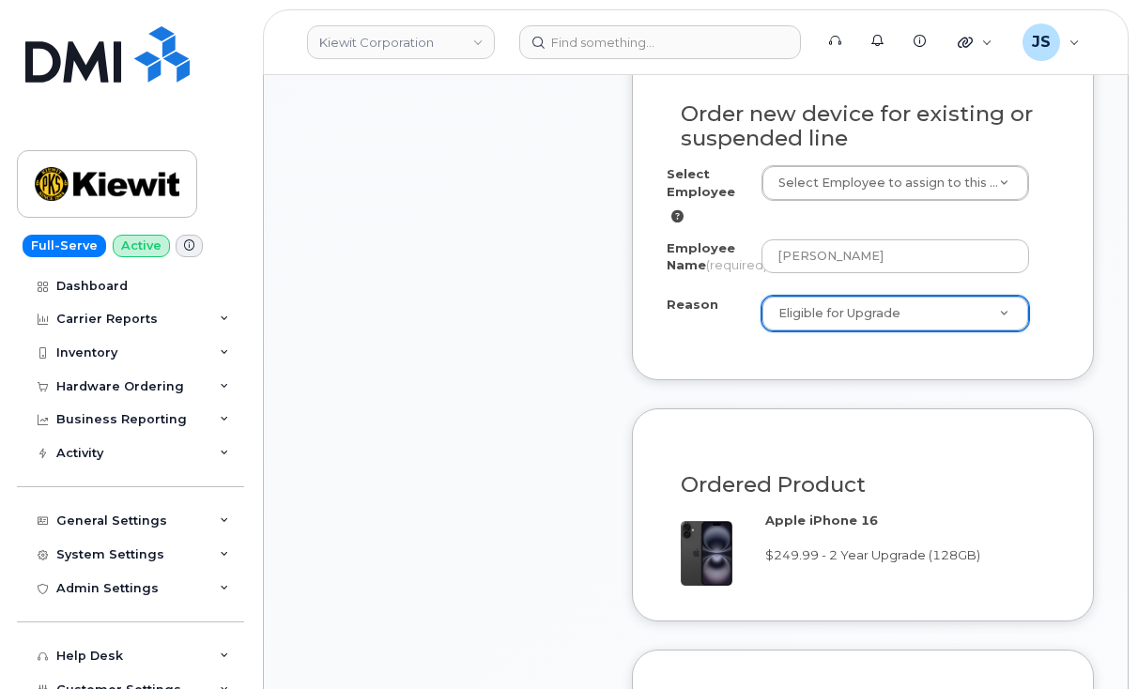
click at [561, 434] on div "Item #1 in process $327.11 Hardware Upgrade [PERSON_NAME] [PHONE_NUMBER] iPhone…" at bounding box center [448, 349] width 301 height 1854
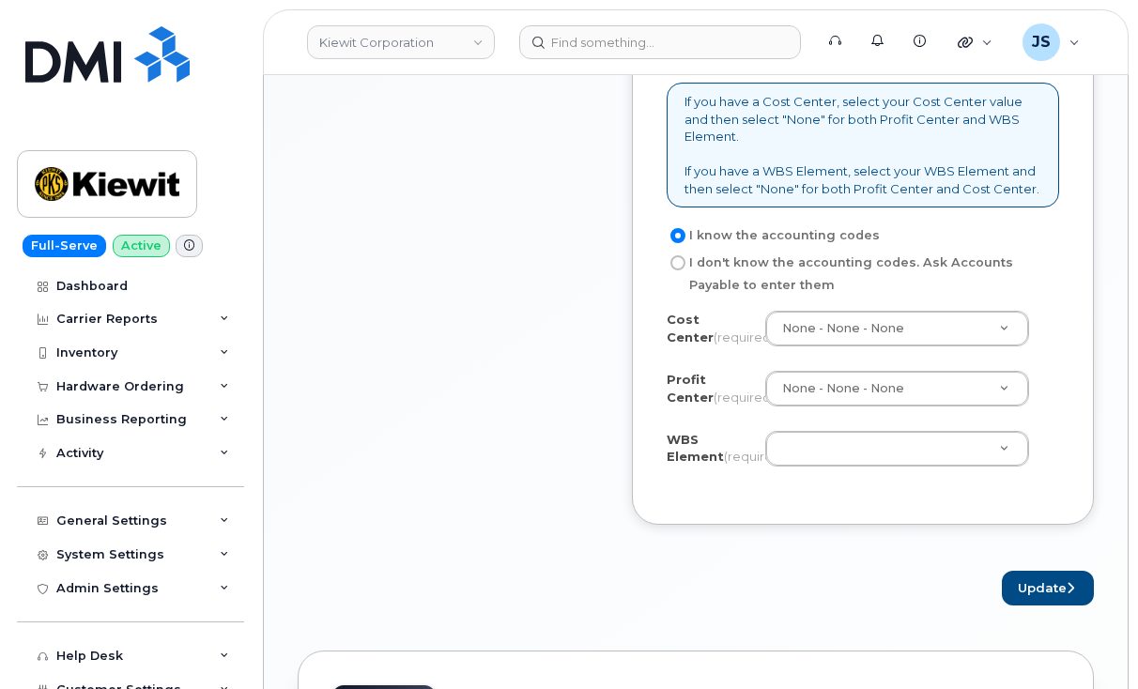
scroll to position [1633, 0]
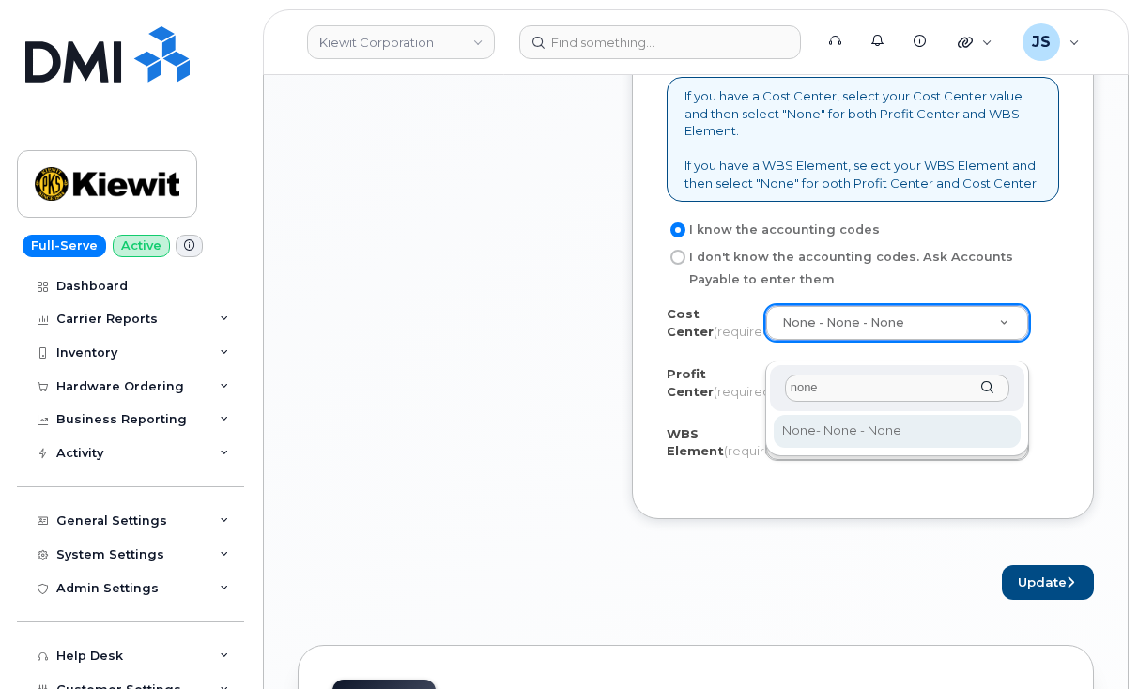
type input "none"
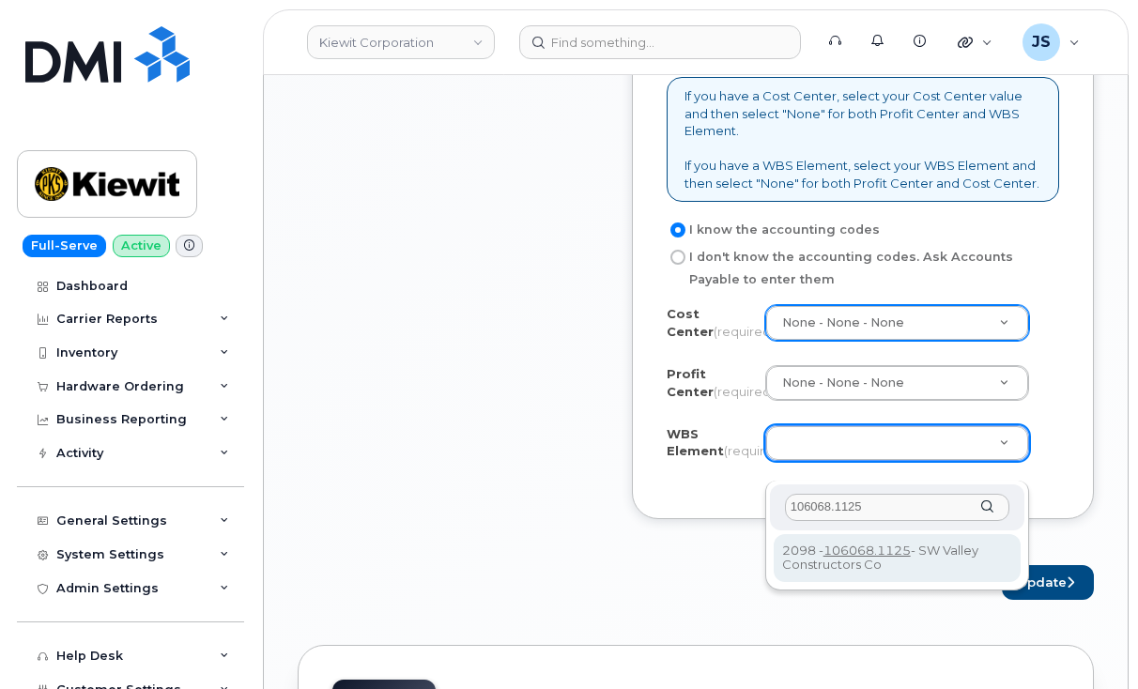
type input "106068.1125"
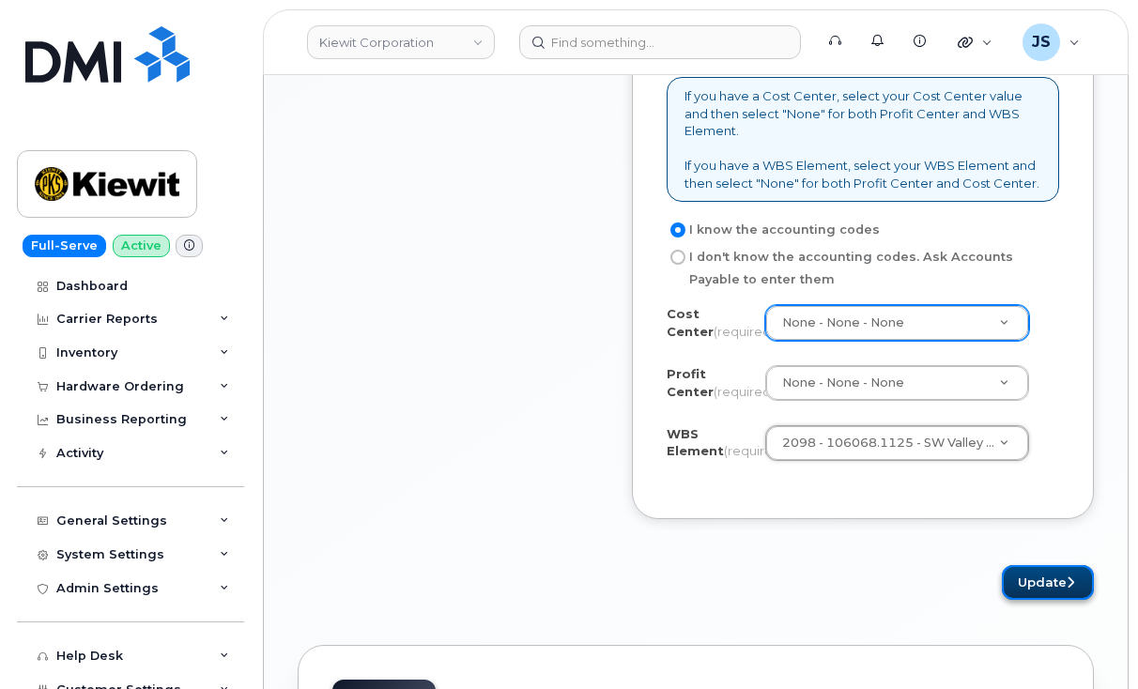
click at [1041, 600] on button "Update" at bounding box center [1048, 582] width 92 height 35
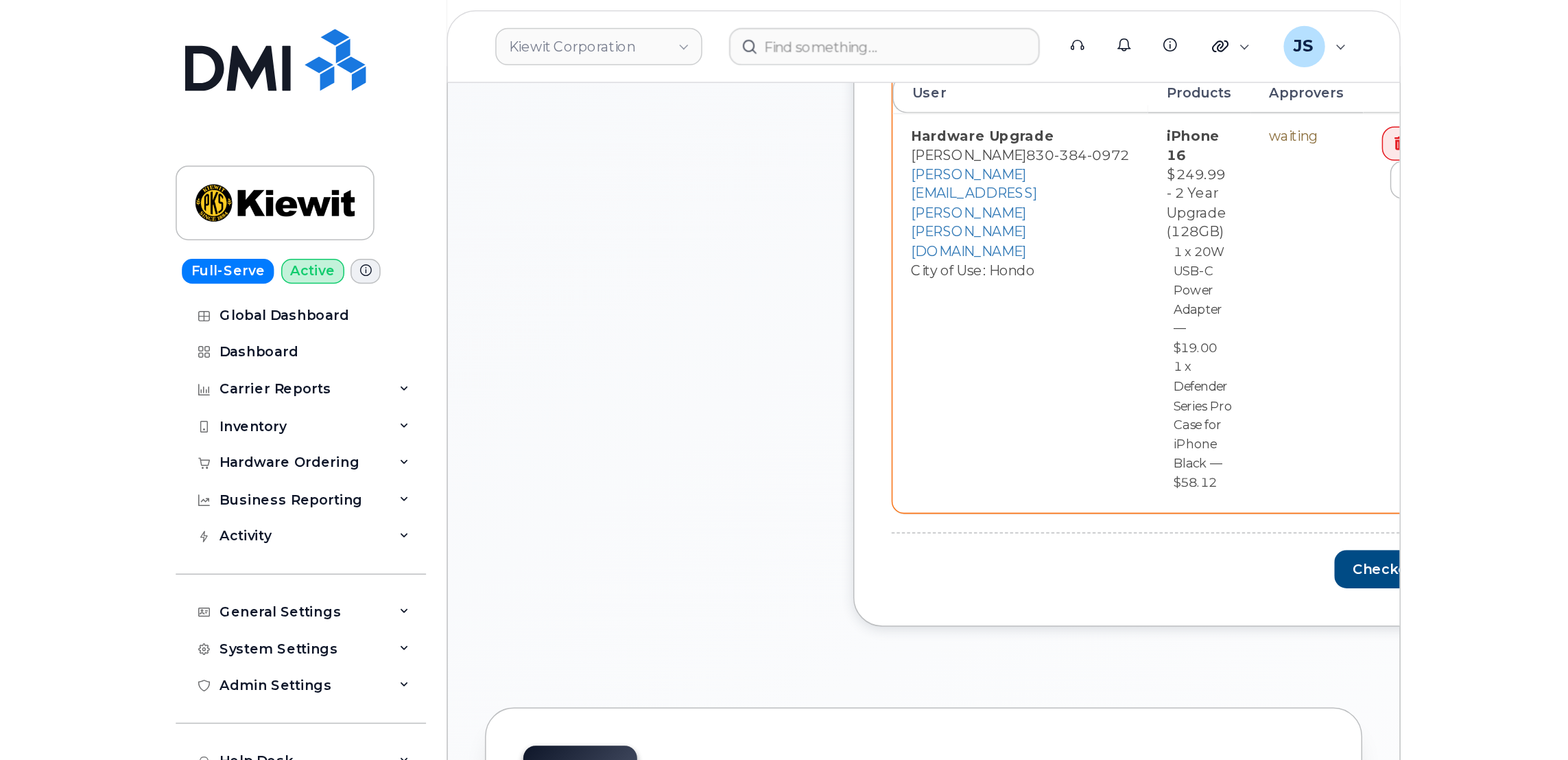
scroll to position [664, 0]
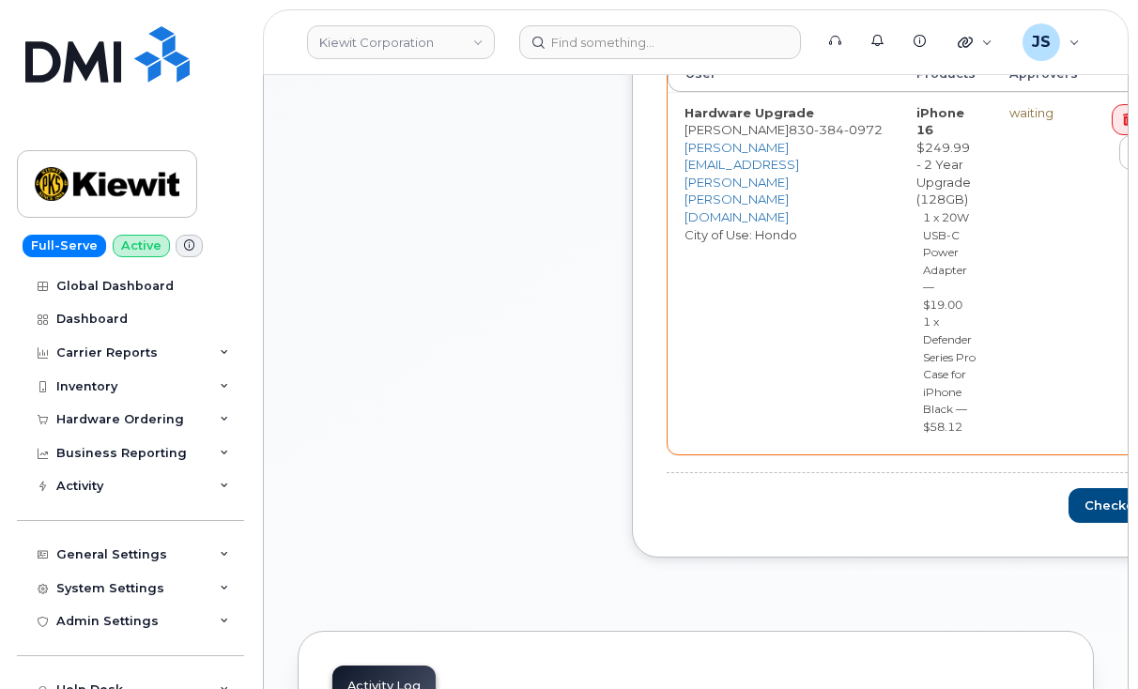
drag, startPoint x: 955, startPoint y: 682, endPoint x: 1002, endPoint y: 674, distance: 47.6
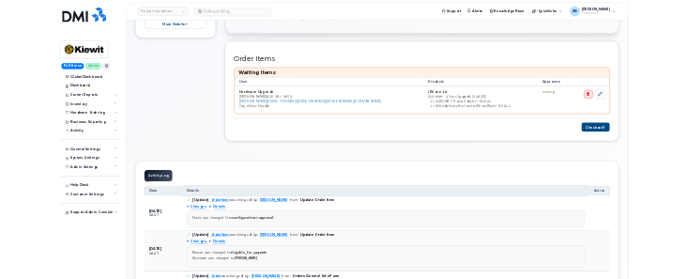
scroll to position [655, 0]
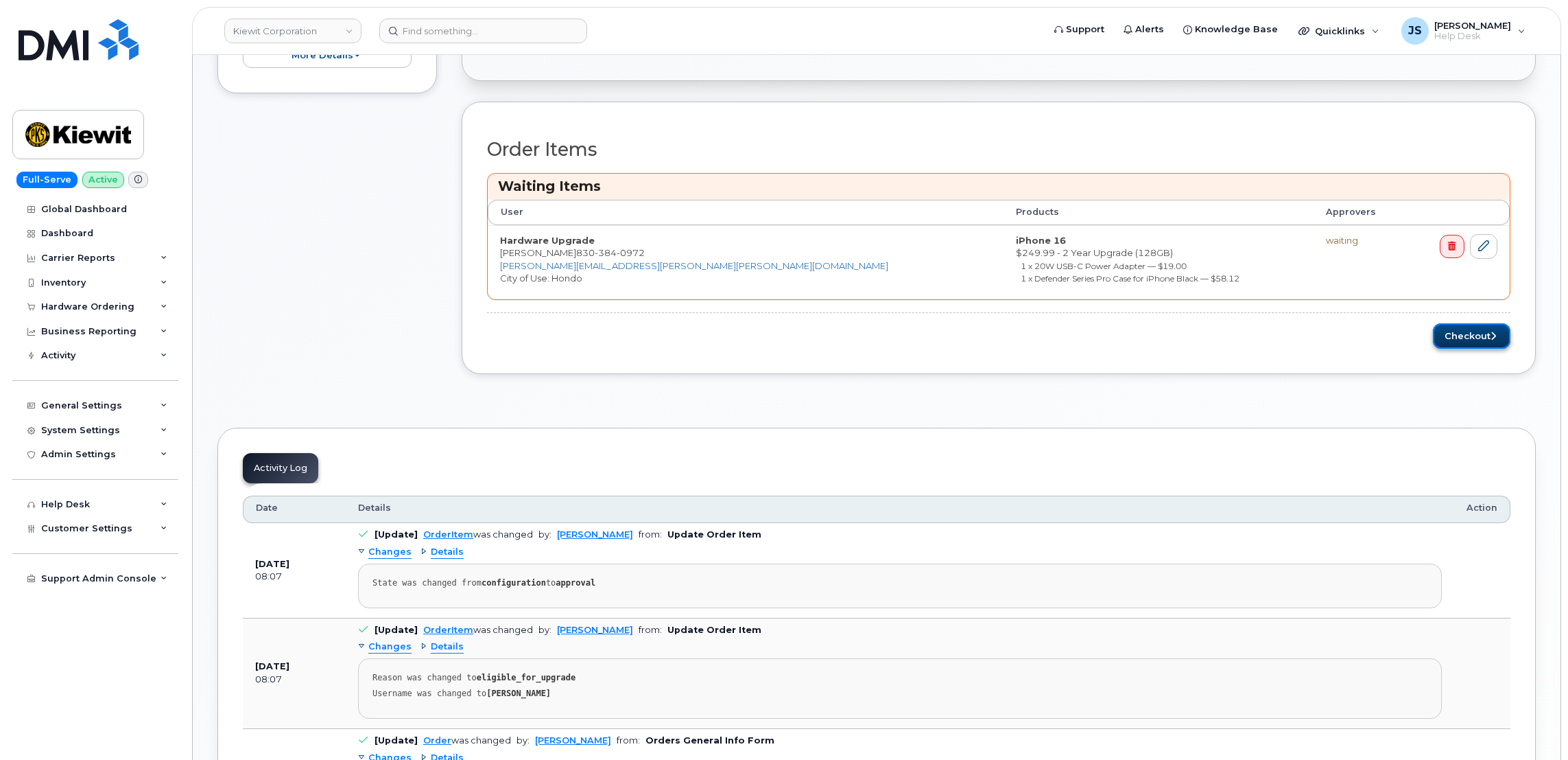
click at [830, 347] on button "Checkout" at bounding box center [1472, 335] width 77 height 26
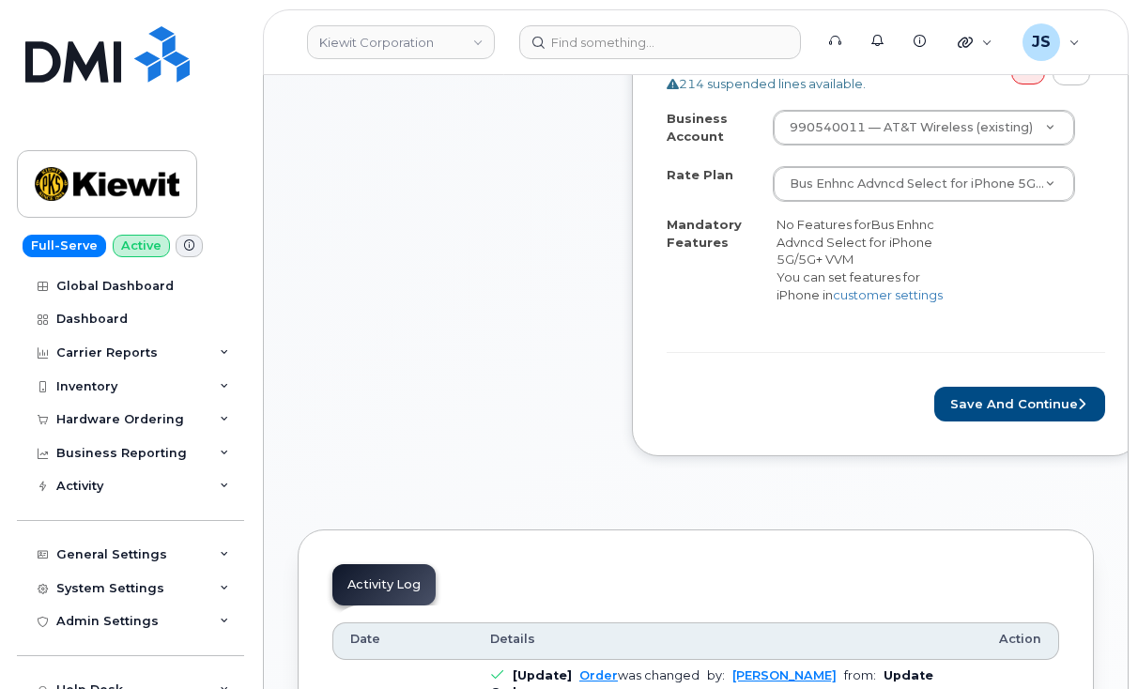
scroll to position [784, 0]
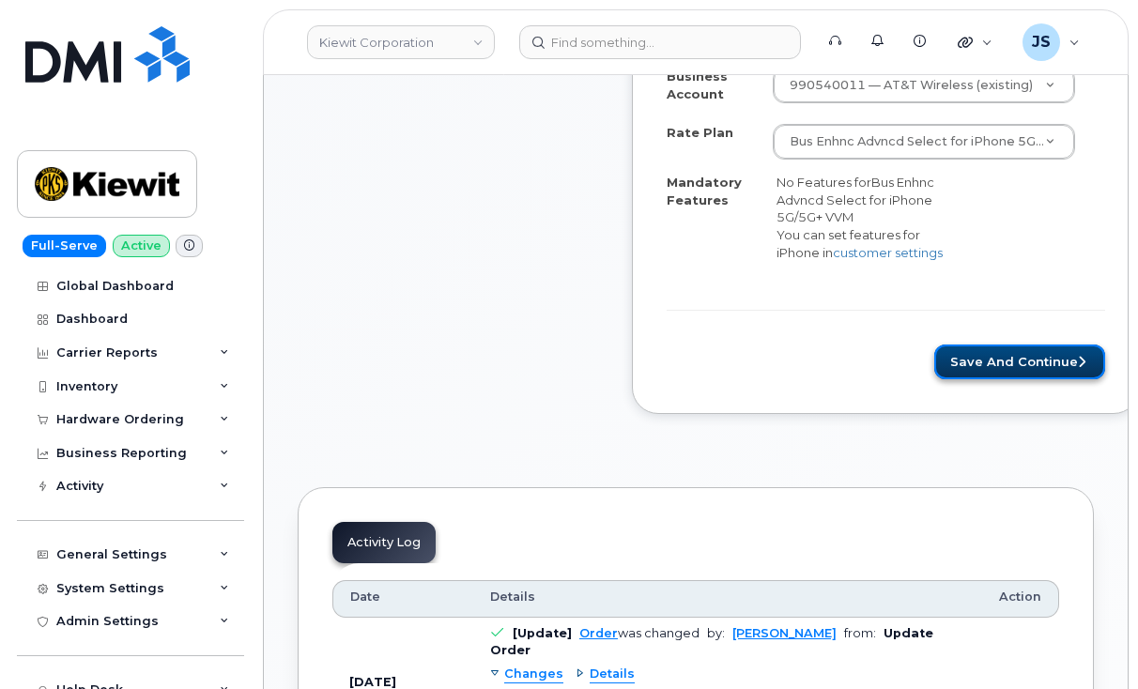
click at [687, 278] on button "Save and Continue" at bounding box center [1019, 362] width 171 height 35
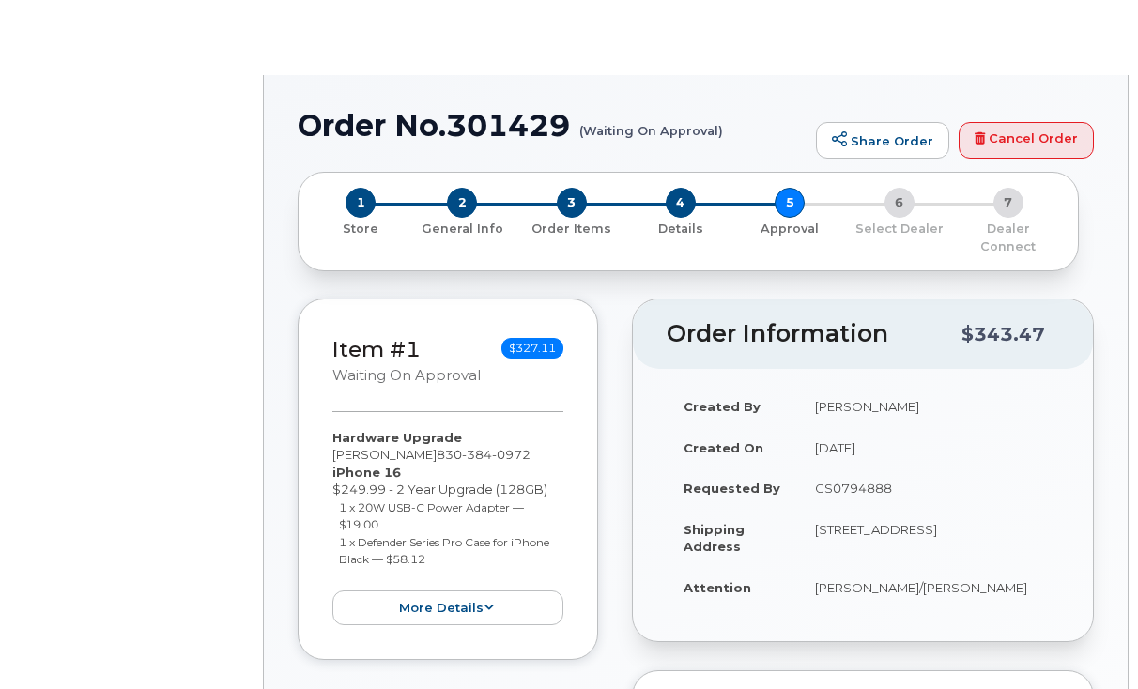
radio input "true"
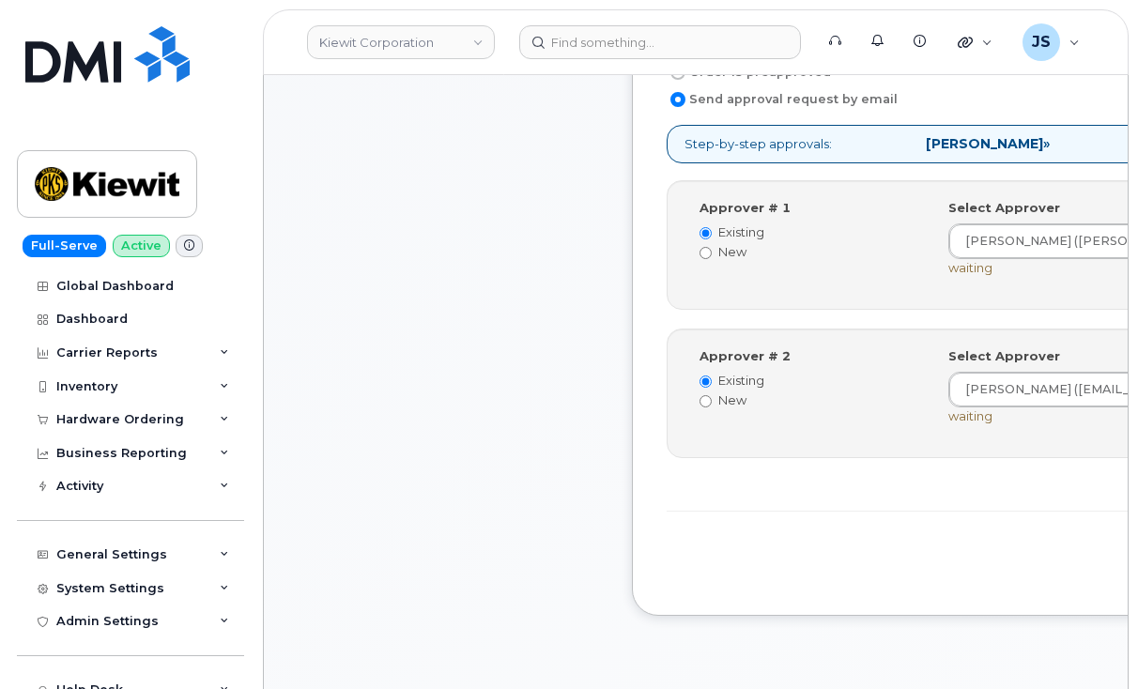
scroll to position [810, 0]
